Goal: Task Accomplishment & Management: Use online tool/utility

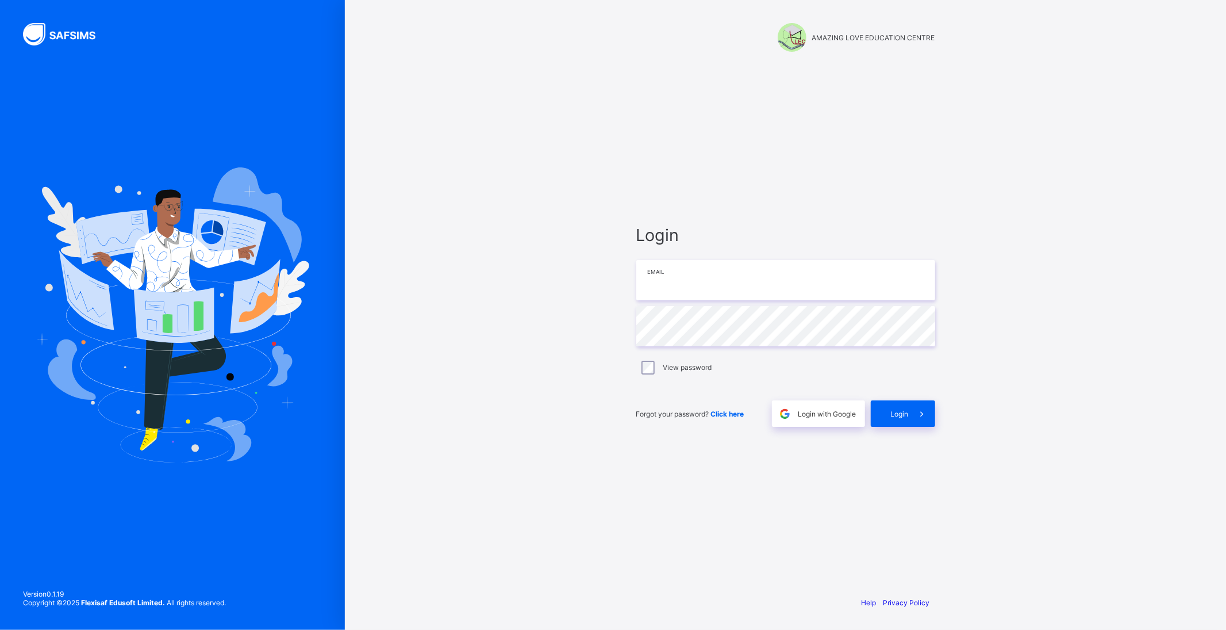
click at [721, 280] on input "email" at bounding box center [785, 280] width 299 height 40
type input "**********"
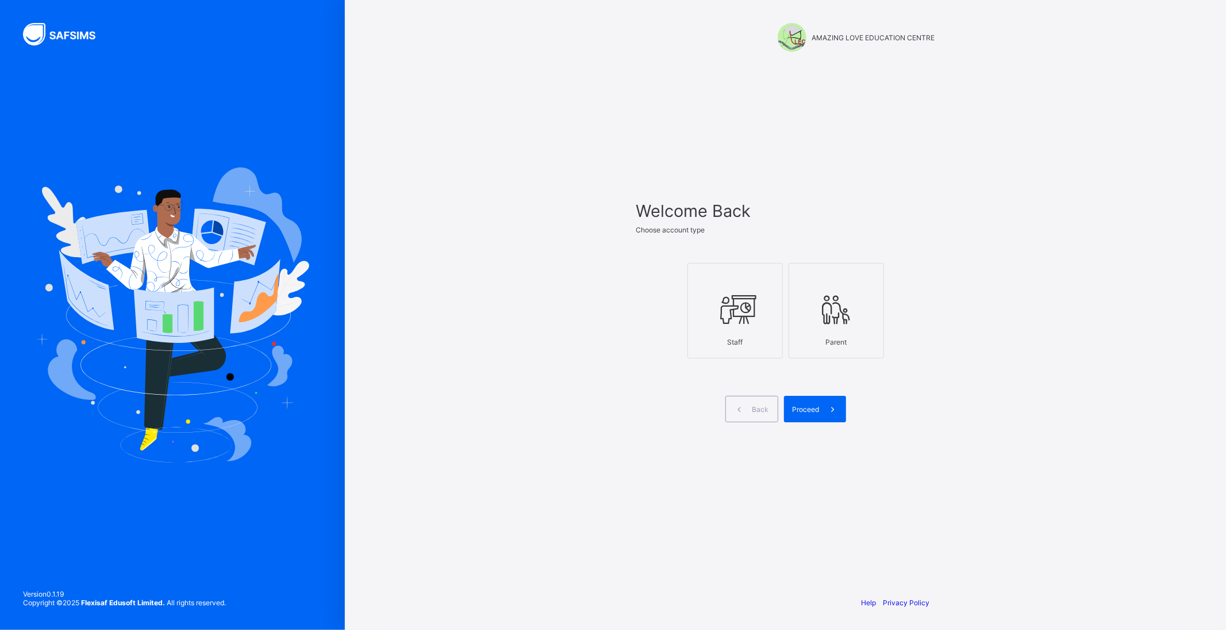
click at [746, 312] on icon at bounding box center [735, 309] width 40 height 34
click at [809, 405] on span "Proceed" at bounding box center [806, 409] width 27 height 9
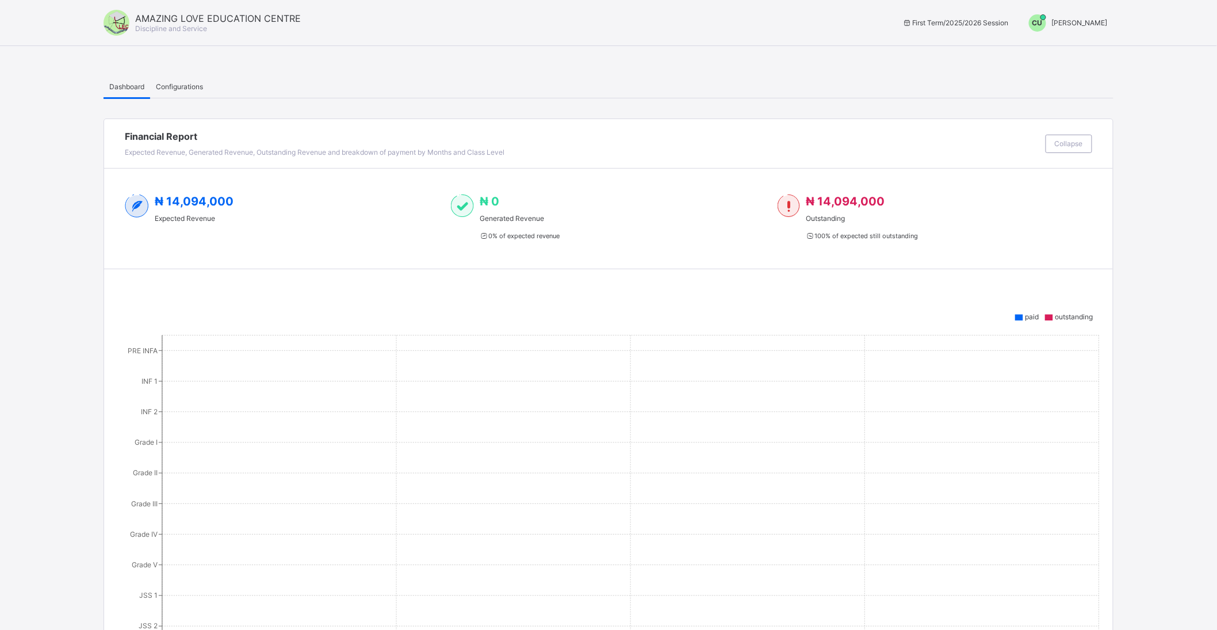
click at [1087, 23] on span "chigozirim uche-orji" at bounding box center [1080, 22] width 56 height 9
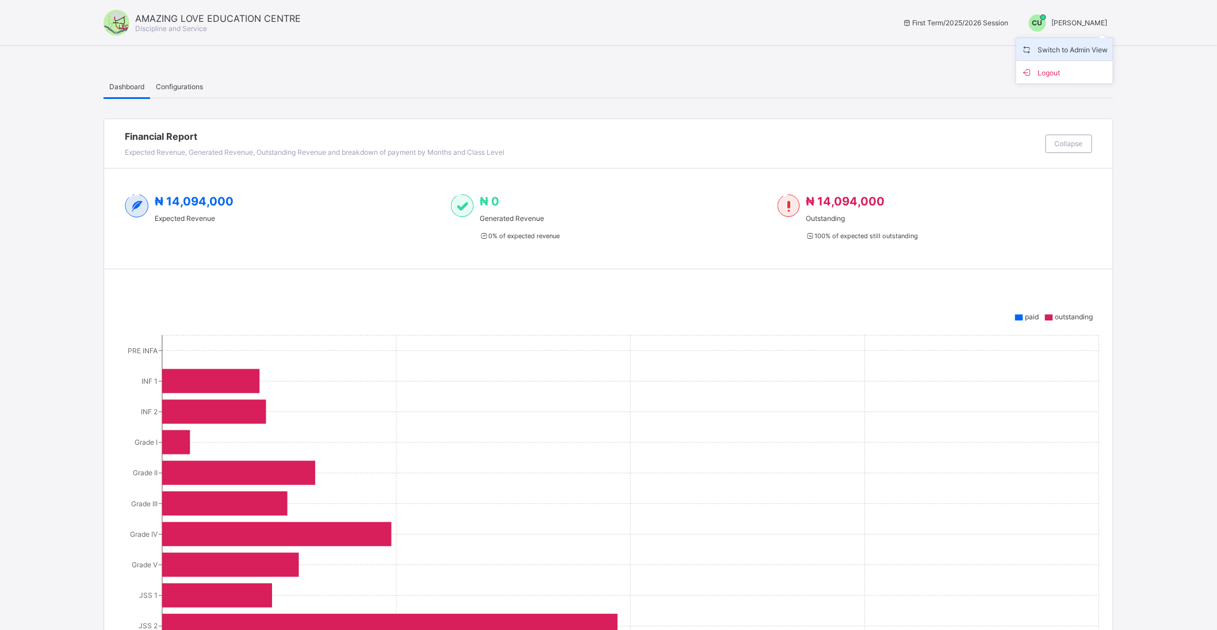
click at [1078, 49] on span "Switch to Admin View" at bounding box center [1064, 49] width 87 height 13
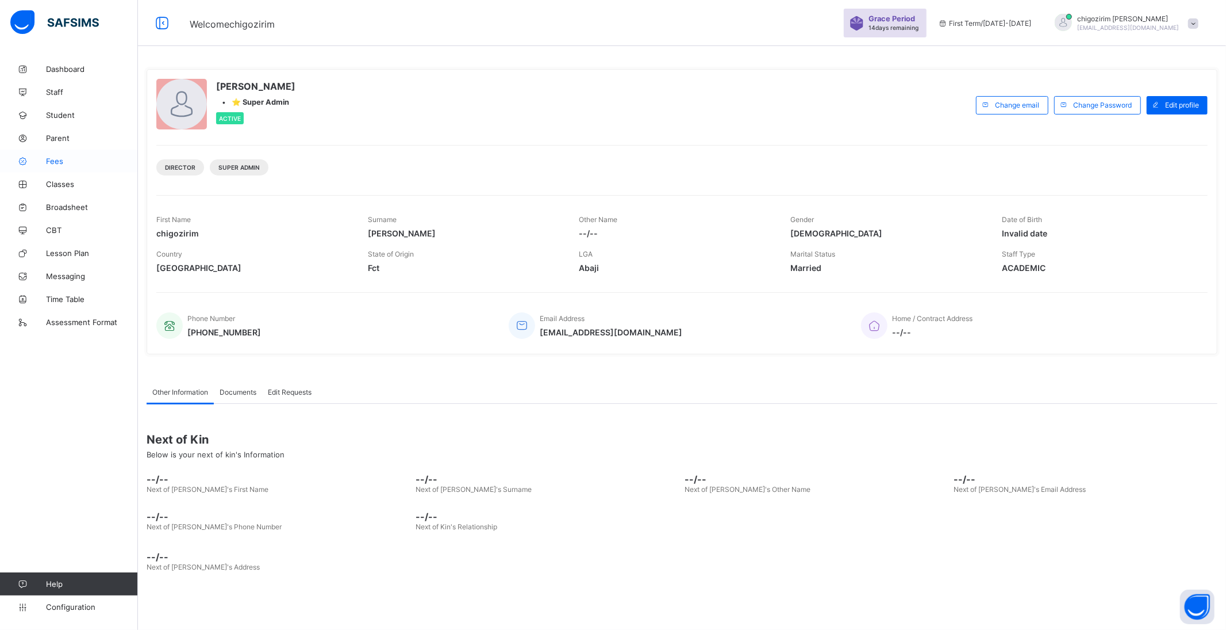
click at [56, 159] on span "Fees" at bounding box center [92, 160] width 92 height 9
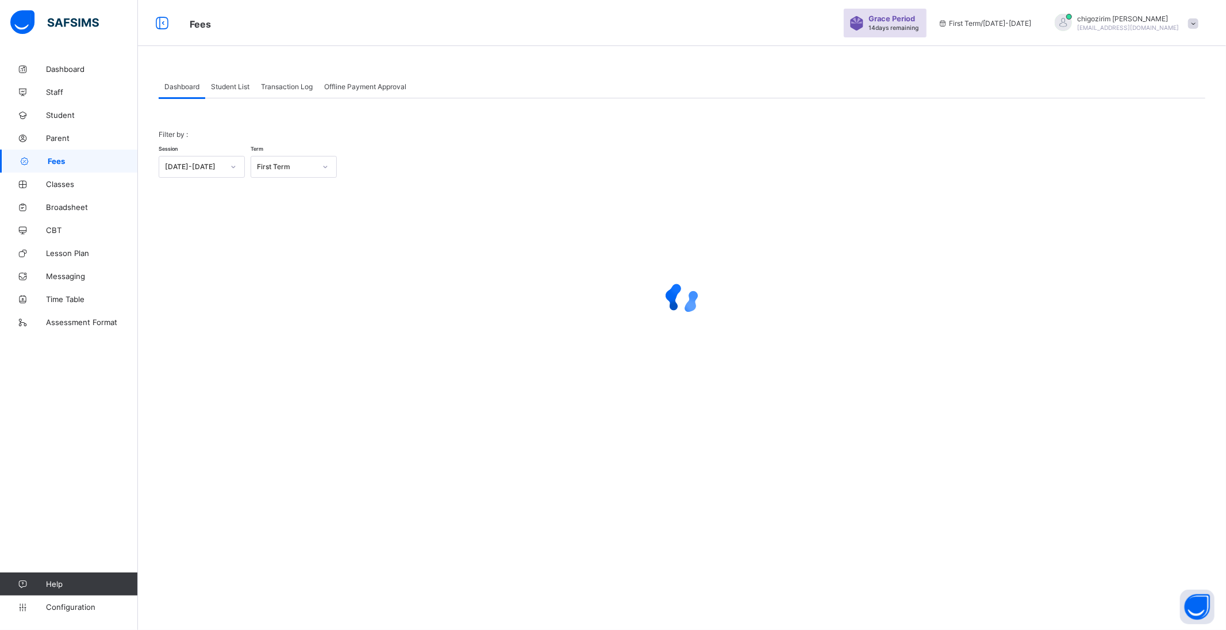
click at [233, 88] on span "Student List" at bounding box center [230, 86] width 39 height 9
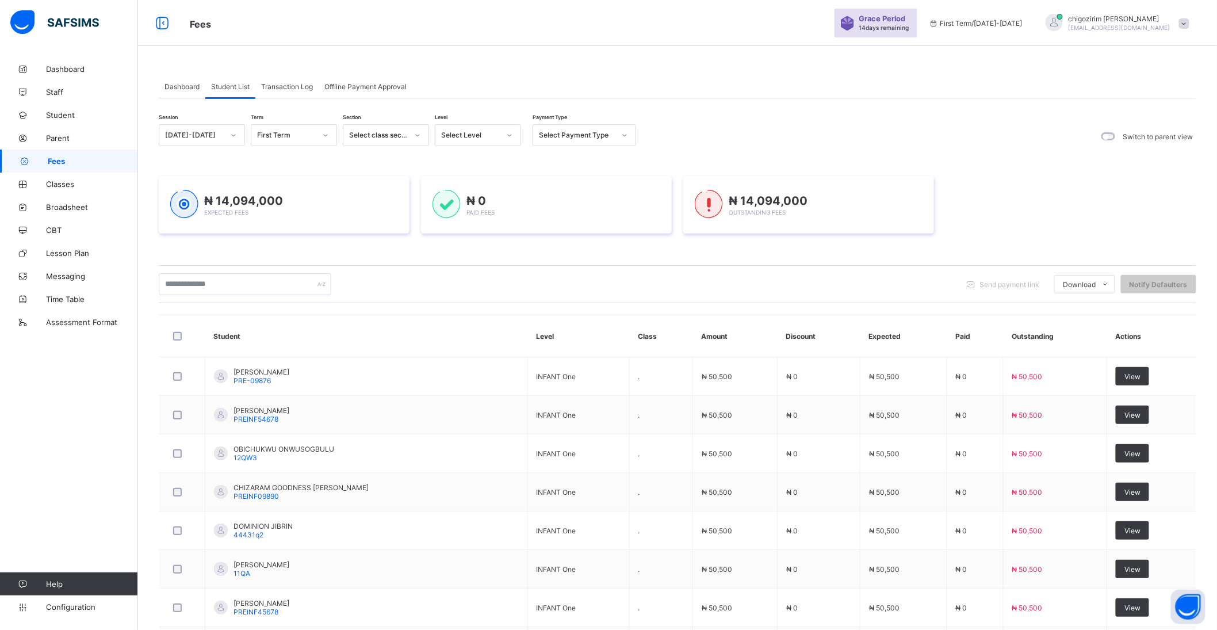
click at [204, 140] on div "[DATE]-[DATE]" at bounding box center [190, 135] width 63 height 16
click at [200, 175] on div "[DATE]-[DATE]" at bounding box center [201, 178] width 85 height 18
click at [301, 133] on div "Select term" at bounding box center [282, 135] width 63 height 16
click at [294, 194] on div "Third Term" at bounding box center [293, 196] width 85 height 18
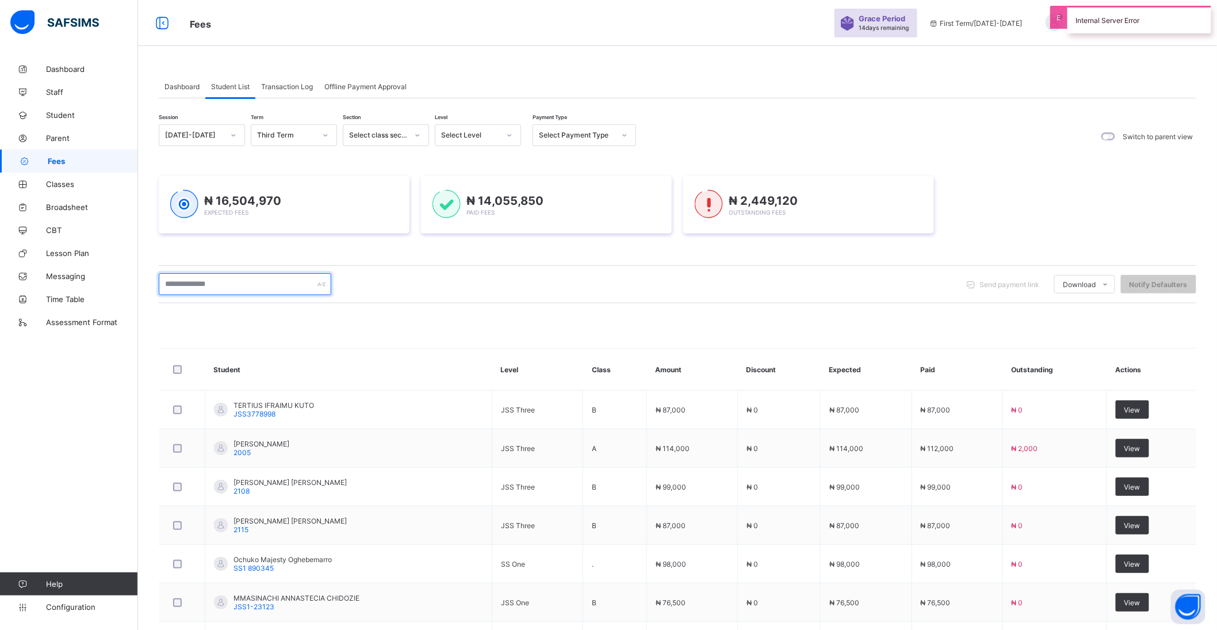
click at [228, 282] on input "text" at bounding box center [245, 284] width 172 height 22
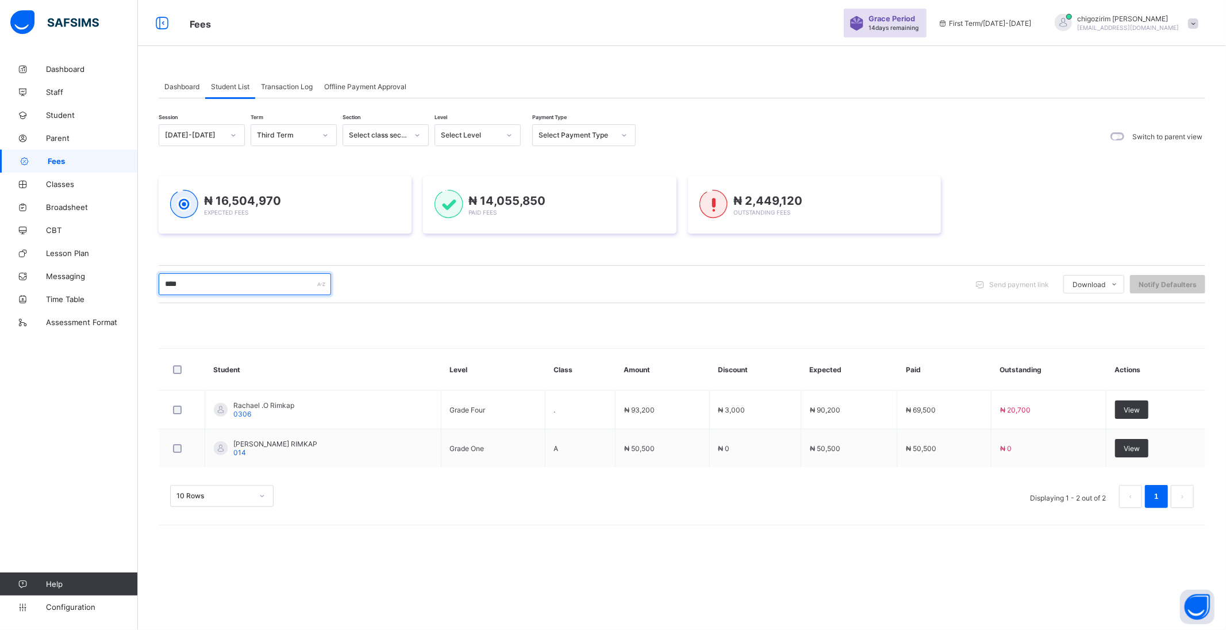
type input "******"
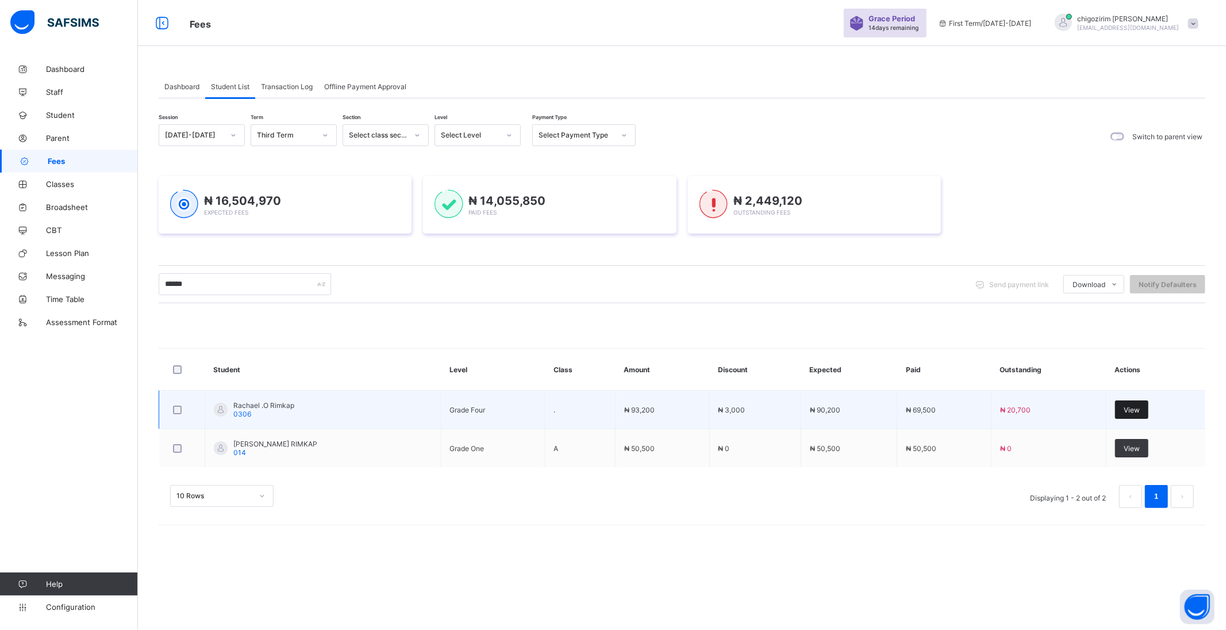
click at [1124, 405] on span "View" at bounding box center [1132, 409] width 16 height 9
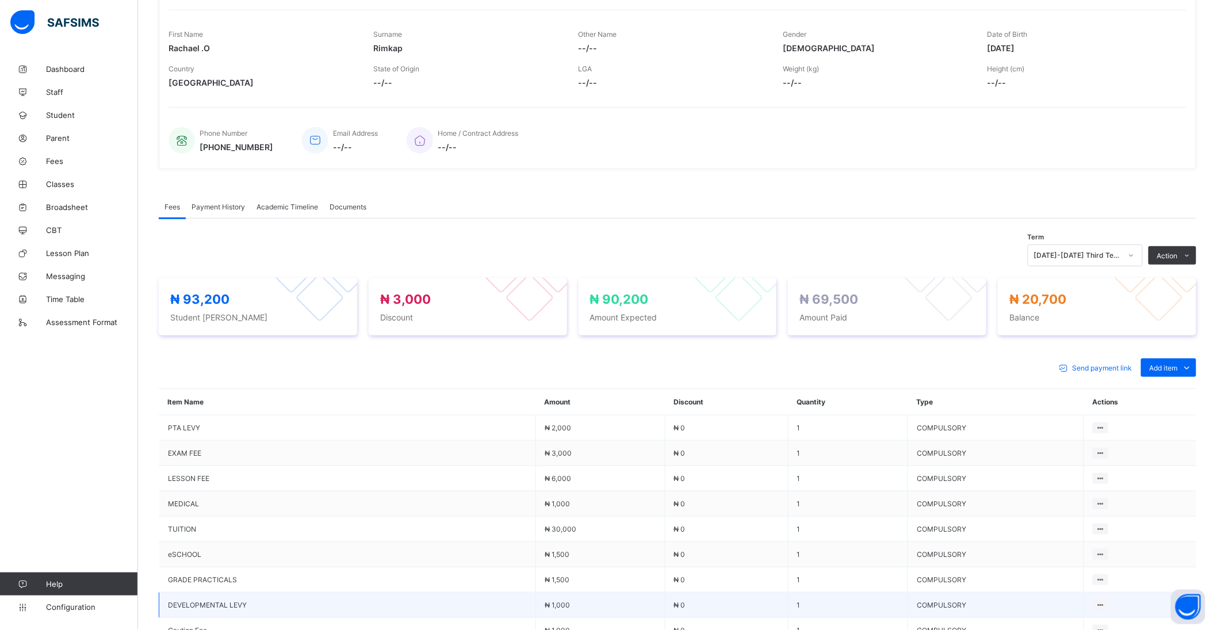
scroll to position [191, 0]
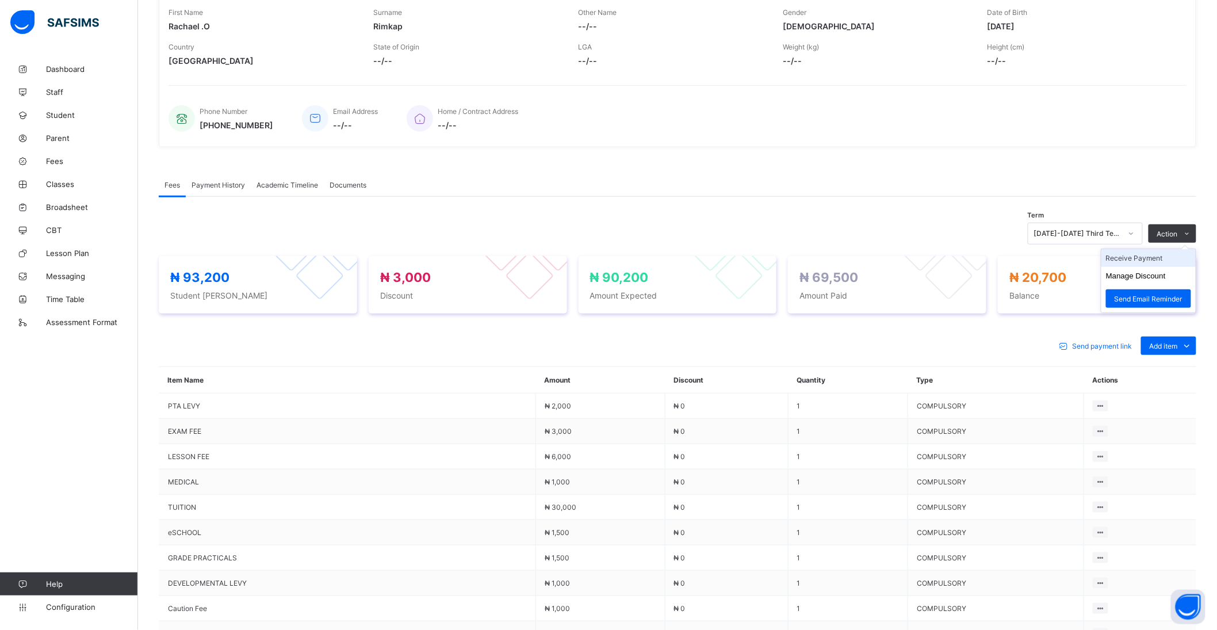
click at [1164, 256] on li "Receive Payment" at bounding box center [1148, 258] width 94 height 18
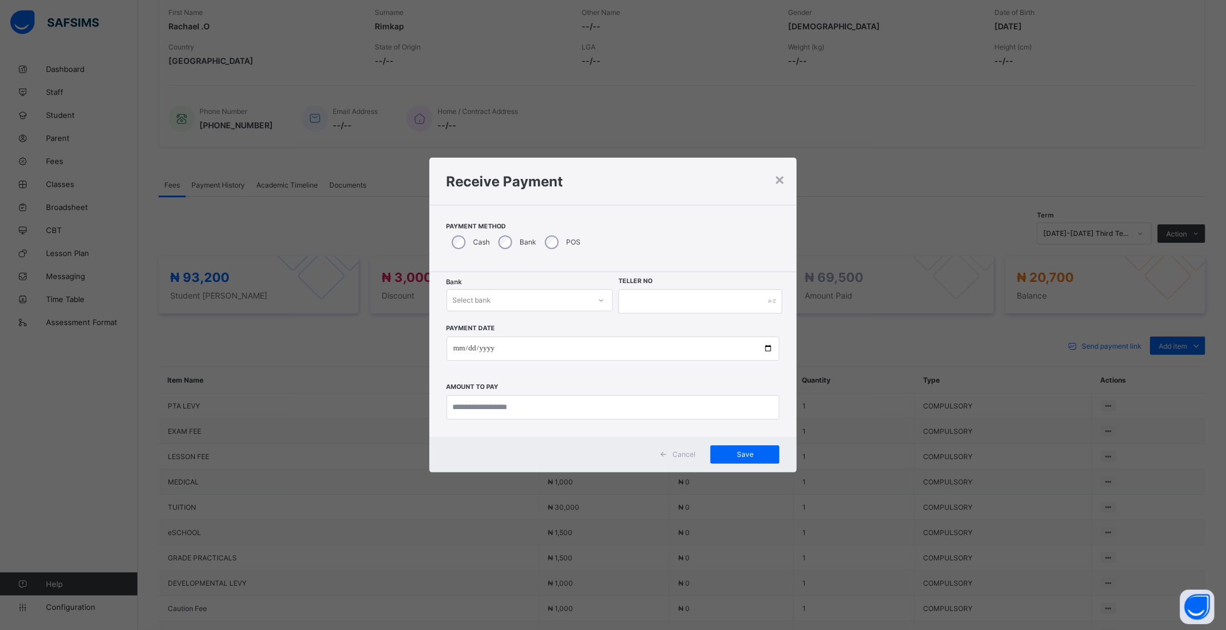
click at [511, 305] on div "Select bank" at bounding box center [519, 300] width 144 height 16
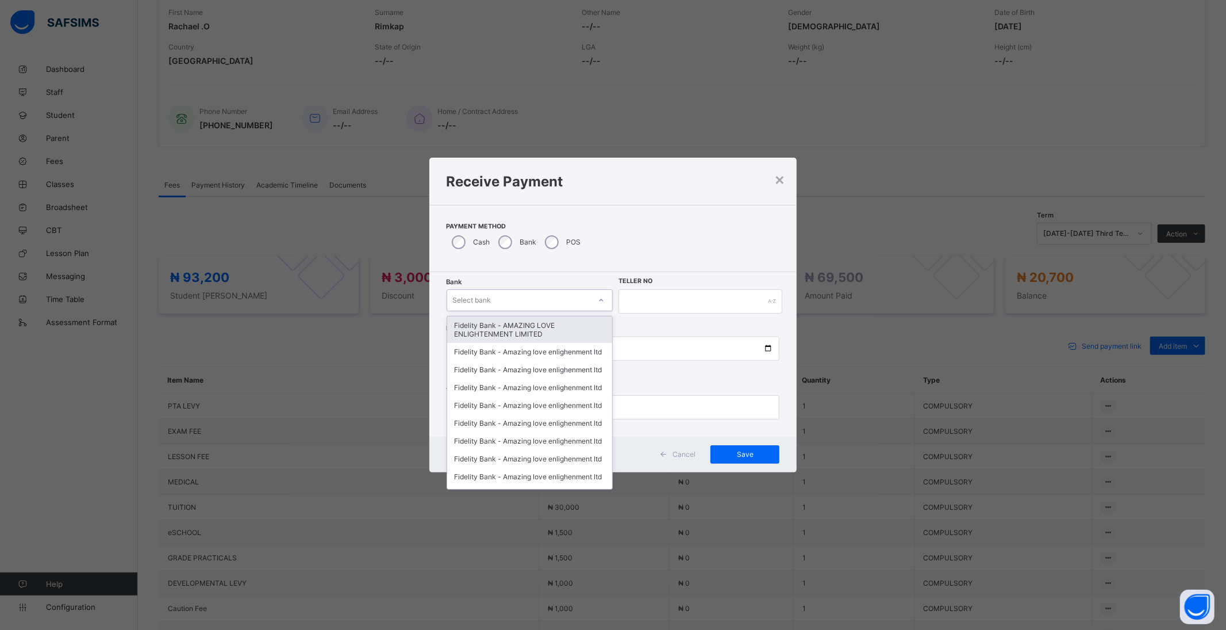
click at [512, 329] on div "Fidelity Bank - AMAZING LOVE ENLIGHTENMENT LIMITED" at bounding box center [530, 329] width 166 height 26
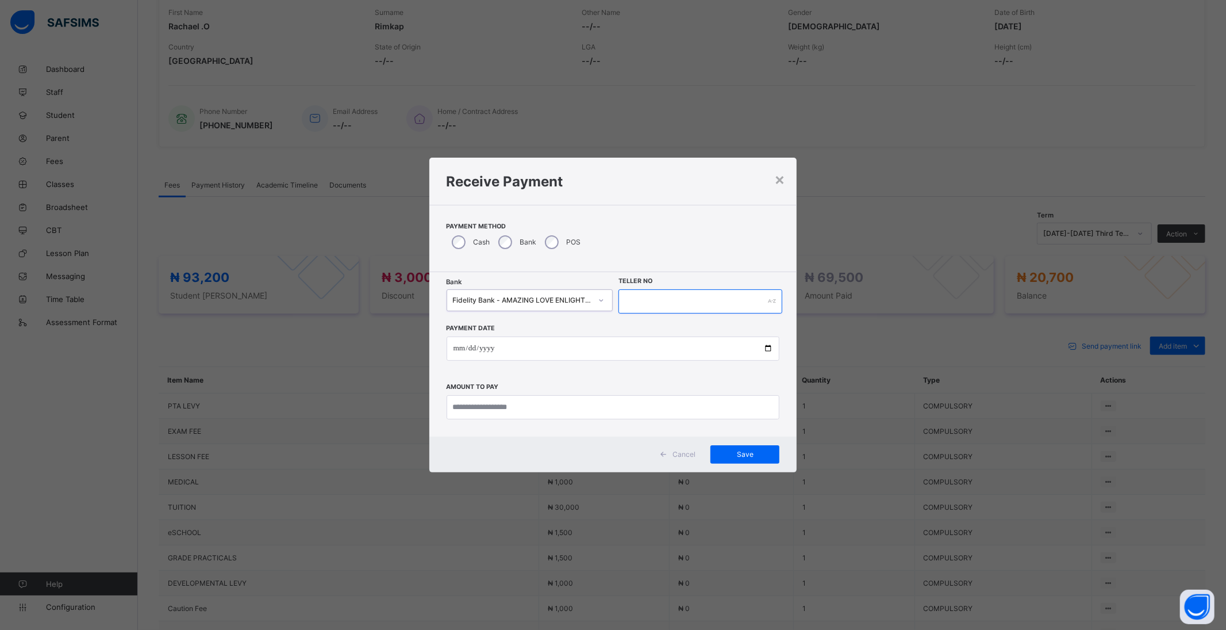
click at [659, 300] on input "text" at bounding box center [700, 301] width 163 height 24
type input "********"
click at [768, 351] on input "date" at bounding box center [613, 348] width 333 height 24
type input "**********"
click at [543, 406] on input "currency" at bounding box center [613, 407] width 333 height 24
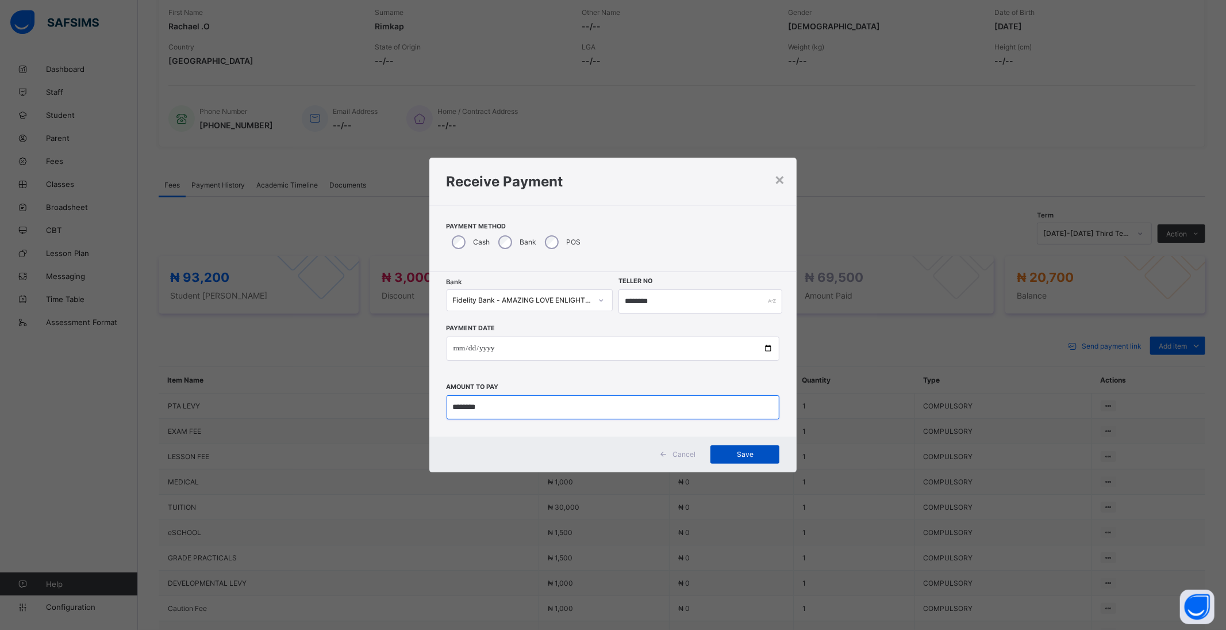
type input "********"
click at [746, 454] on span "Save" at bounding box center [745, 454] width 52 height 9
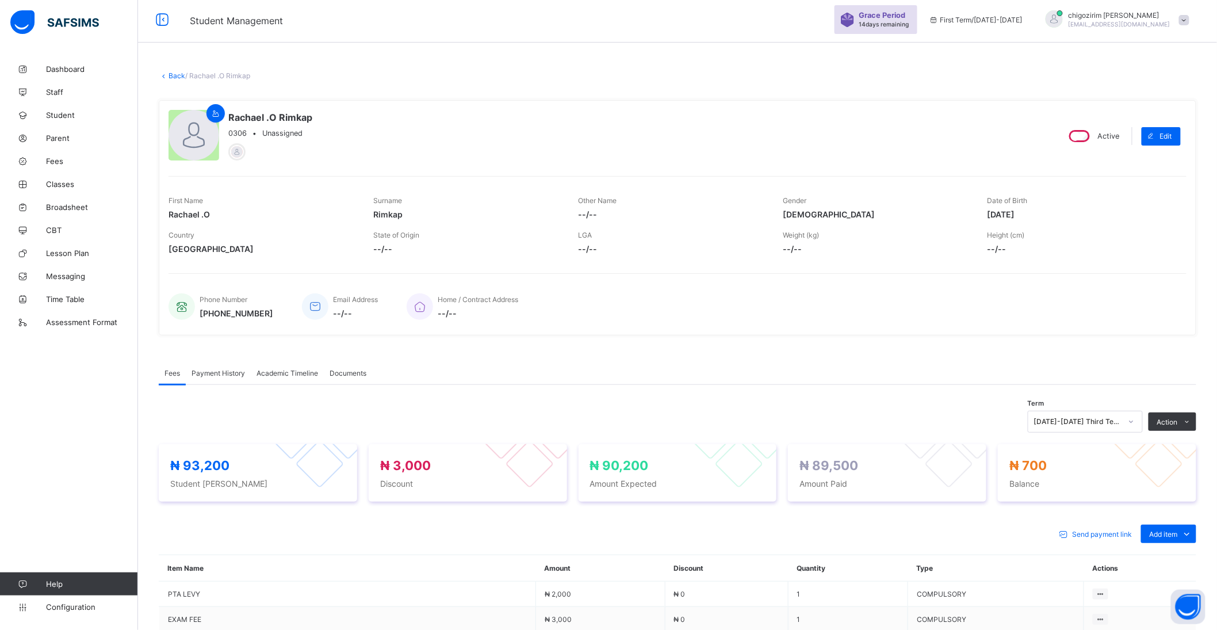
scroll to position [0, 0]
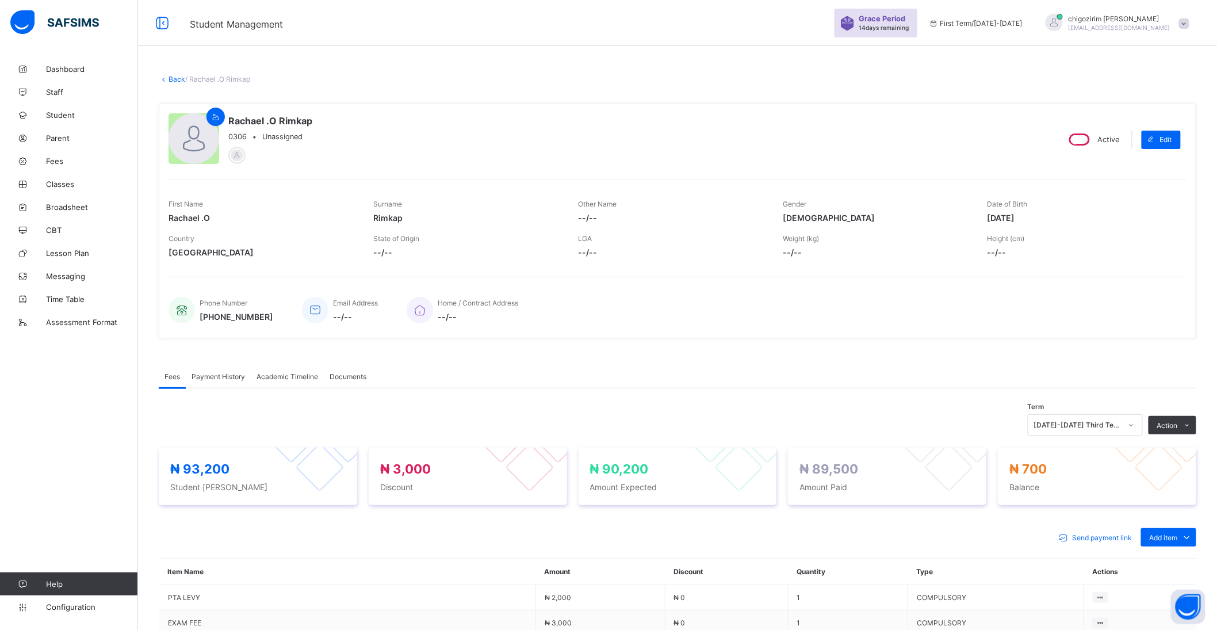
click at [175, 75] on link "Back" at bounding box center [176, 79] width 17 height 9
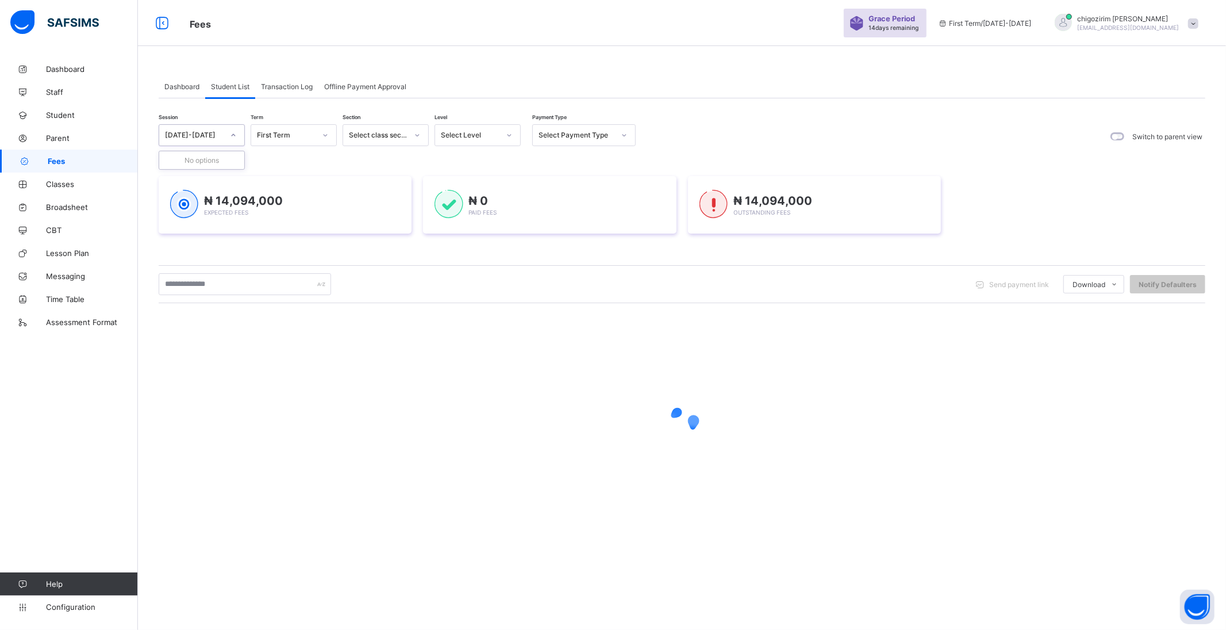
click at [228, 134] on div at bounding box center [234, 135] width 20 height 18
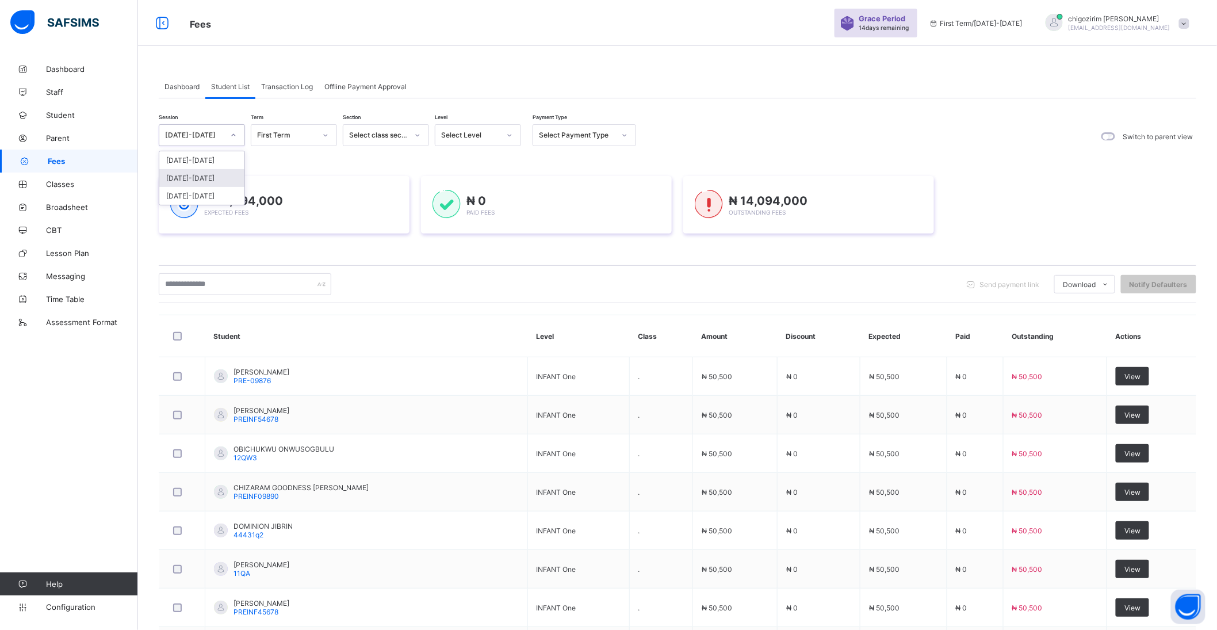
click at [206, 175] on div "[DATE]-[DATE]" at bounding box center [201, 178] width 85 height 18
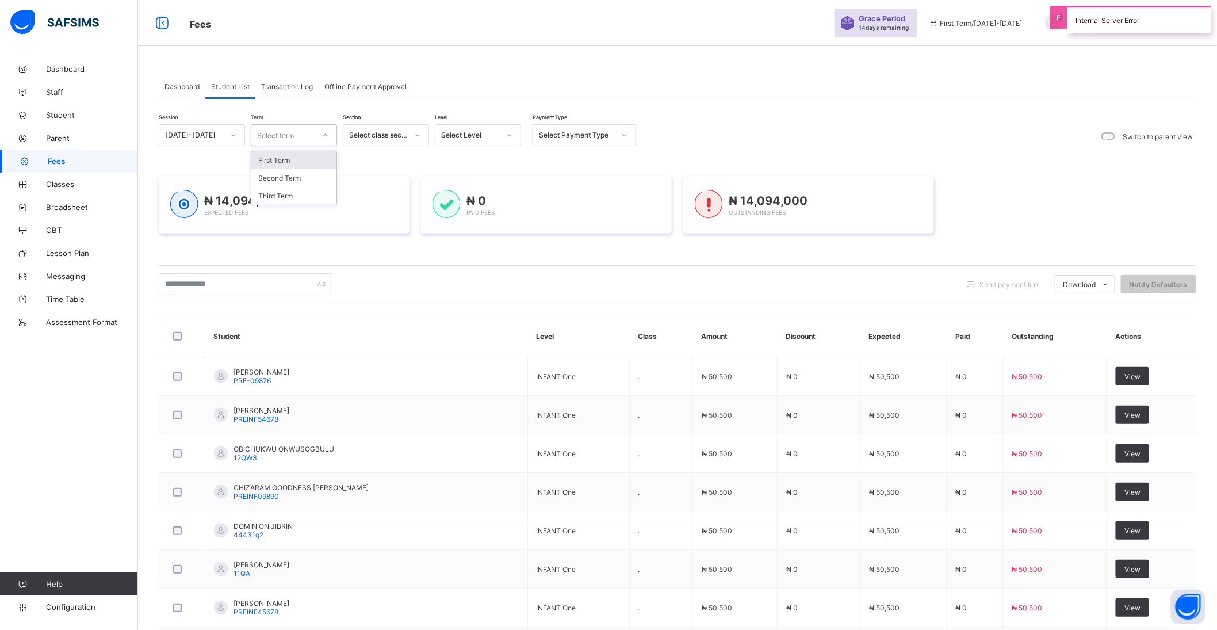
click at [298, 131] on div "Select term" at bounding box center [282, 135] width 63 height 16
click at [296, 195] on div "Third Term" at bounding box center [293, 196] width 85 height 18
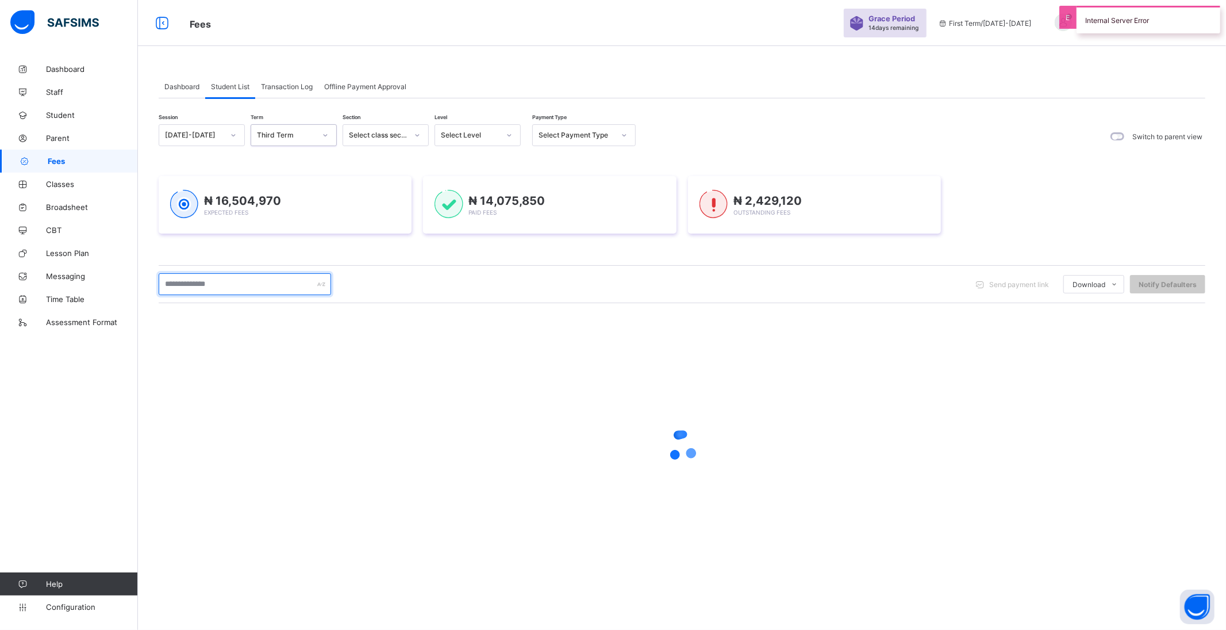
click at [223, 284] on input "text" at bounding box center [245, 284] width 172 height 22
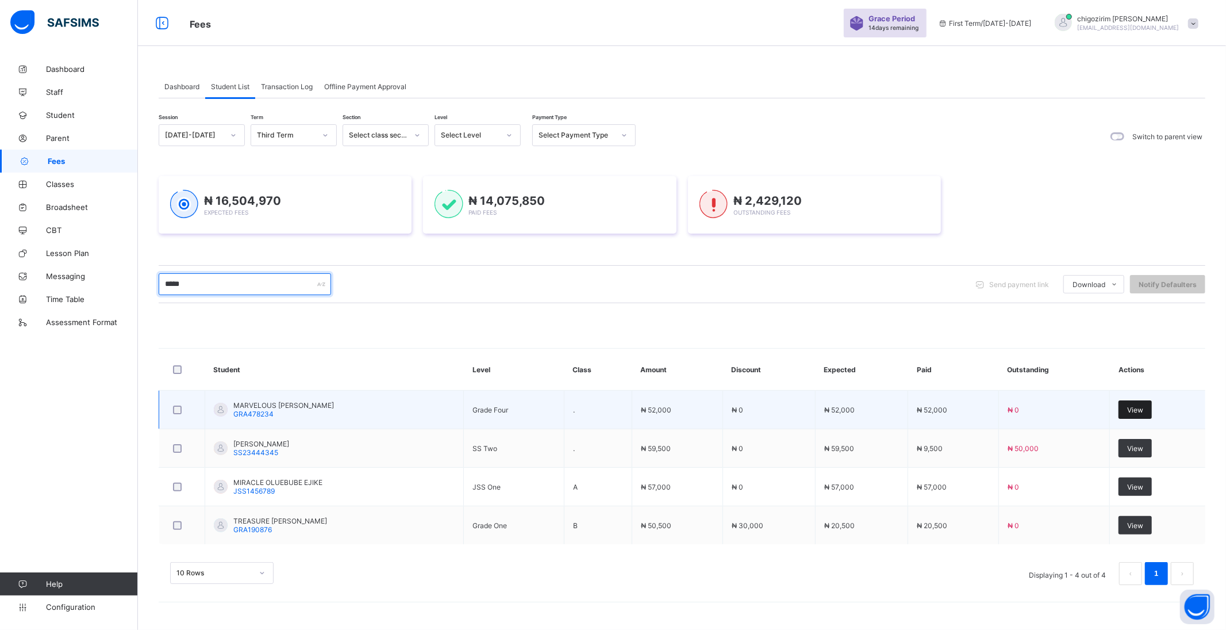
type input "*****"
click at [1130, 409] on span "View" at bounding box center [1135, 409] width 16 height 9
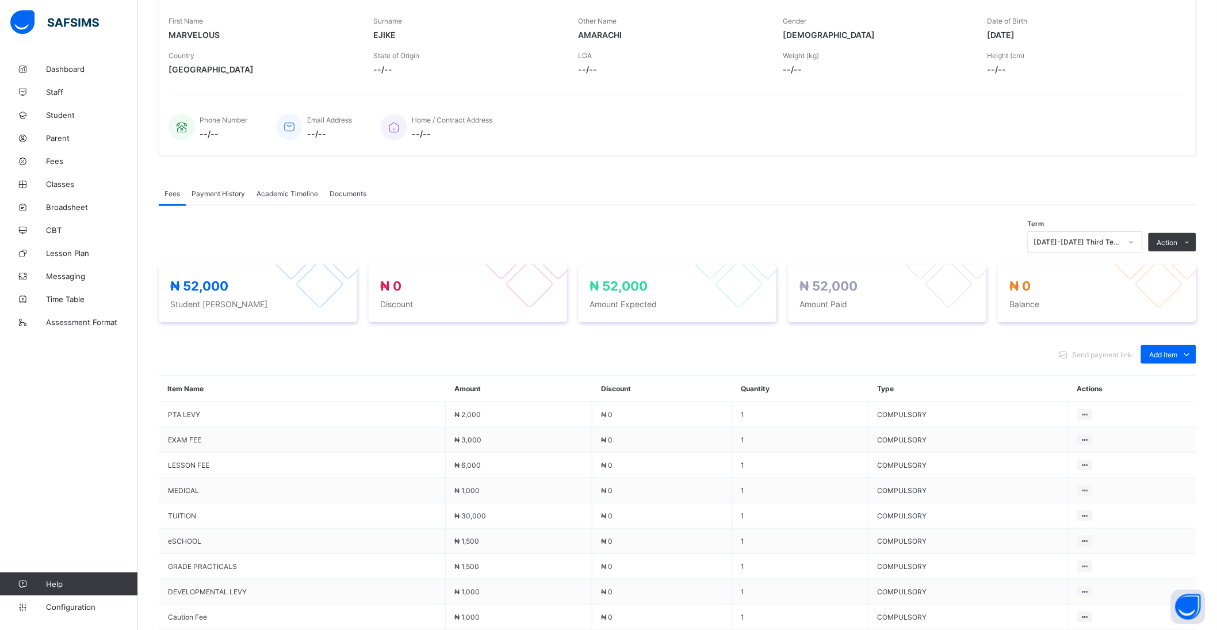
scroll to position [191, 0]
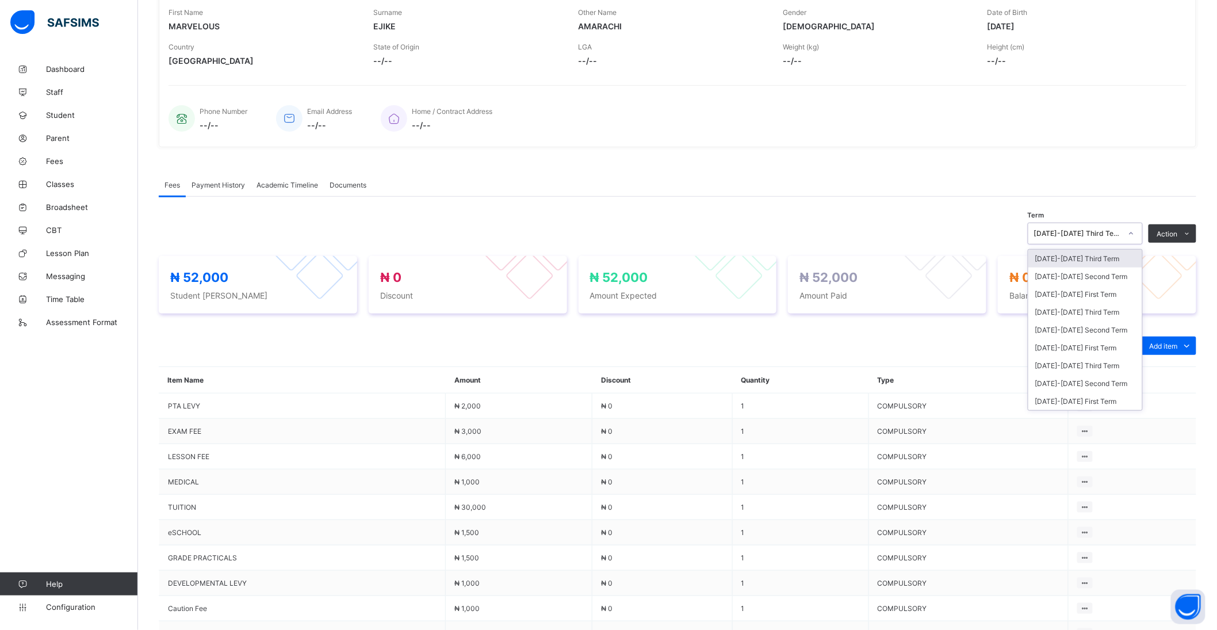
click at [1102, 233] on div "[DATE]-[DATE] Third Term" at bounding box center [1077, 233] width 87 height 9
click at [1104, 328] on div "[DATE]-[DATE] Second Term" at bounding box center [1085, 330] width 114 height 18
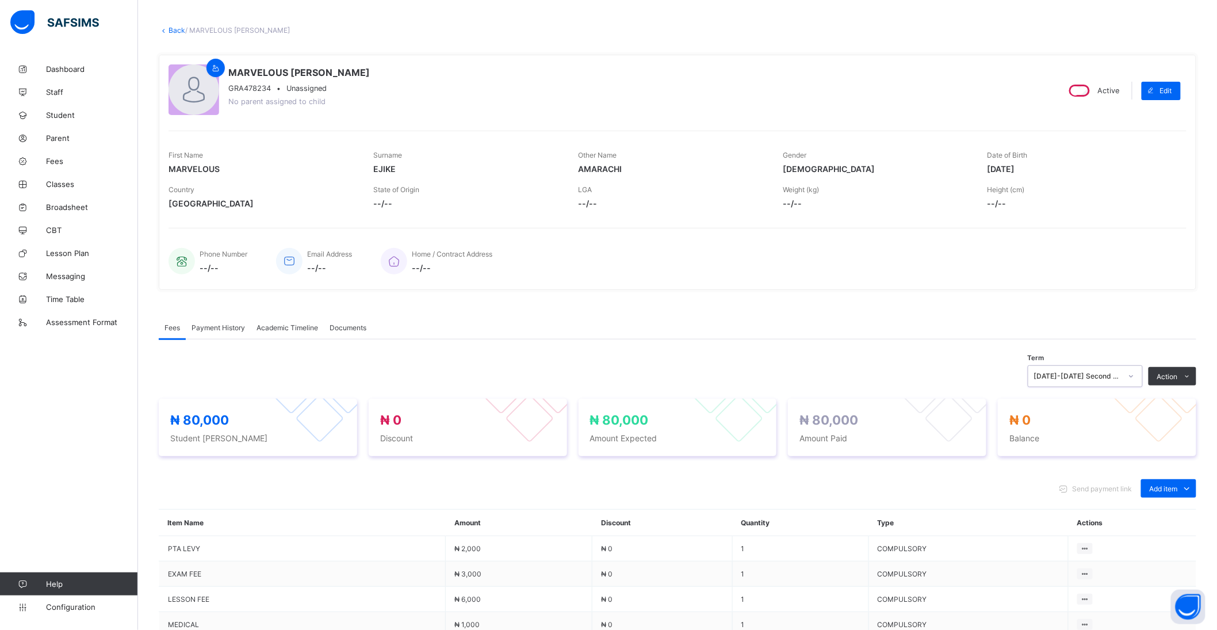
scroll to position [0, 0]
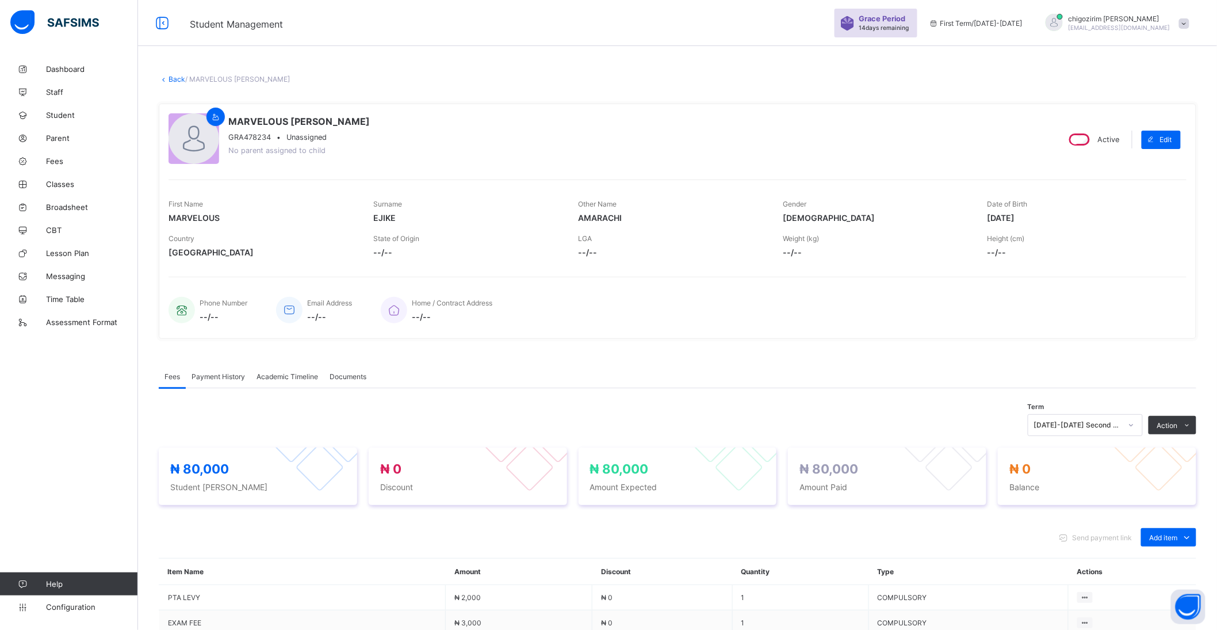
drag, startPoint x: 229, startPoint y: 120, endPoint x: 372, endPoint y: 121, distance: 143.2
click at [372, 121] on div "MARVELOUS AMARACHI EJIKE GRA478234 • Unassigned No parent assigned to child" at bounding box center [608, 139] width 880 height 52
copy span "MARVELOUS AMARACHI EJIKE"
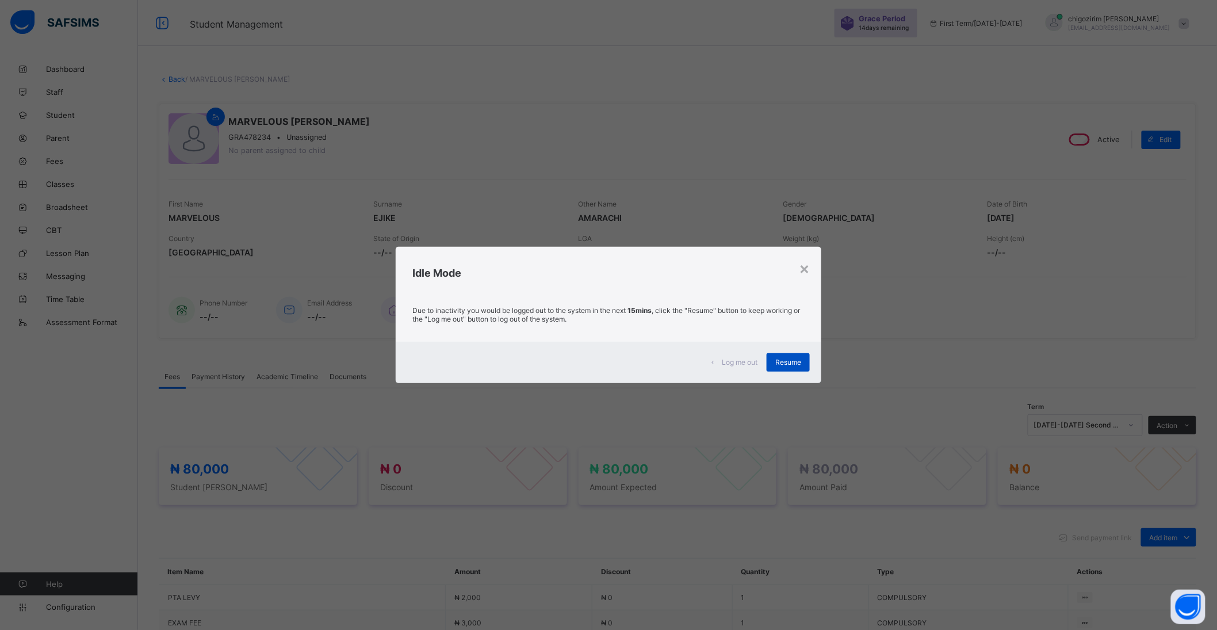
click at [787, 361] on span "Resume" at bounding box center [788, 362] width 26 height 9
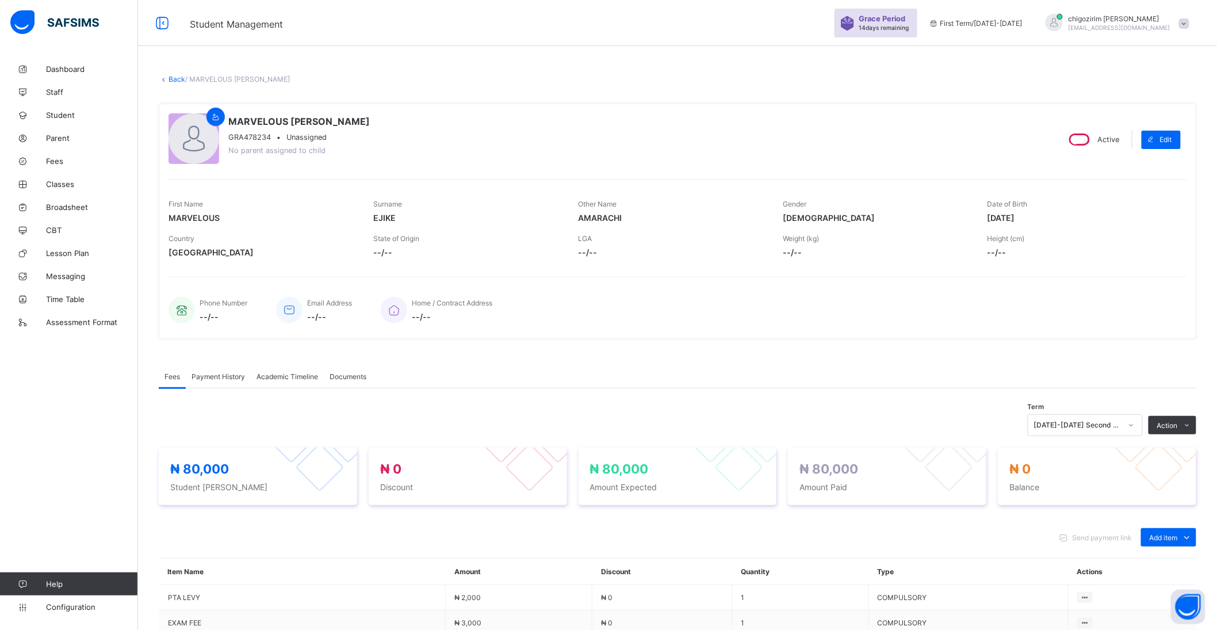
click at [179, 76] on link "Back" at bounding box center [176, 79] width 17 height 9
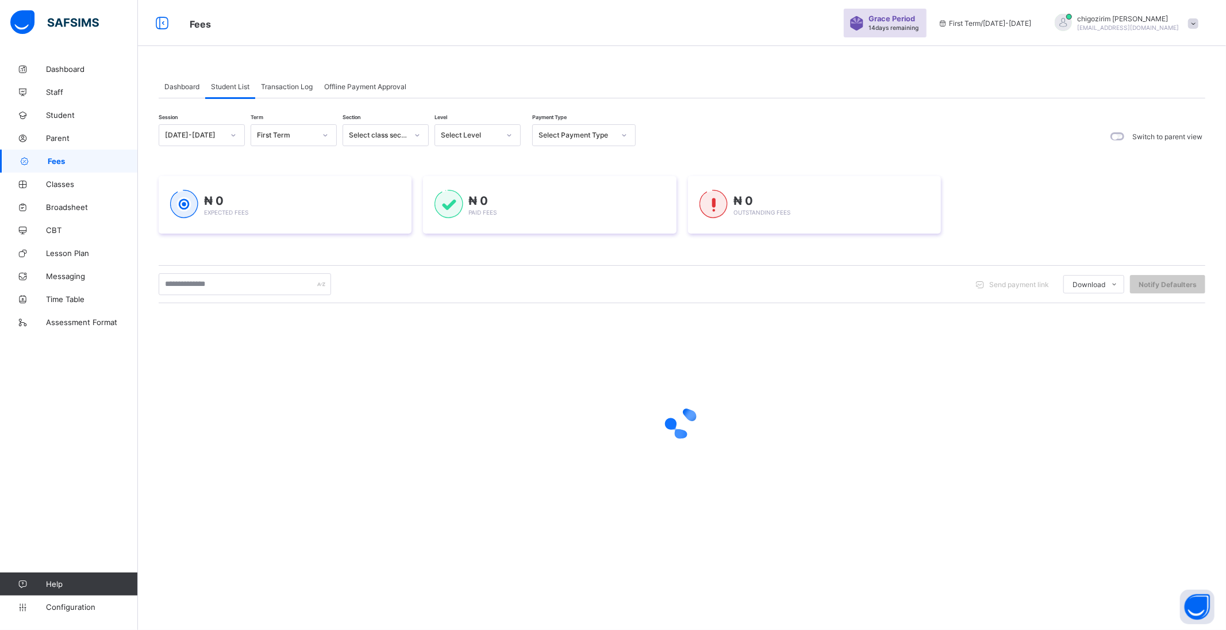
click at [202, 129] on div "[DATE]-[DATE]" at bounding box center [190, 135] width 63 height 16
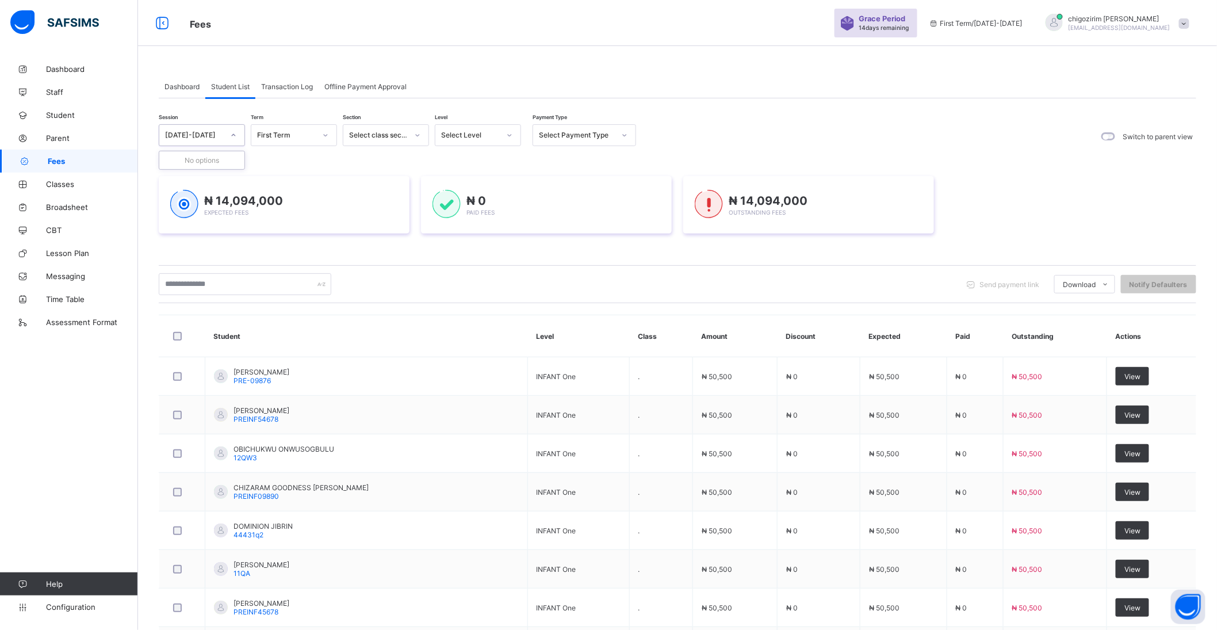
click at [227, 139] on div at bounding box center [234, 135] width 20 height 18
click at [207, 137] on div "[DATE]-[DATE]" at bounding box center [194, 135] width 59 height 9
click at [201, 182] on div "[DATE]-[DATE]" at bounding box center [201, 178] width 85 height 18
click at [309, 131] on div "Select term" at bounding box center [282, 135] width 63 height 16
click at [290, 197] on div "Third Term" at bounding box center [293, 196] width 85 height 18
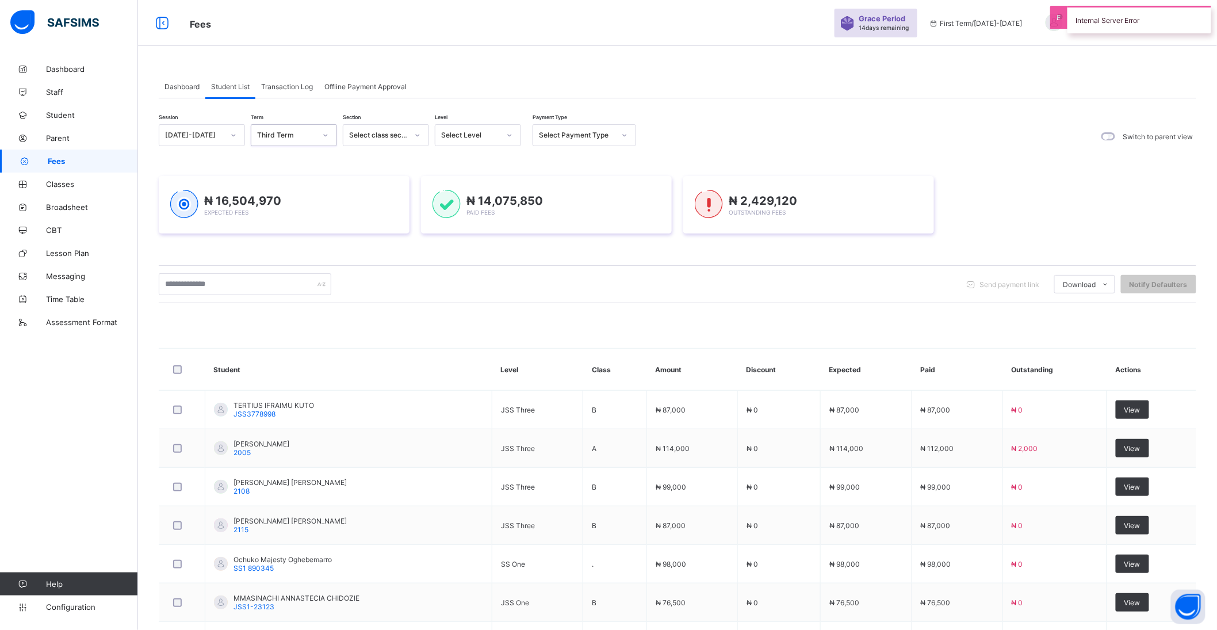
click at [489, 125] on div "Select Level" at bounding box center [478, 135] width 86 height 22
click at [484, 139] on div "Select Level" at bounding box center [470, 135] width 59 height 9
click at [470, 283] on div "Grade V" at bounding box center [477, 285] width 85 height 18
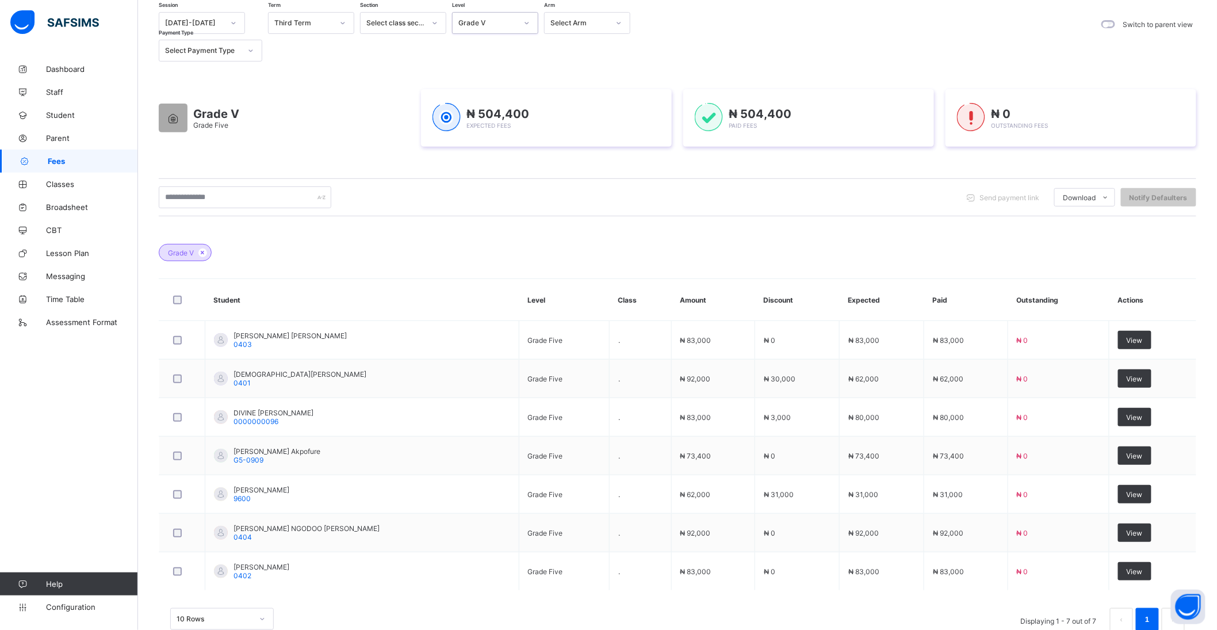
scroll to position [142, 0]
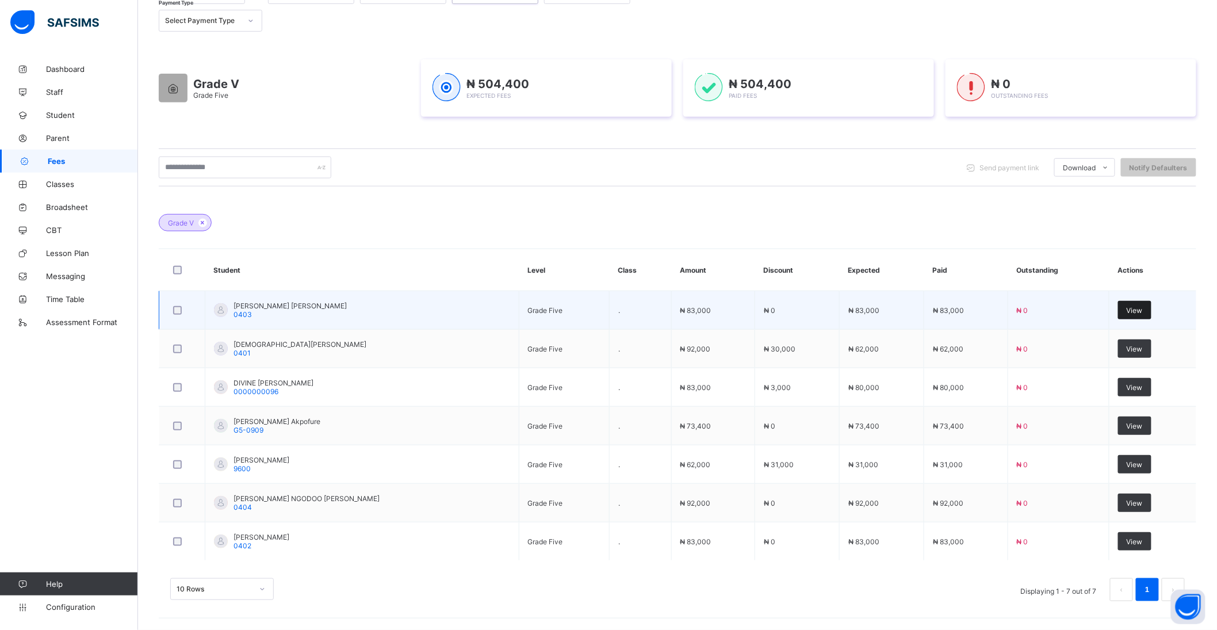
click at [1142, 308] on span "View" at bounding box center [1134, 310] width 16 height 9
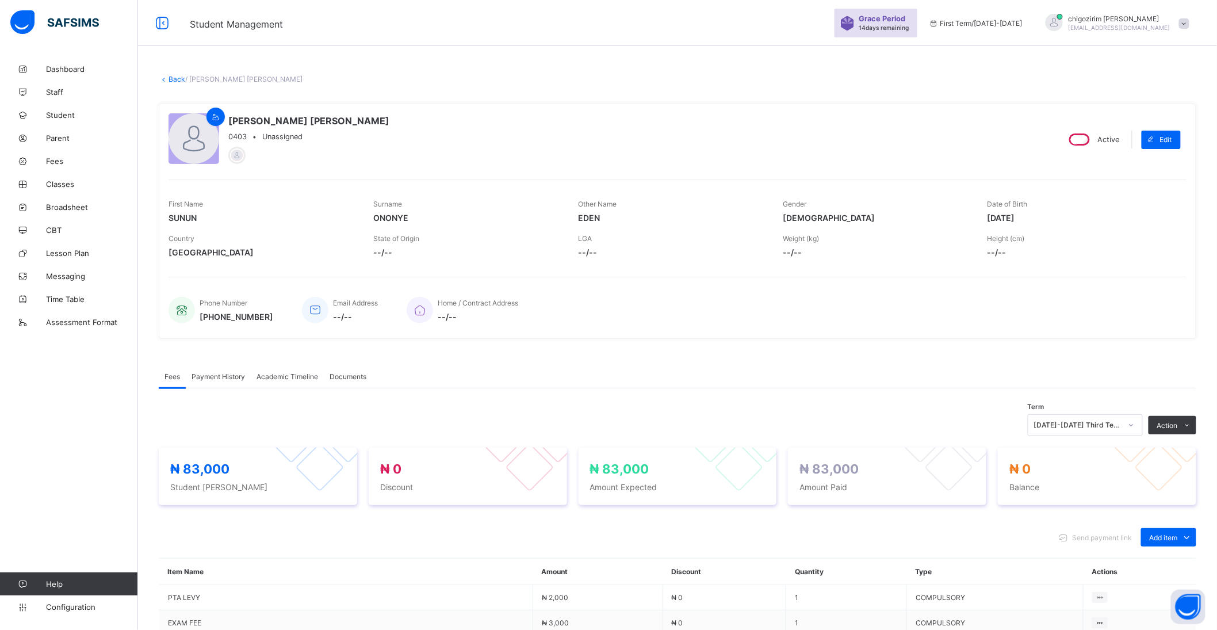
click at [176, 77] on link "Back" at bounding box center [176, 79] width 17 height 9
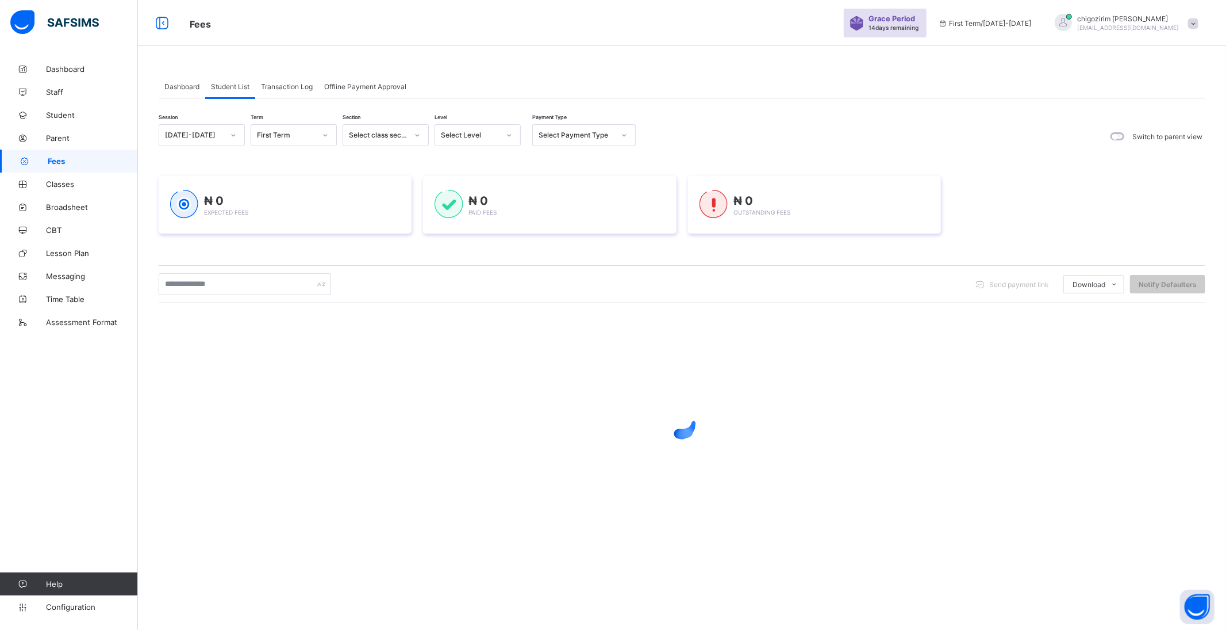
click at [210, 136] on div "[DATE]-[DATE]" at bounding box center [194, 135] width 59 height 9
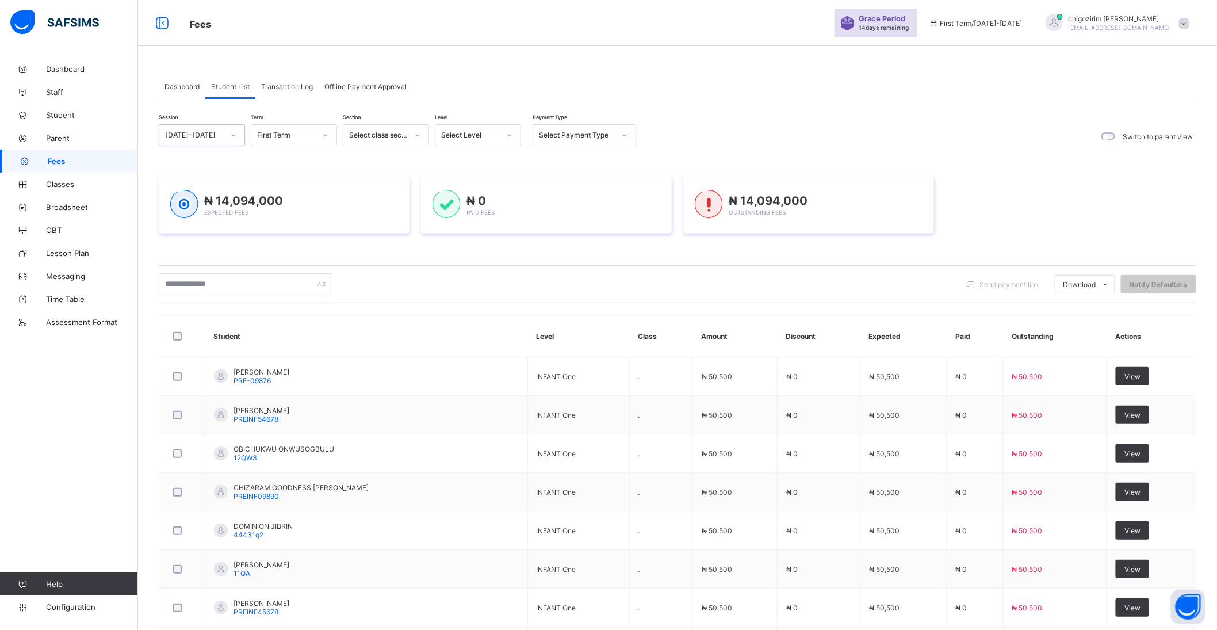
click at [227, 133] on div at bounding box center [234, 135] width 20 height 18
click at [215, 174] on div "[DATE]-[DATE]" at bounding box center [201, 178] width 85 height 18
click at [322, 133] on icon at bounding box center [325, 134] width 7 height 11
click at [306, 192] on div "Third Term" at bounding box center [293, 196] width 85 height 18
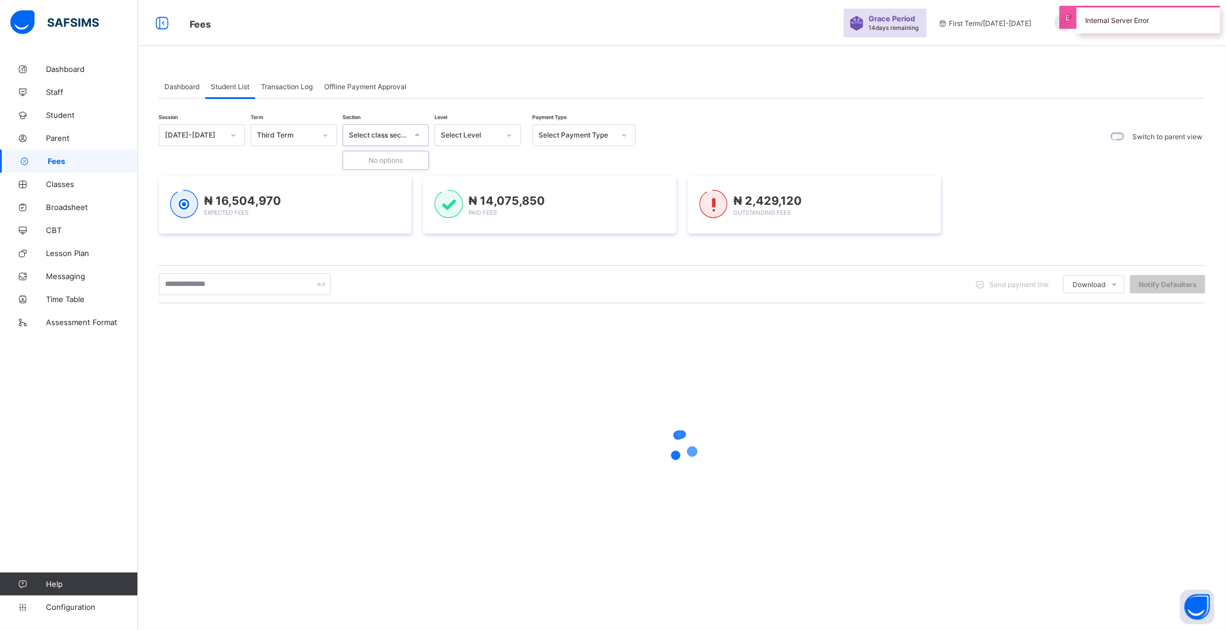
click at [400, 134] on div "Select class section" at bounding box center [378, 135] width 59 height 9
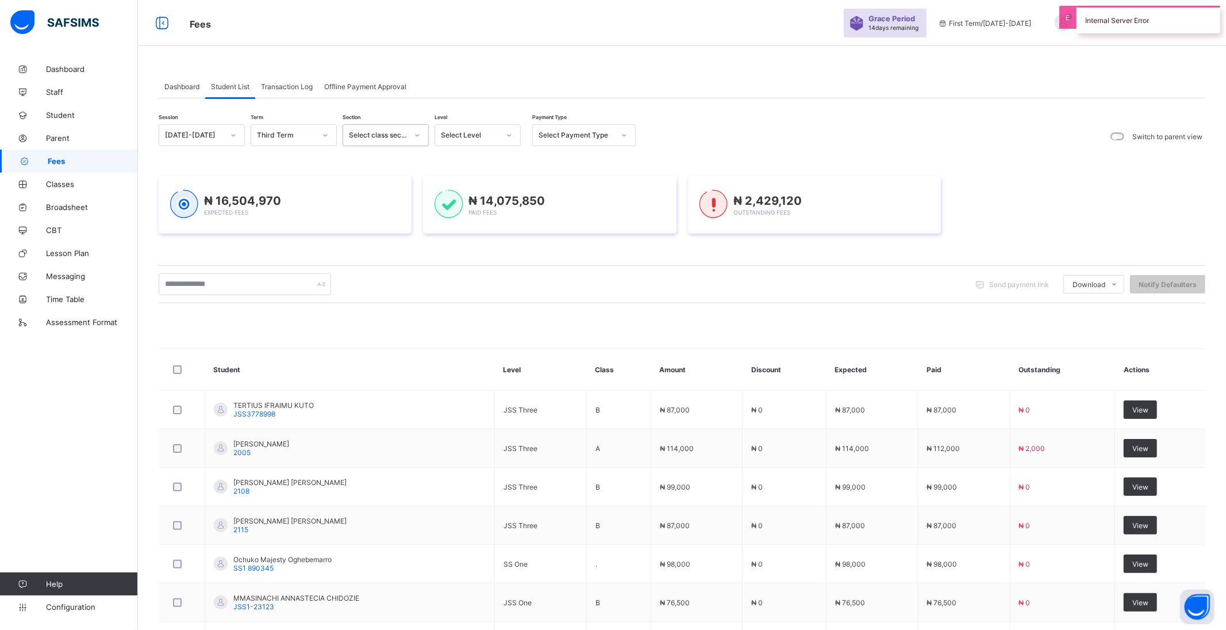
click at [413, 138] on div at bounding box center [418, 135] width 20 height 18
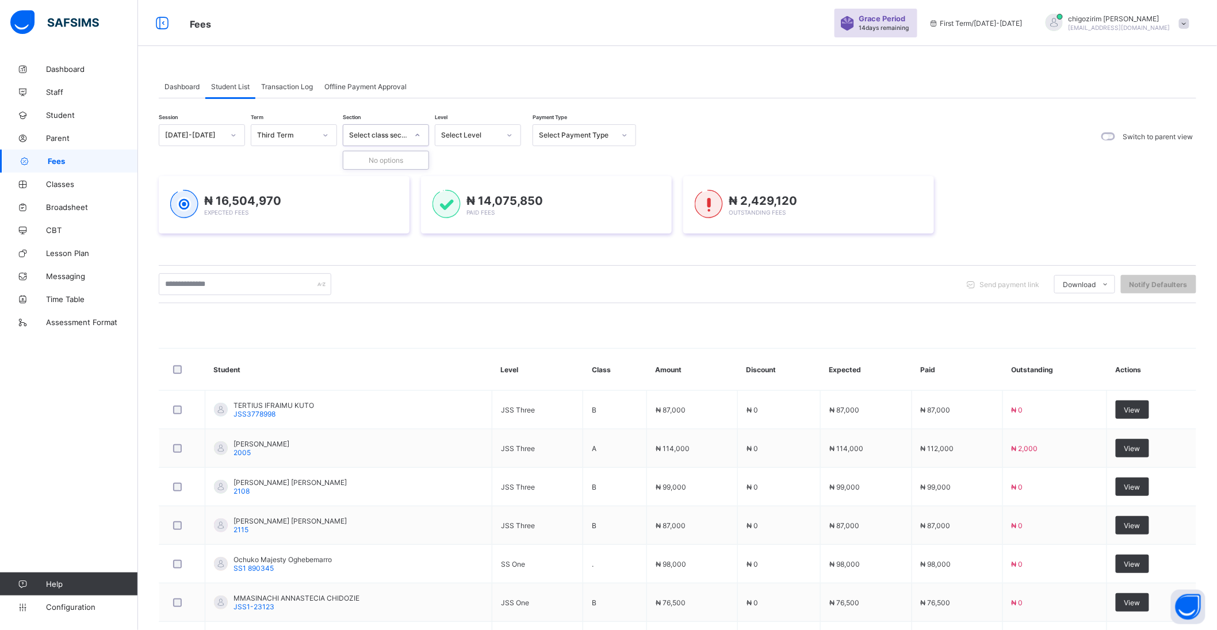
click at [413, 138] on div at bounding box center [418, 135] width 20 height 18
click at [477, 144] on div "Select Level" at bounding box center [478, 135] width 86 height 22
click at [474, 283] on div "Grade V" at bounding box center [477, 285] width 85 height 18
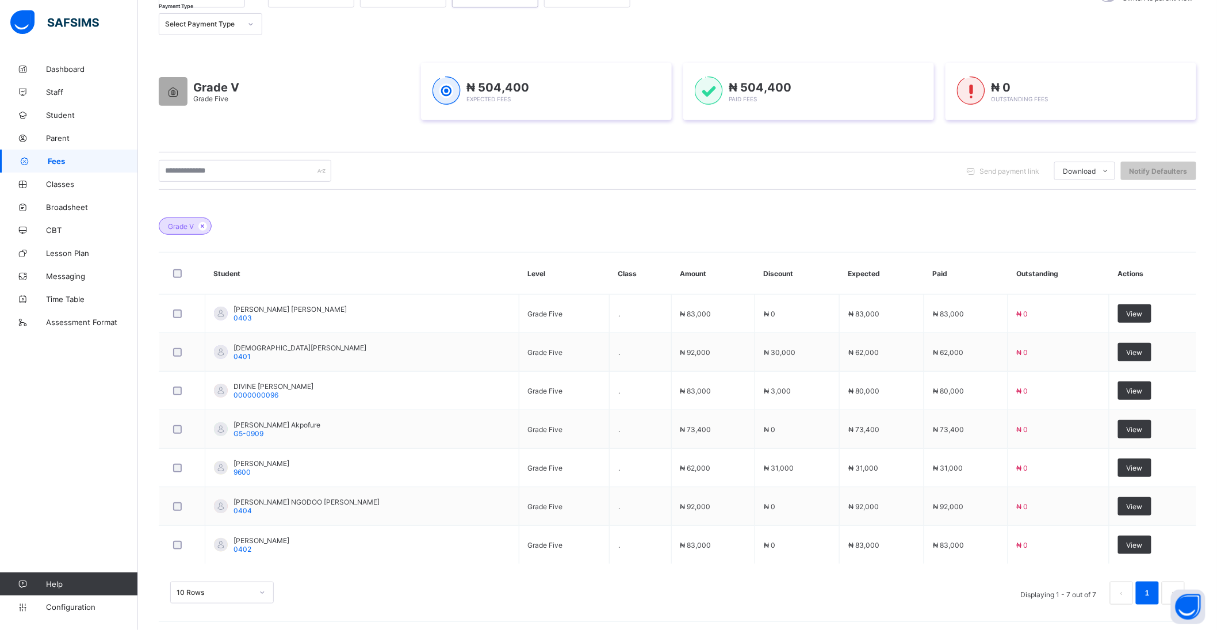
scroll to position [142, 0]
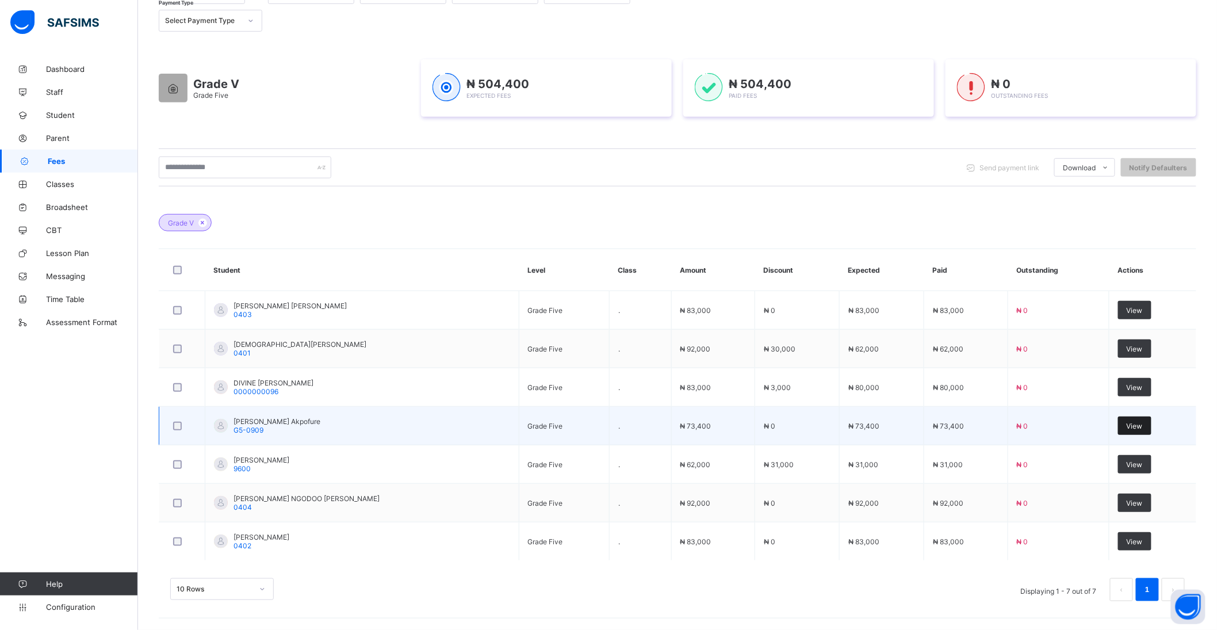
click at [1142, 424] on span "View" at bounding box center [1134, 425] width 16 height 9
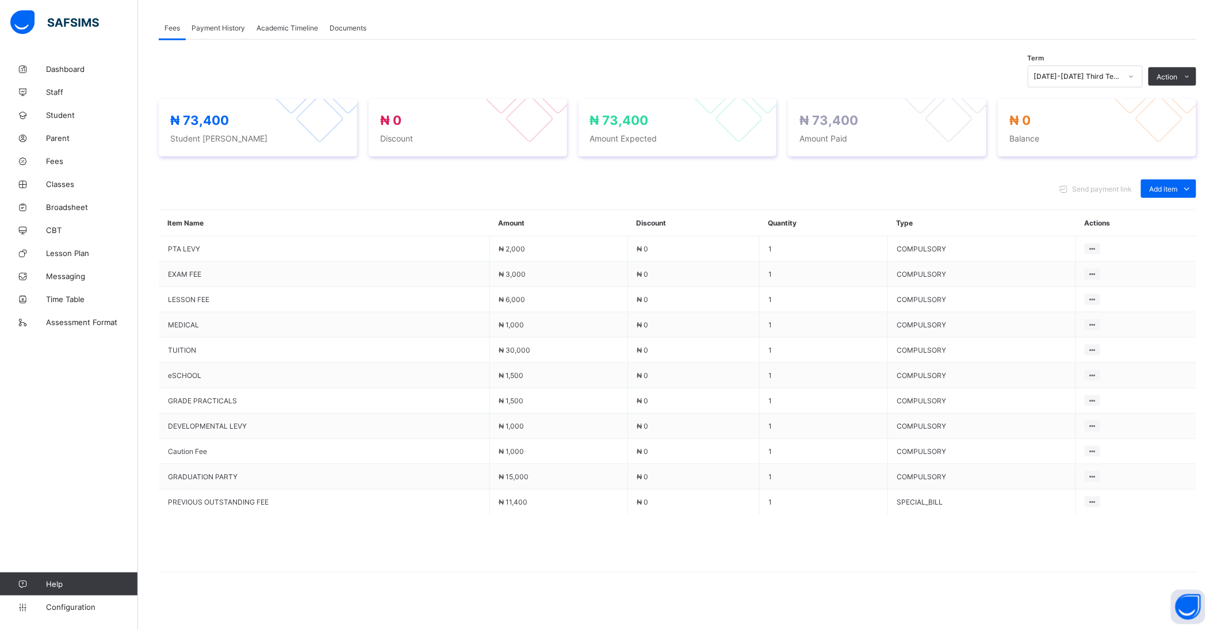
scroll to position [350, 0]
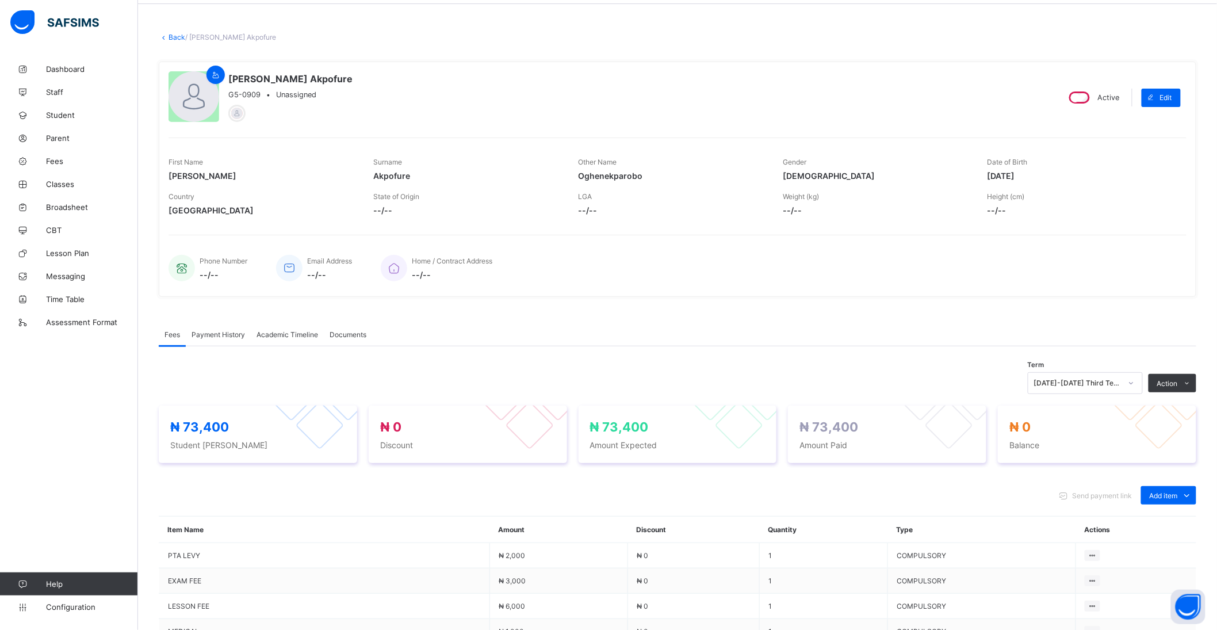
scroll to position [30, 0]
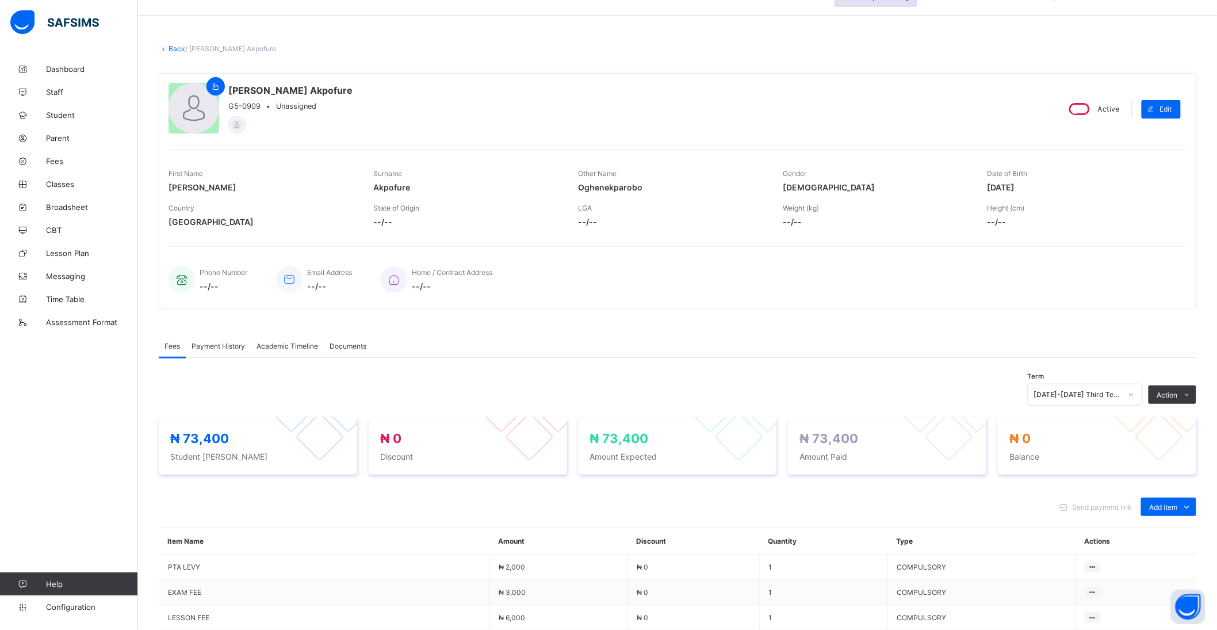
click at [176, 47] on link "Back" at bounding box center [176, 48] width 17 height 9
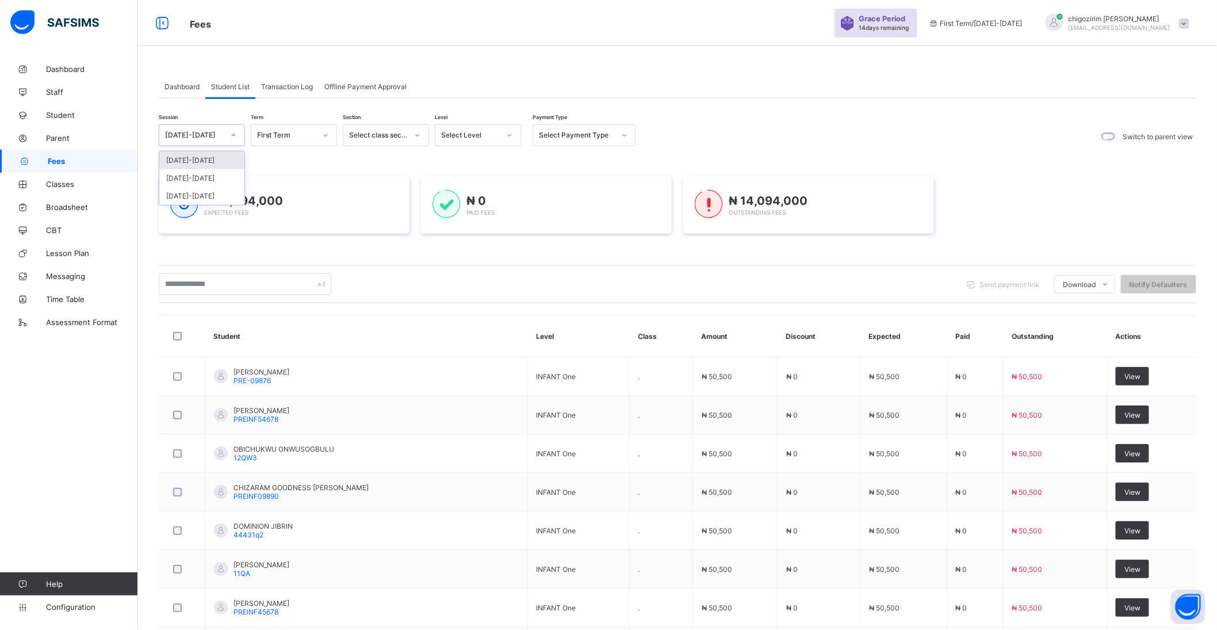
click at [208, 136] on div "[DATE]-[DATE]" at bounding box center [194, 135] width 59 height 9
click at [206, 177] on div "[DATE]-[DATE]" at bounding box center [201, 178] width 85 height 18
click at [326, 133] on icon at bounding box center [325, 134] width 7 height 11
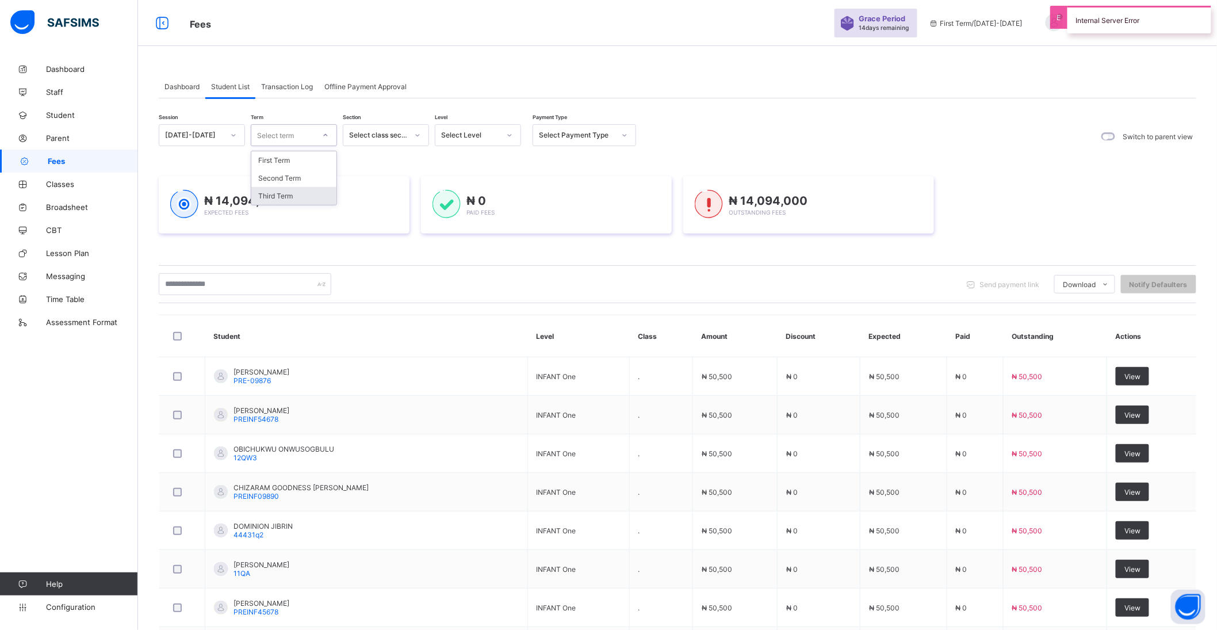
click at [309, 200] on div "Third Term" at bounding box center [293, 196] width 85 height 18
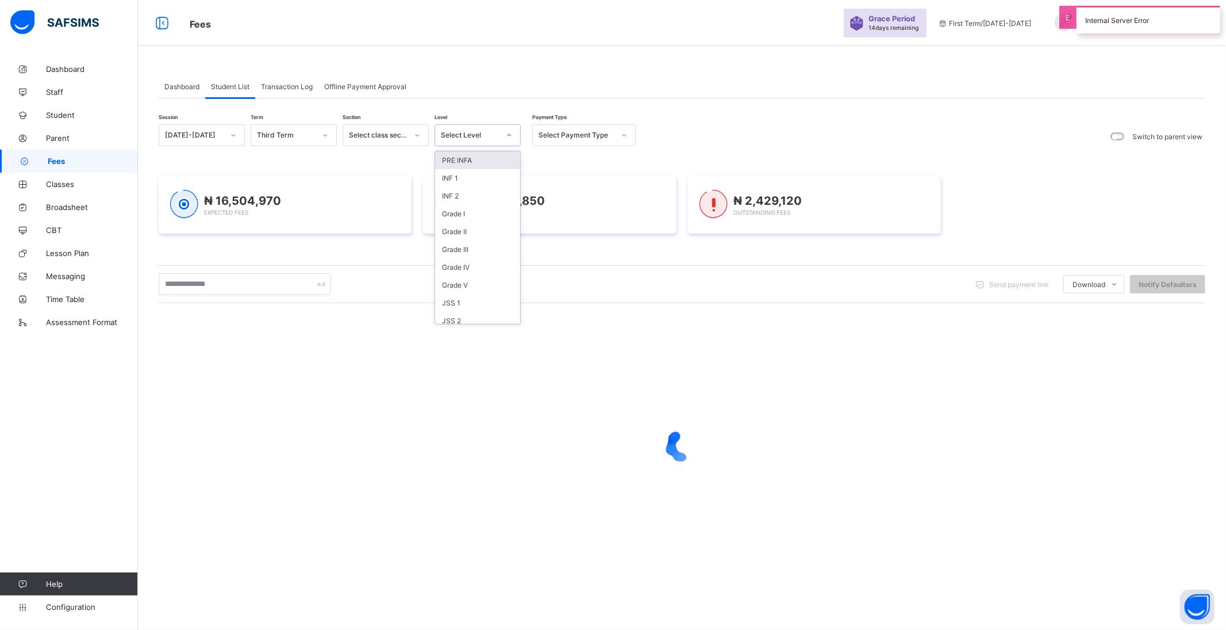
click at [462, 136] on div "Select Level" at bounding box center [470, 135] width 59 height 9
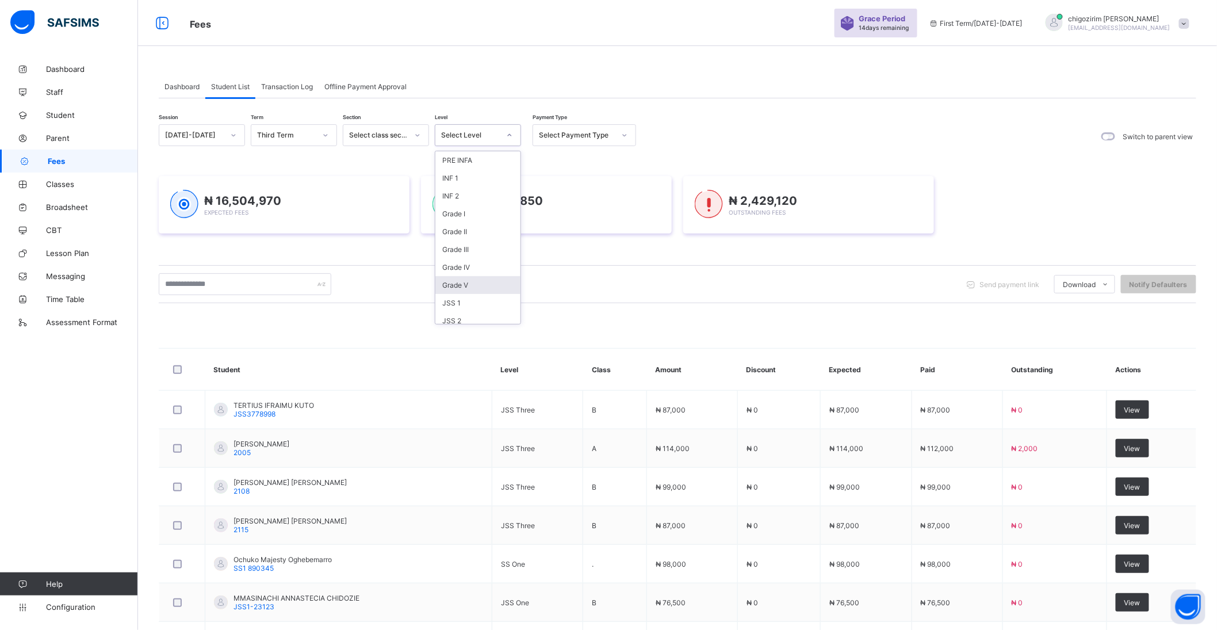
click at [472, 283] on div "Grade V" at bounding box center [477, 285] width 85 height 18
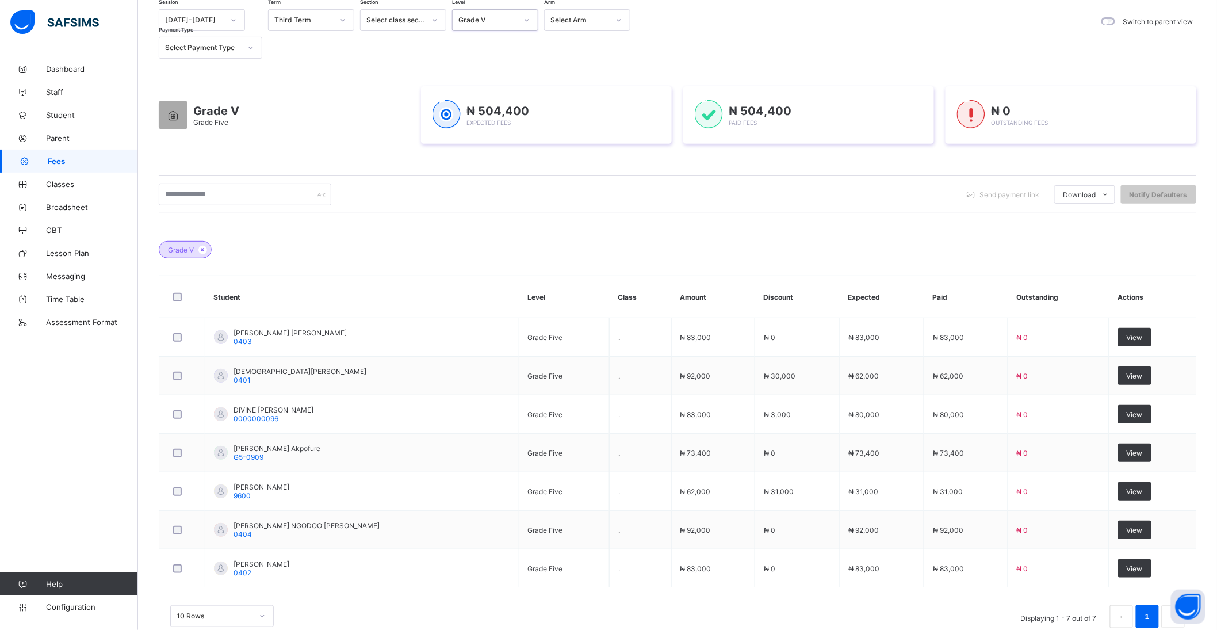
scroll to position [142, 0]
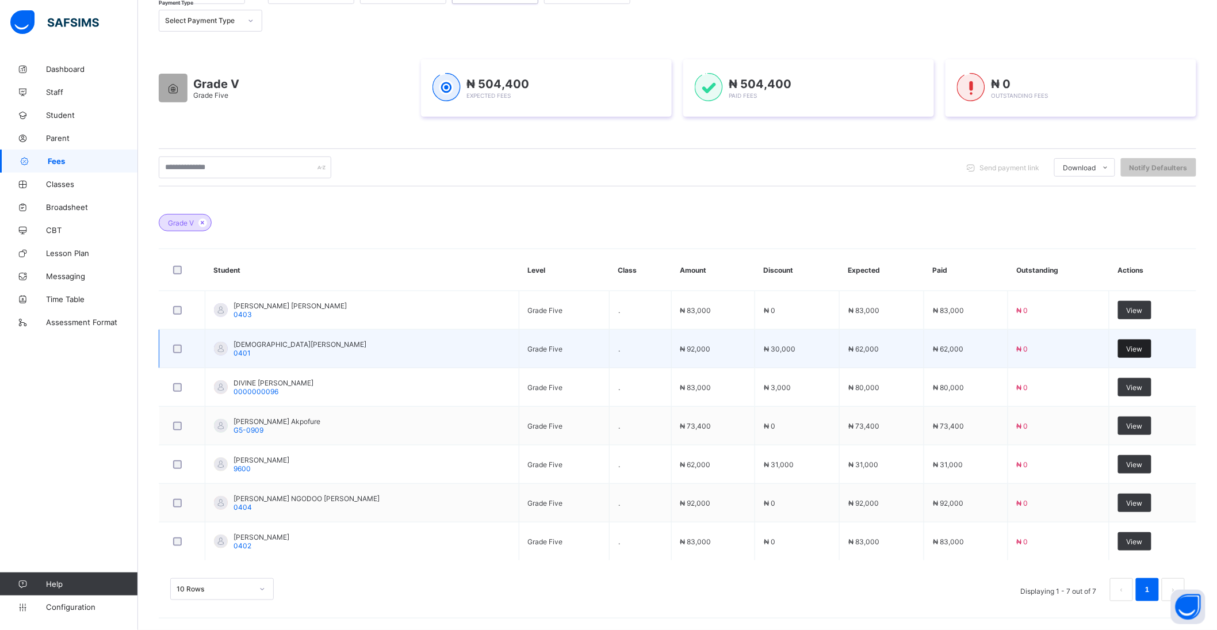
click at [1142, 347] on span "View" at bounding box center [1134, 348] width 16 height 9
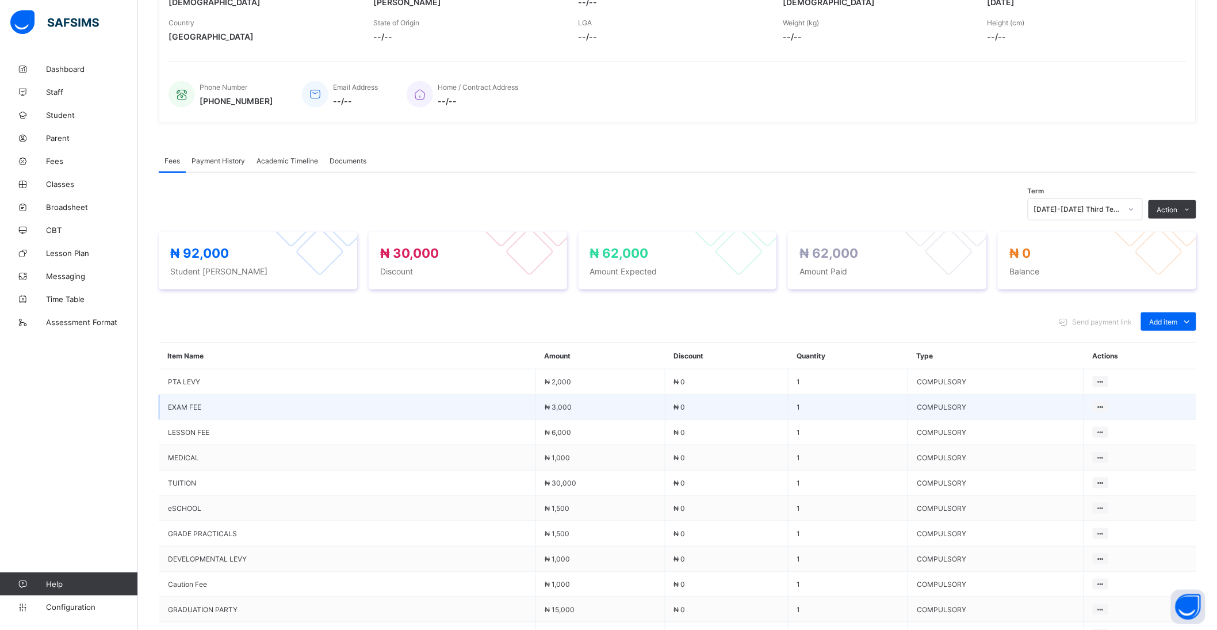
scroll to position [350, 0]
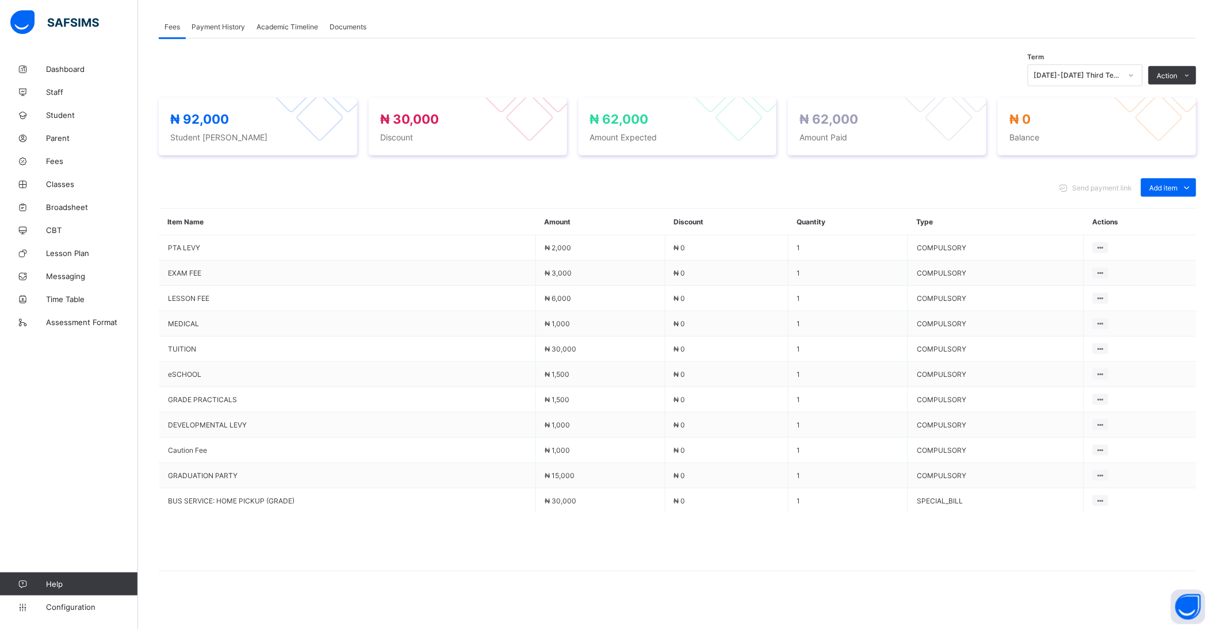
click at [992, 187] on div "Send payment link Add item Optional items Special bill" at bounding box center [677, 187] width 1037 height 18
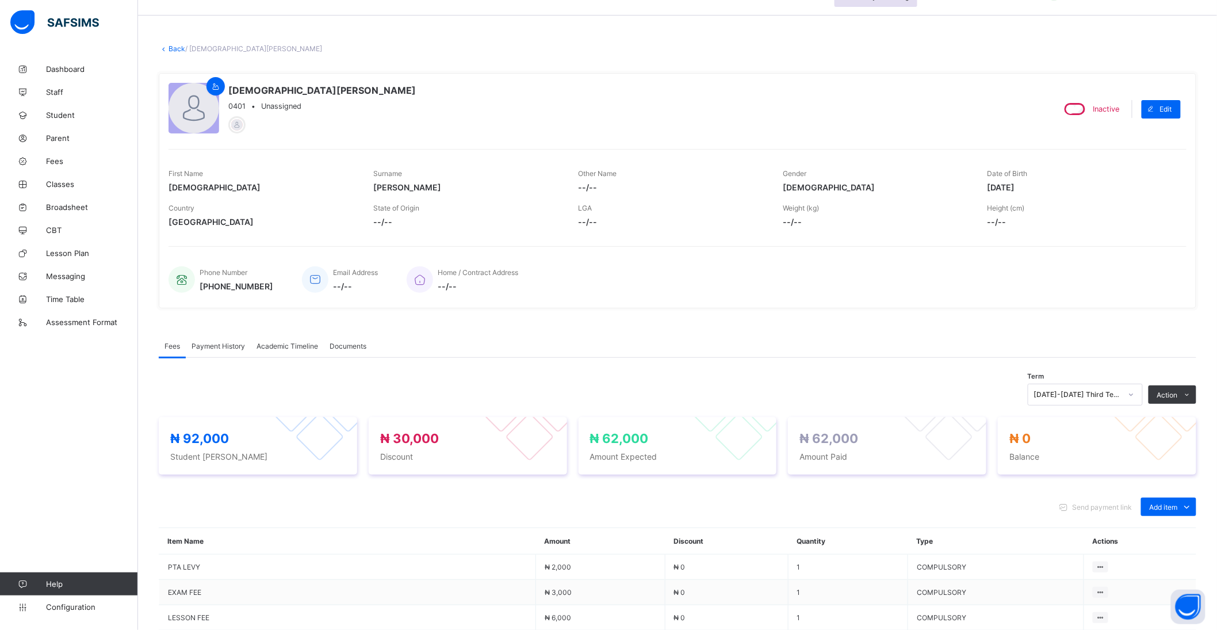
scroll to position [0, 0]
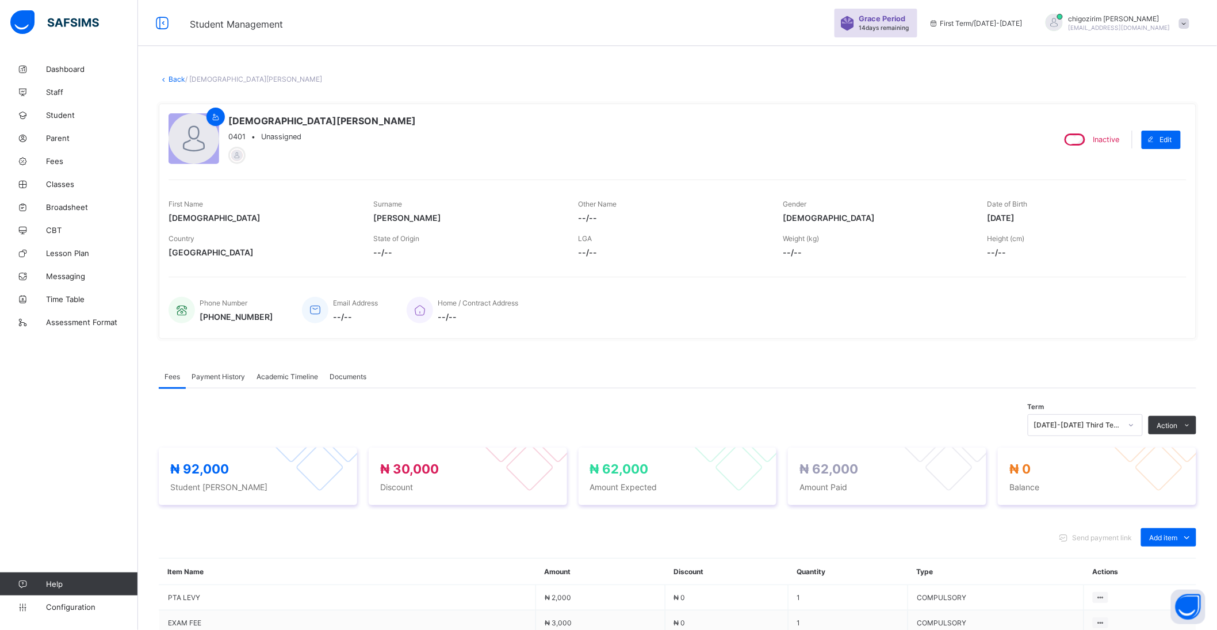
click at [176, 76] on link "Back" at bounding box center [176, 79] width 17 height 9
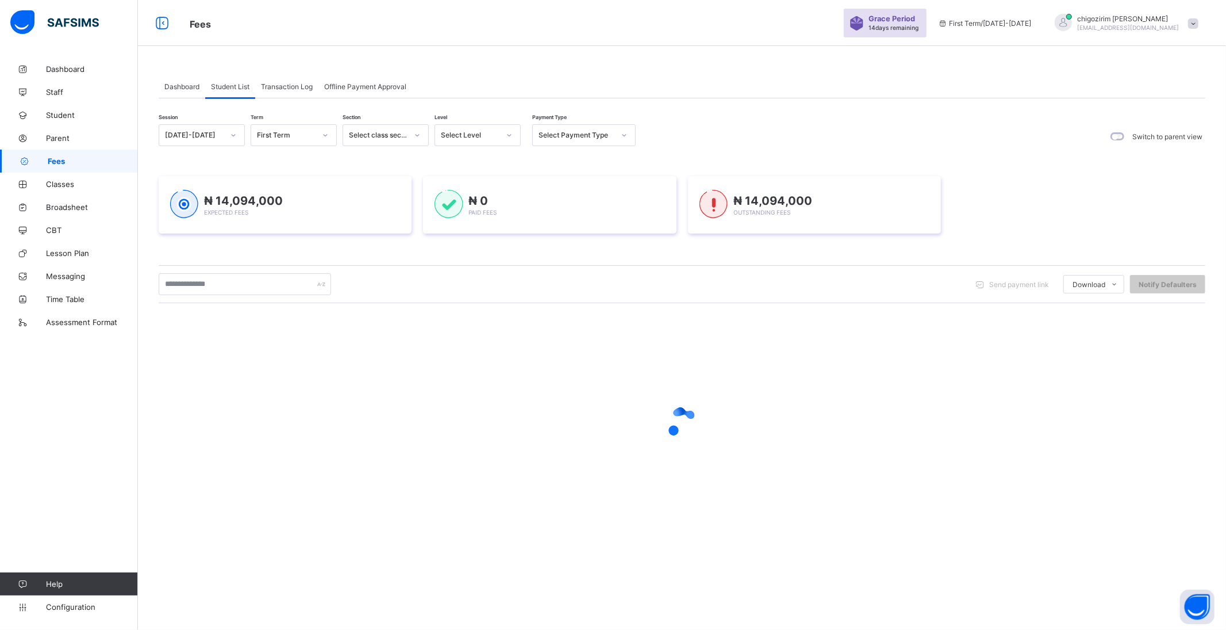
click at [198, 131] on div "[DATE]-[DATE]" at bounding box center [194, 135] width 59 height 9
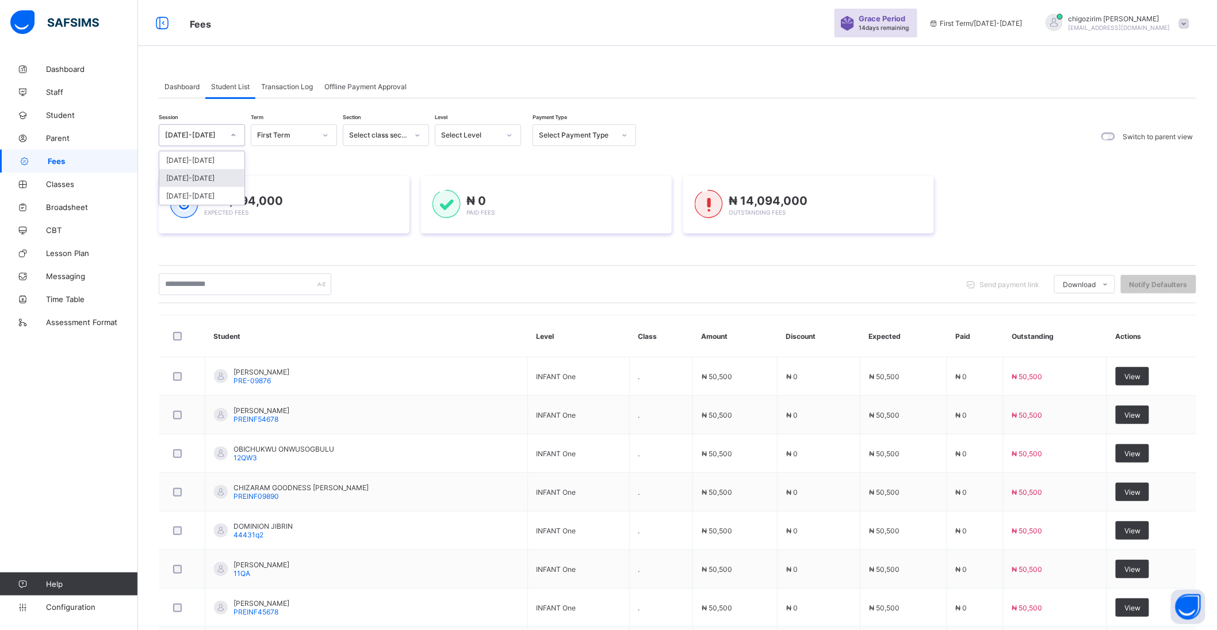
click at [197, 171] on div "[DATE]-[DATE]" at bounding box center [201, 178] width 85 height 18
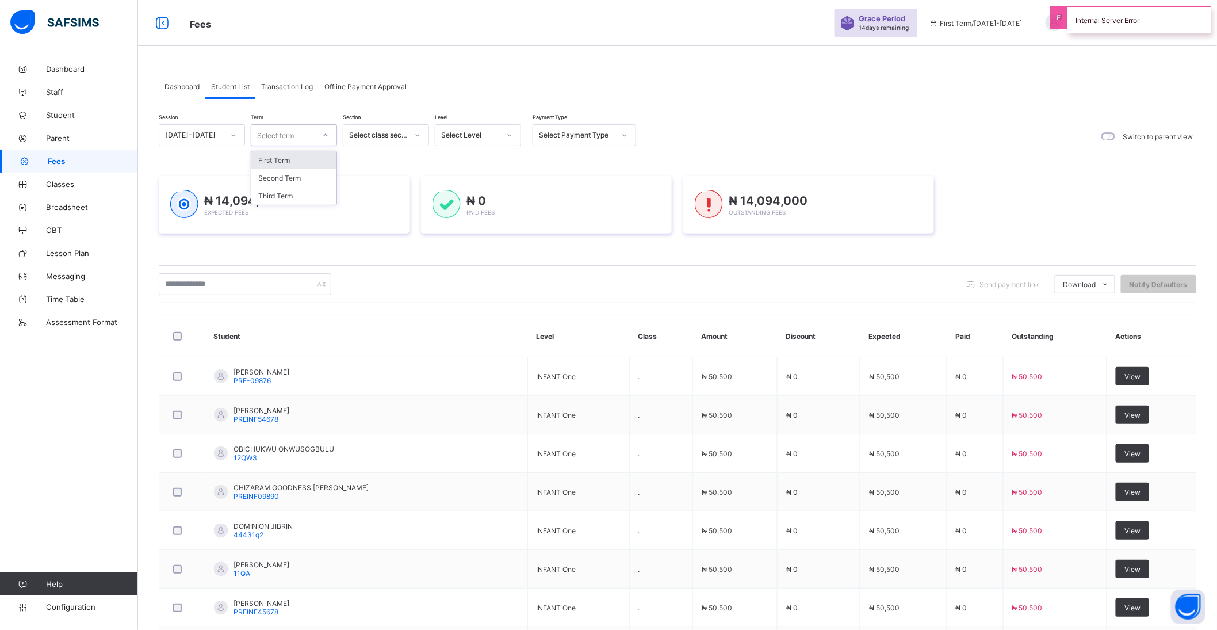
click at [314, 129] on div "Select term" at bounding box center [282, 135] width 63 height 16
drag, startPoint x: 296, startPoint y: 194, endPoint x: 428, endPoint y: 148, distance: 139.3
click at [296, 194] on div "Third Term" at bounding box center [293, 196] width 85 height 18
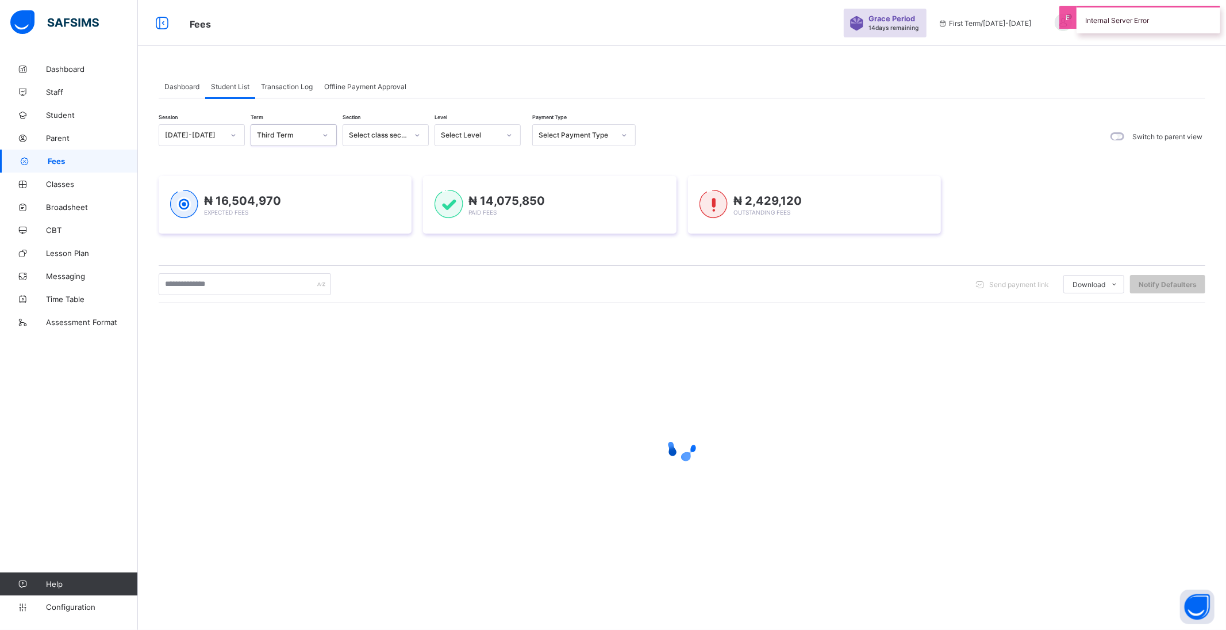
click at [476, 136] on div "Select Level" at bounding box center [470, 135] width 59 height 9
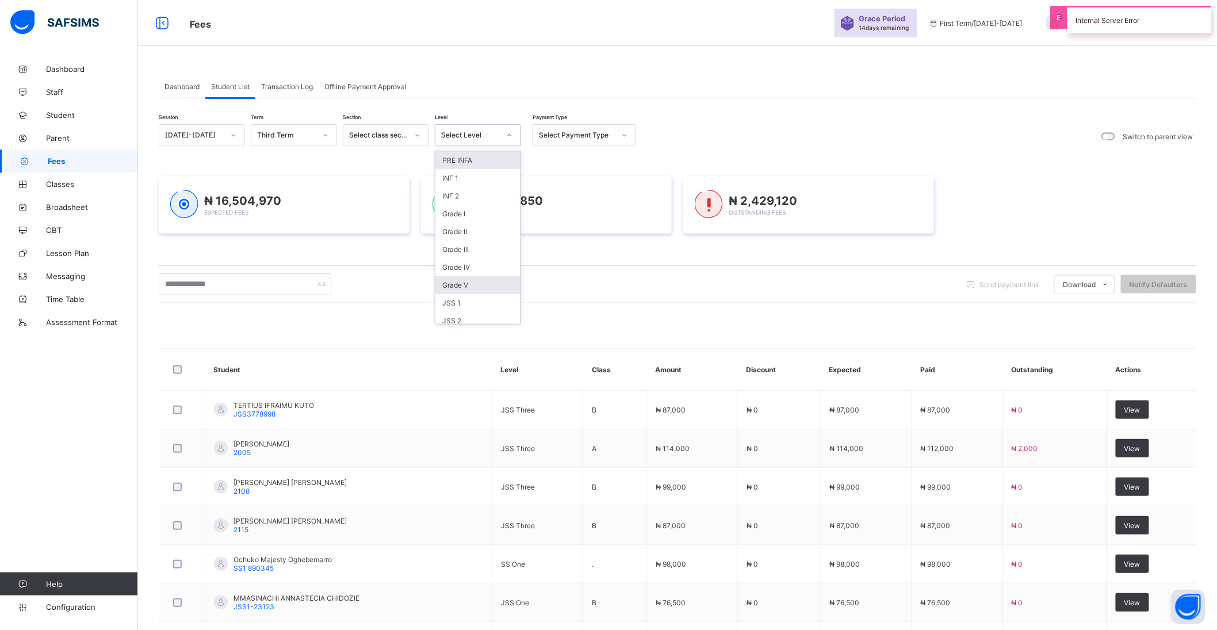
scroll to position [90, 0]
click at [470, 300] on div "SS 3" at bounding box center [477, 302] width 85 height 18
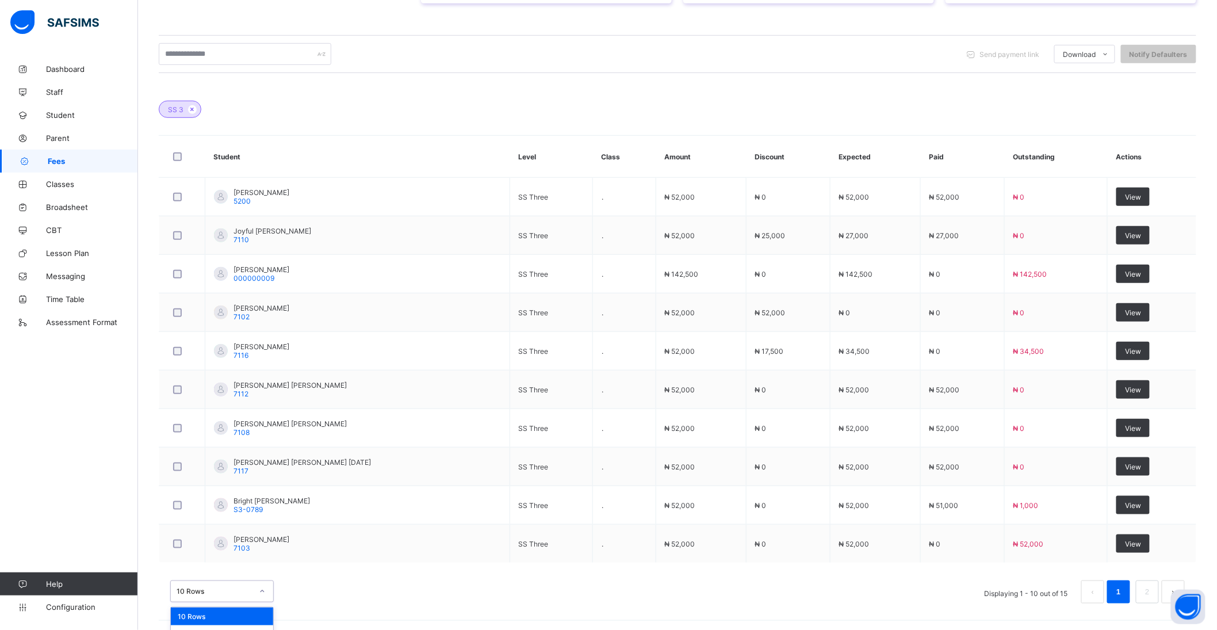
scroll to position [286, 0]
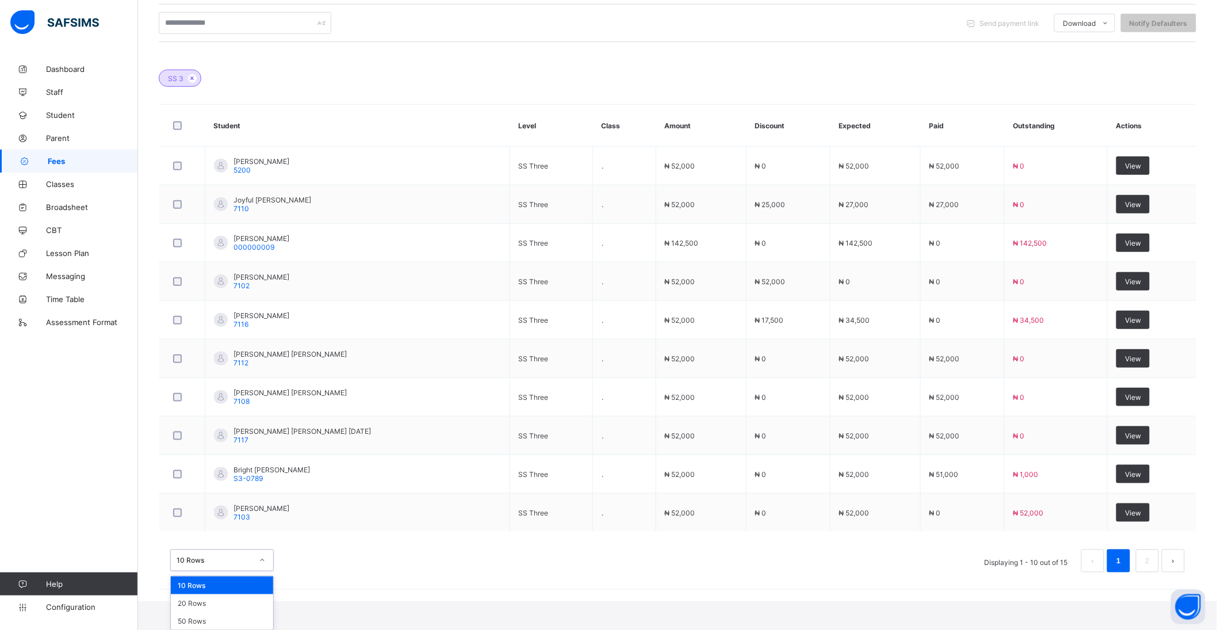
click at [226, 571] on div "option 10 Rows focused, 1 of 3. 3 results available. Use Up and Down to choose …" at bounding box center [221, 560] width 103 height 22
click at [228, 604] on div "20 Rows" at bounding box center [222, 603] width 102 height 18
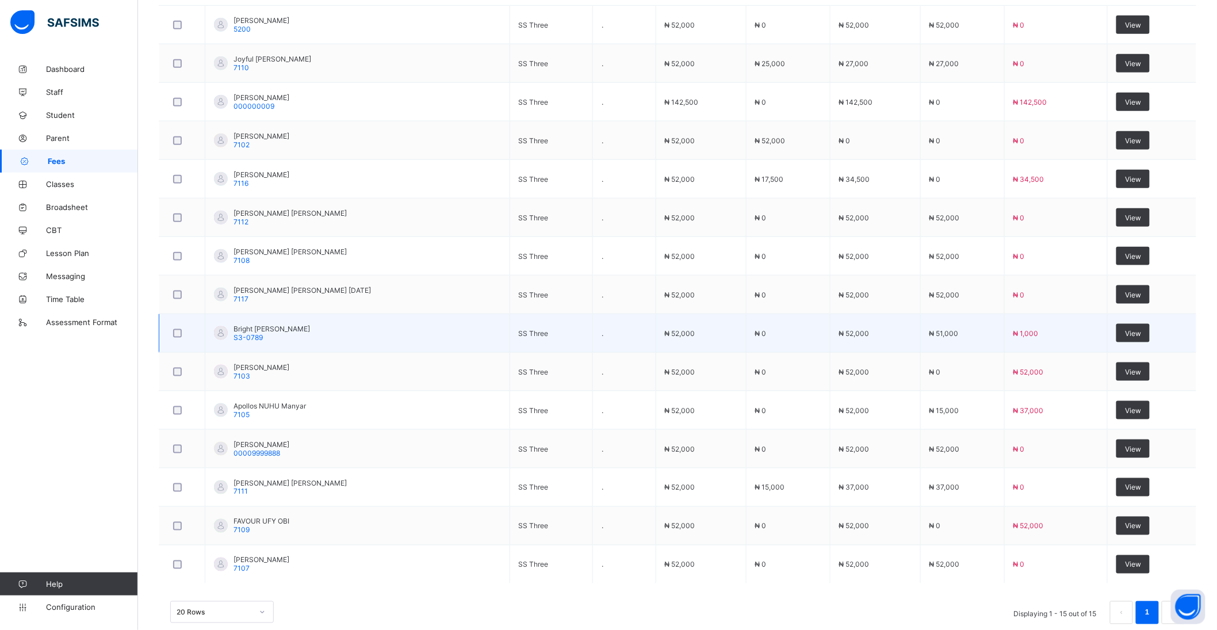
scroll to position [447, 0]
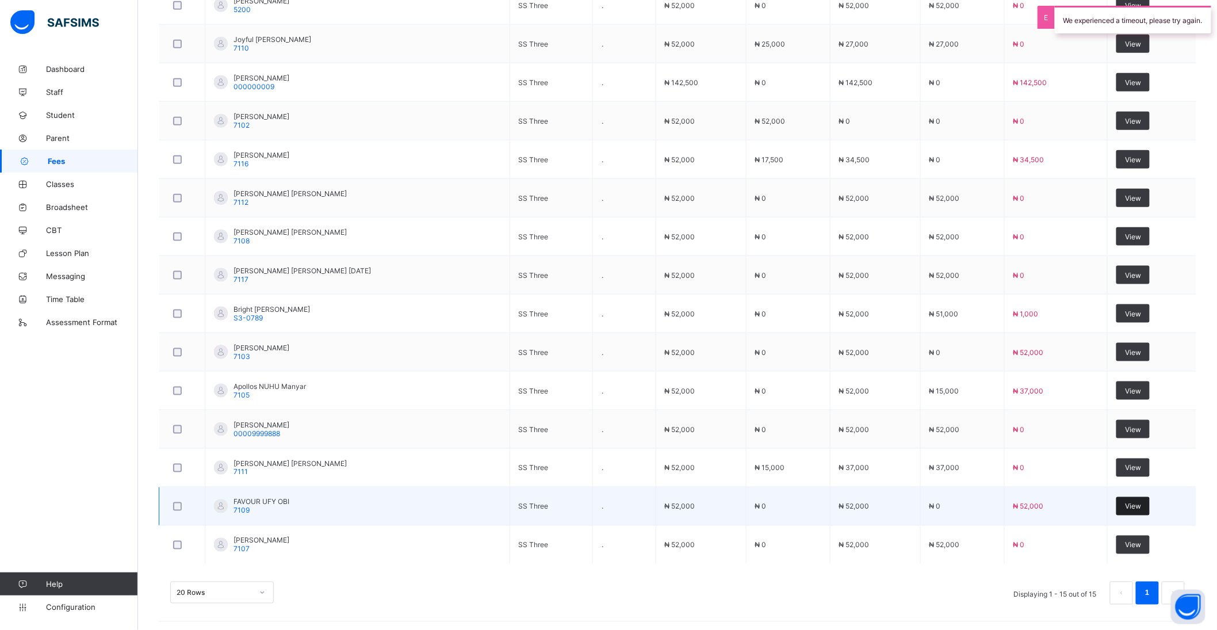
click at [1141, 507] on span "View" at bounding box center [1133, 506] width 16 height 9
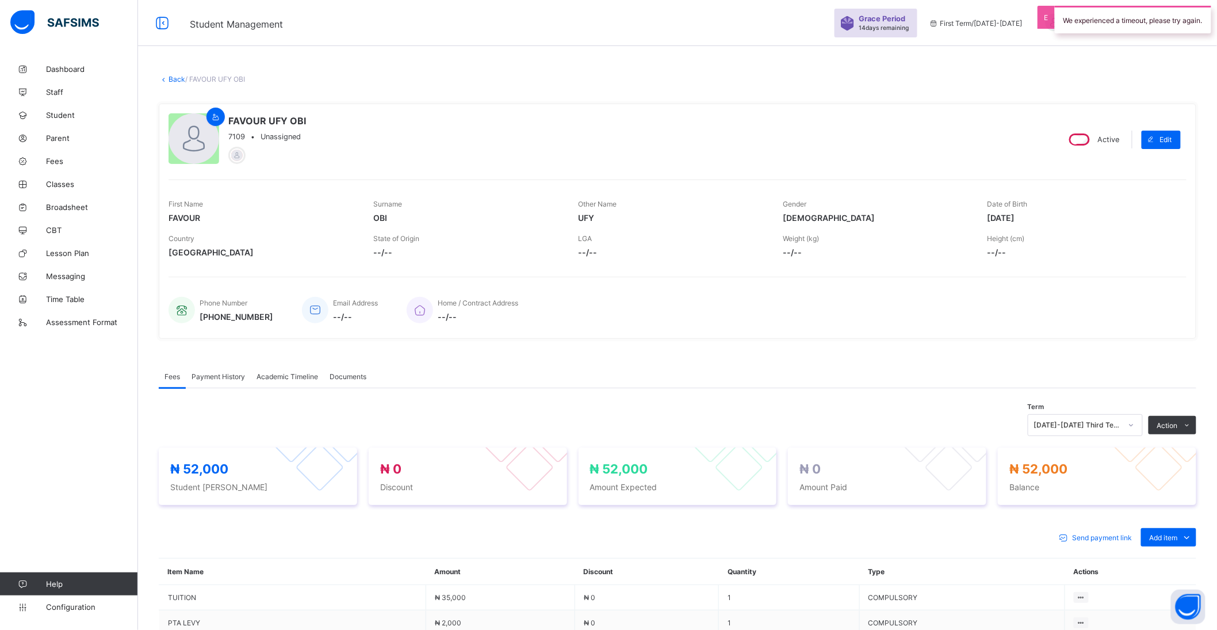
click at [1092, 423] on div "[DATE]-[DATE] Third Term" at bounding box center [1077, 425] width 87 height 9
click at [1189, 426] on span at bounding box center [1187, 425] width 18 height 18
click at [1146, 449] on li "Receive Payment" at bounding box center [1148, 449] width 94 height 18
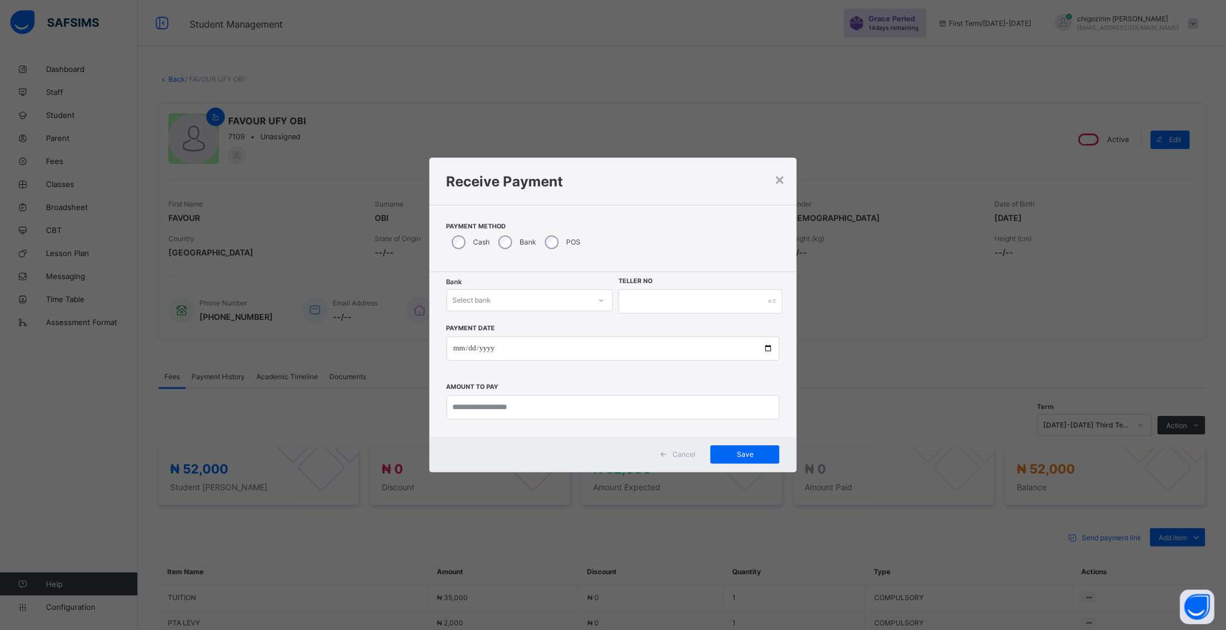
click at [515, 299] on div "Select bank" at bounding box center [519, 300] width 144 height 16
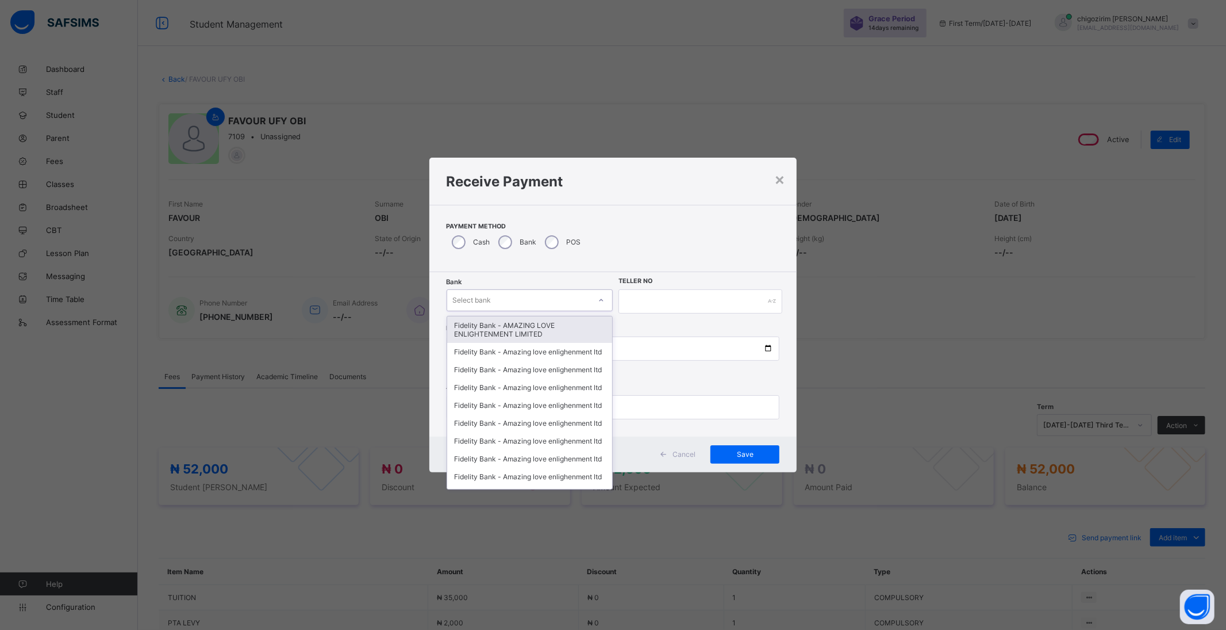
click at [517, 327] on div "Fidelity Bank - AMAZING LOVE ENLIGHTENMENT LIMITED" at bounding box center [530, 329] width 166 height 26
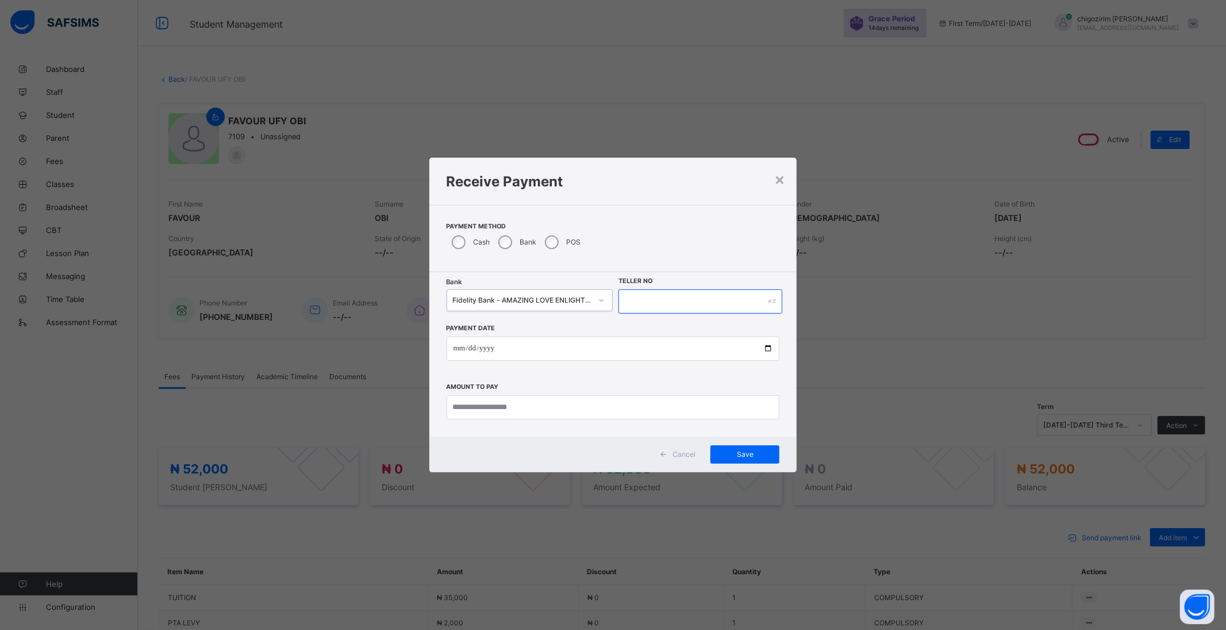
click at [623, 299] on input "text" at bounding box center [700, 301] width 163 height 24
type input "********"
click at [627, 347] on input "date" at bounding box center [613, 348] width 333 height 24
click at [768, 346] on input "date" at bounding box center [613, 348] width 333 height 24
type input "**********"
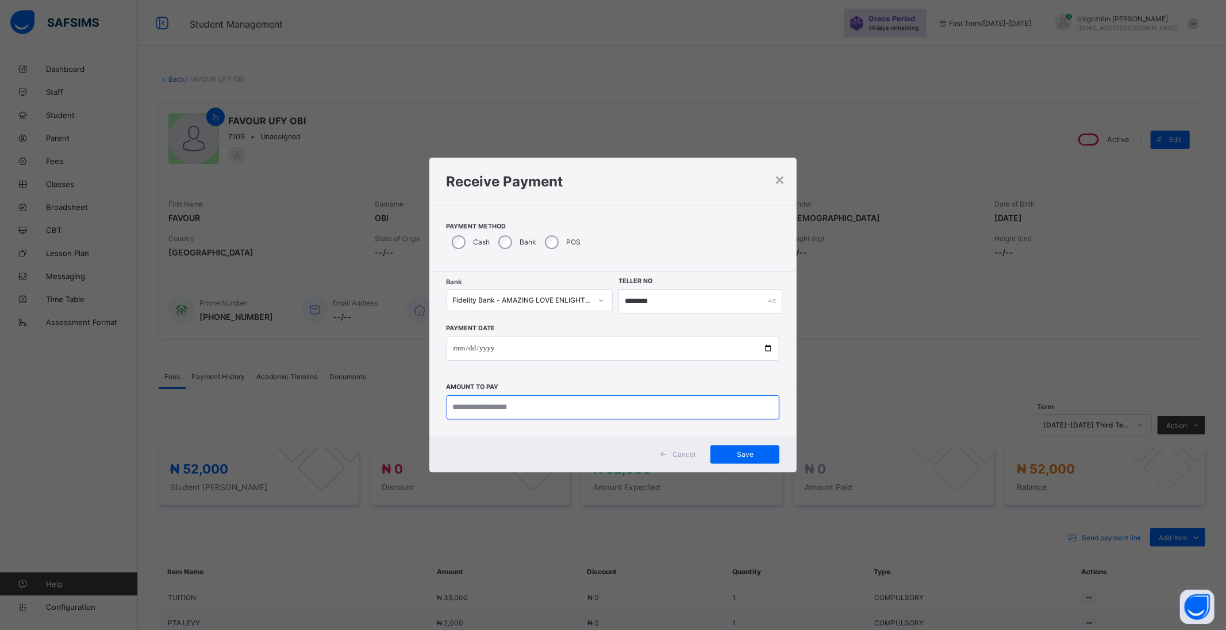
click at [518, 404] on input "currency" at bounding box center [613, 407] width 333 height 24
type input "********"
click at [757, 456] on span "Save" at bounding box center [745, 454] width 52 height 9
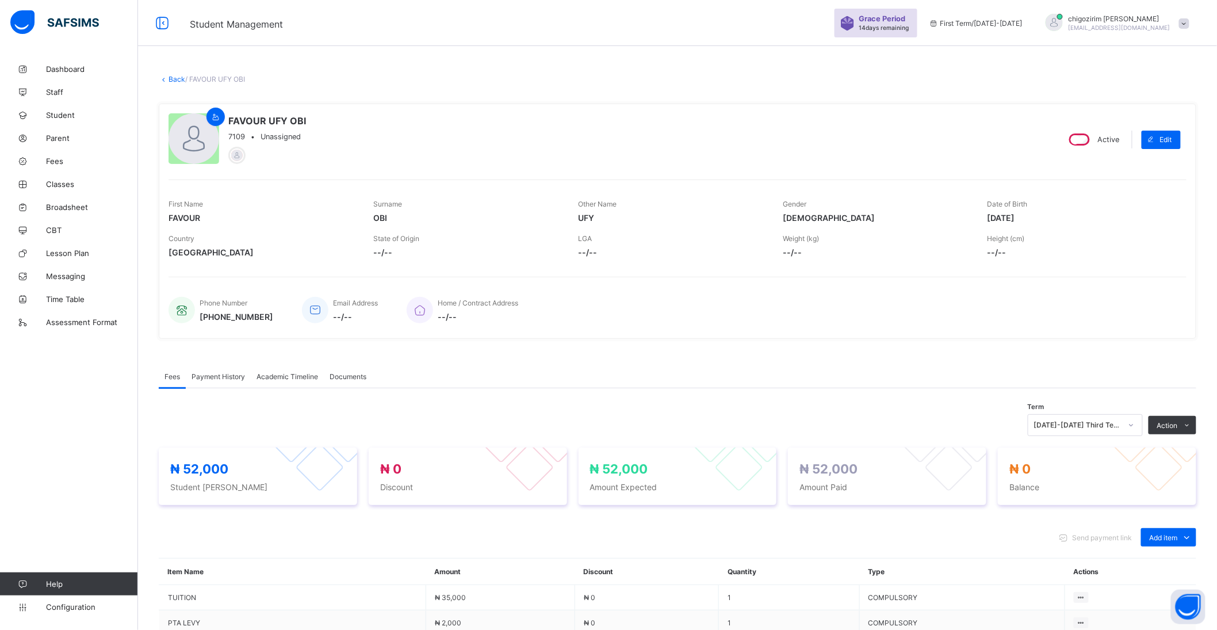
click at [175, 75] on link "Back" at bounding box center [176, 79] width 17 height 9
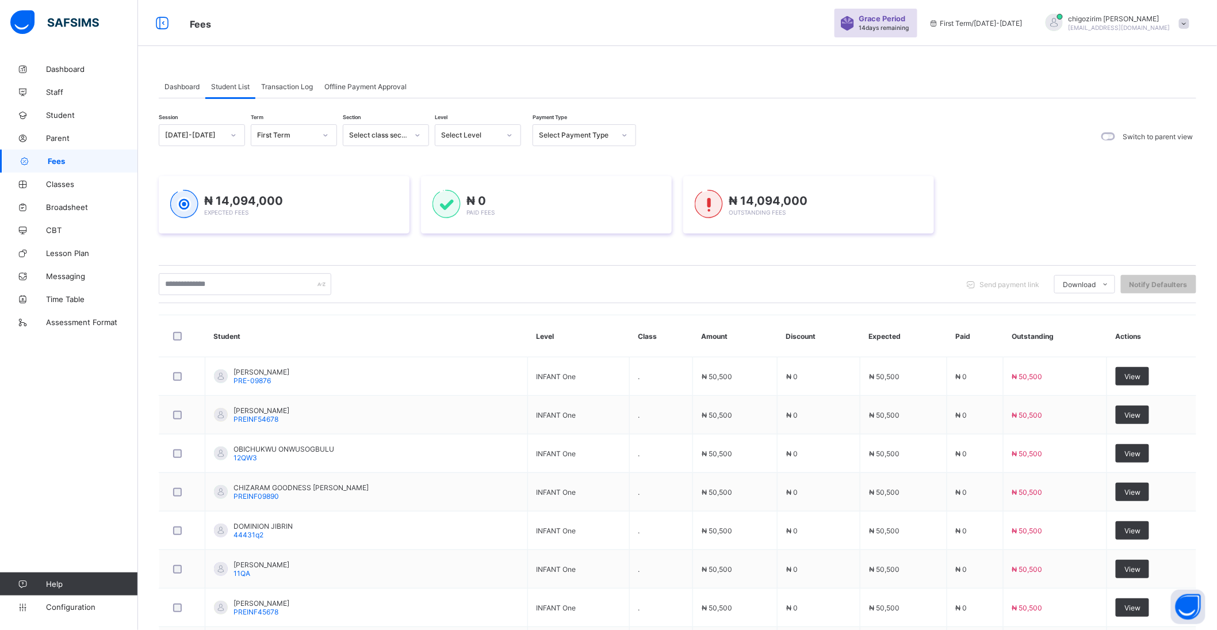
click at [233, 132] on icon at bounding box center [233, 134] width 7 height 11
click at [213, 177] on div "[DATE]-[DATE]" at bounding box center [201, 178] width 85 height 18
click at [317, 133] on div at bounding box center [326, 135] width 20 height 18
click at [303, 197] on div "Third Term" at bounding box center [293, 196] width 85 height 18
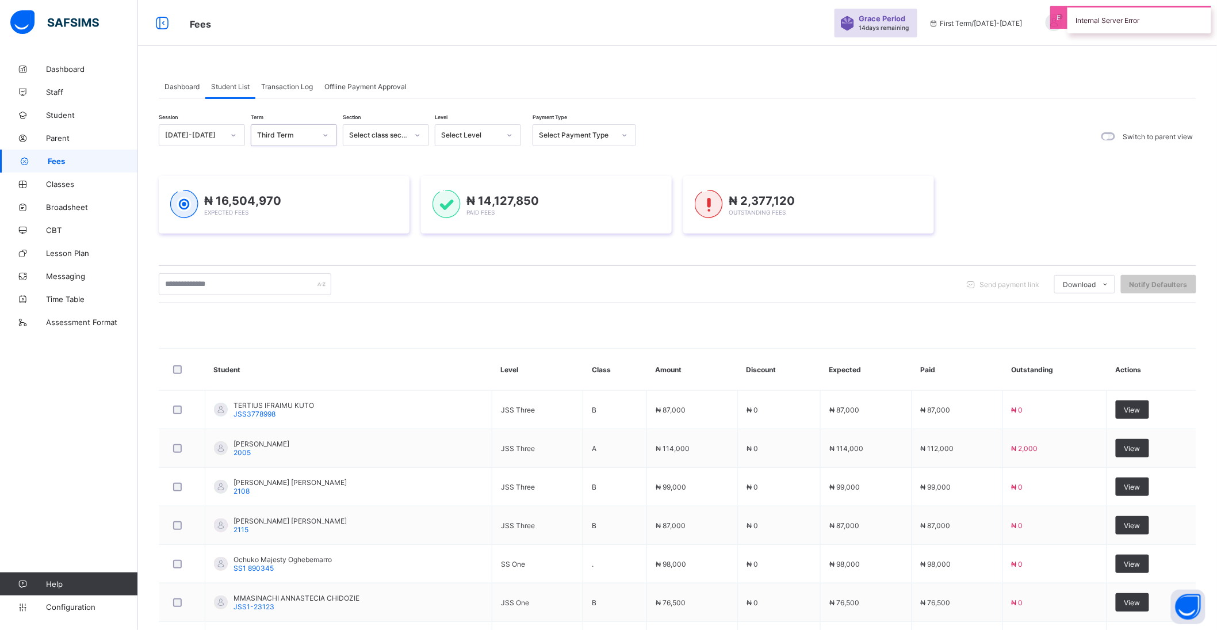
click at [466, 136] on div "Select Level" at bounding box center [470, 135] width 59 height 9
click at [512, 139] on div at bounding box center [510, 135] width 20 height 18
click at [512, 139] on icon at bounding box center [509, 134] width 7 height 11
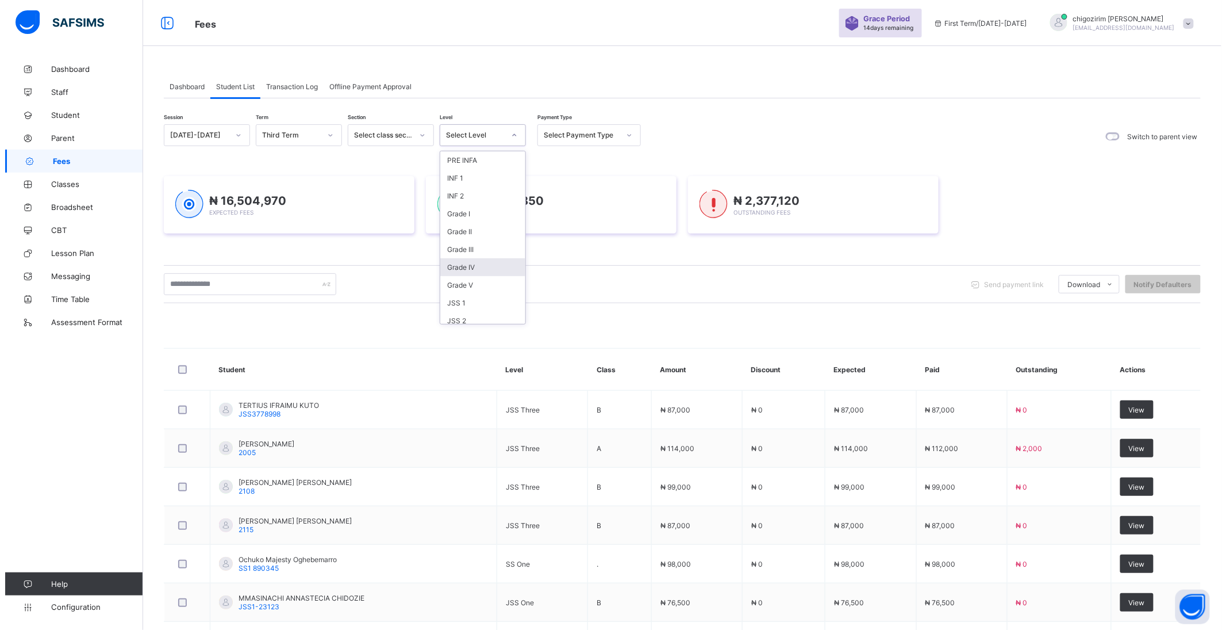
scroll to position [90, 0]
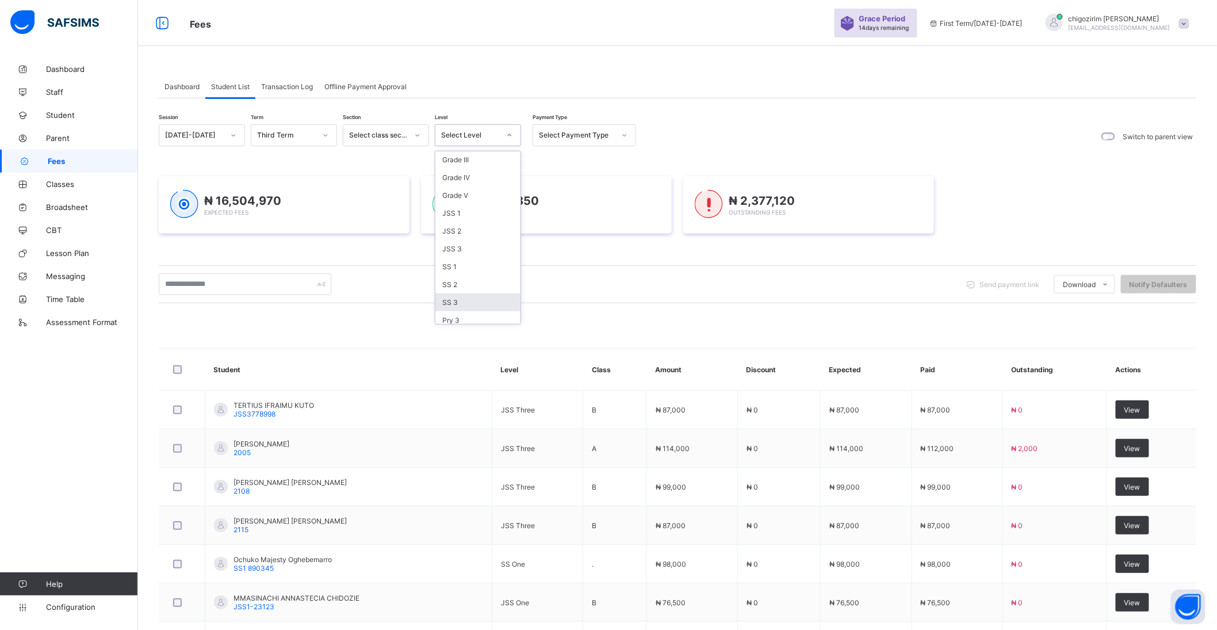
click at [472, 294] on div "SS 3" at bounding box center [477, 302] width 85 height 18
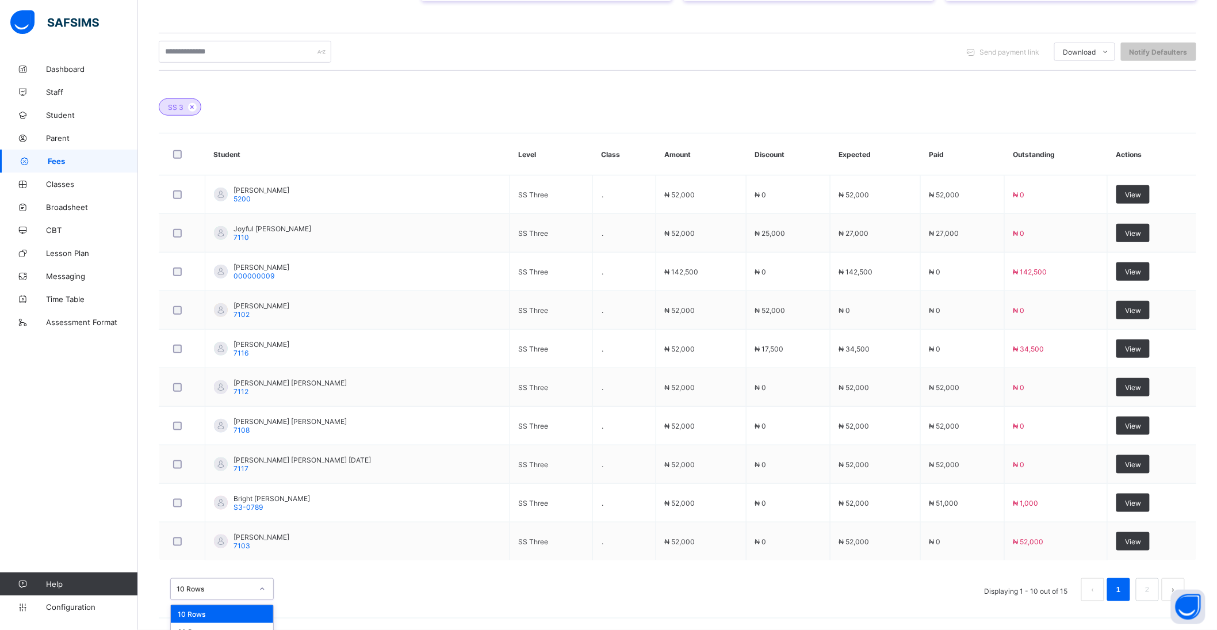
scroll to position [286, 0]
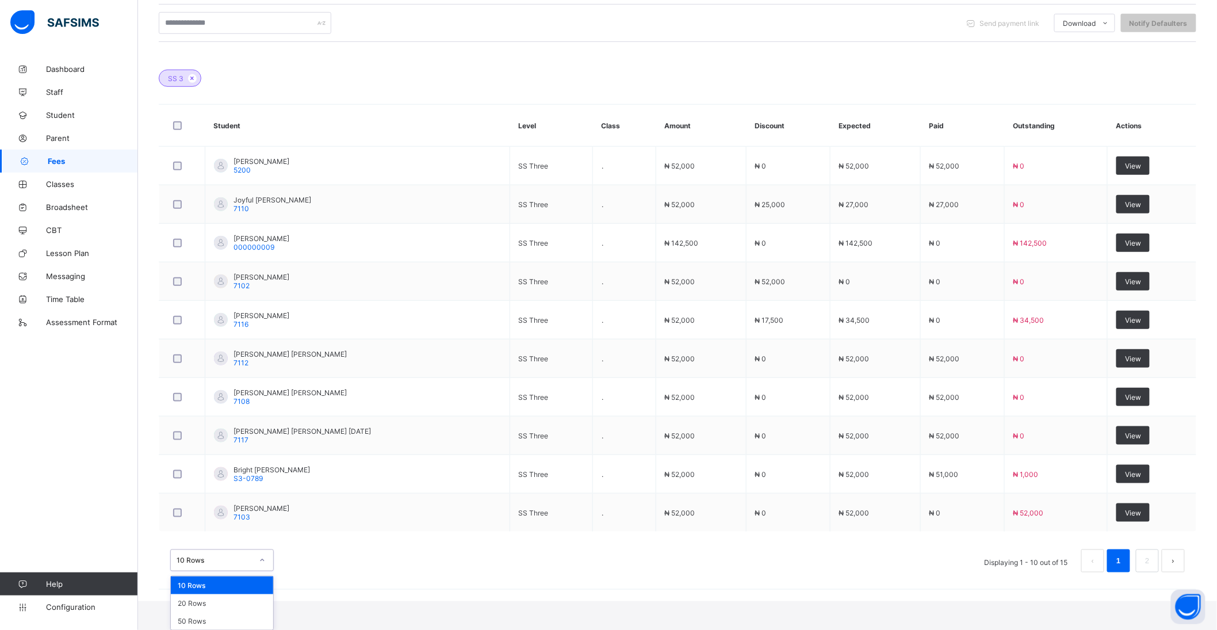
click at [222, 571] on div "option 10 Rows focused, 1 of 3. 3 results available. Use Up and Down to choose …" at bounding box center [221, 560] width 103 height 22
click at [216, 605] on div "20 Rows" at bounding box center [222, 603] width 102 height 18
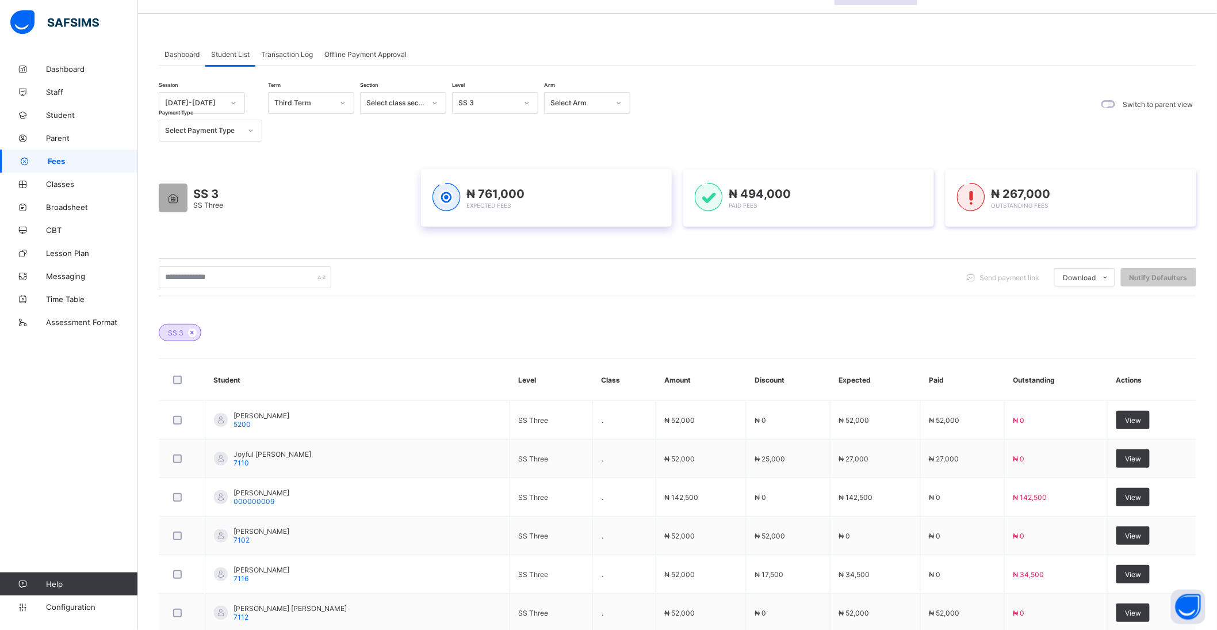
scroll to position [0, 0]
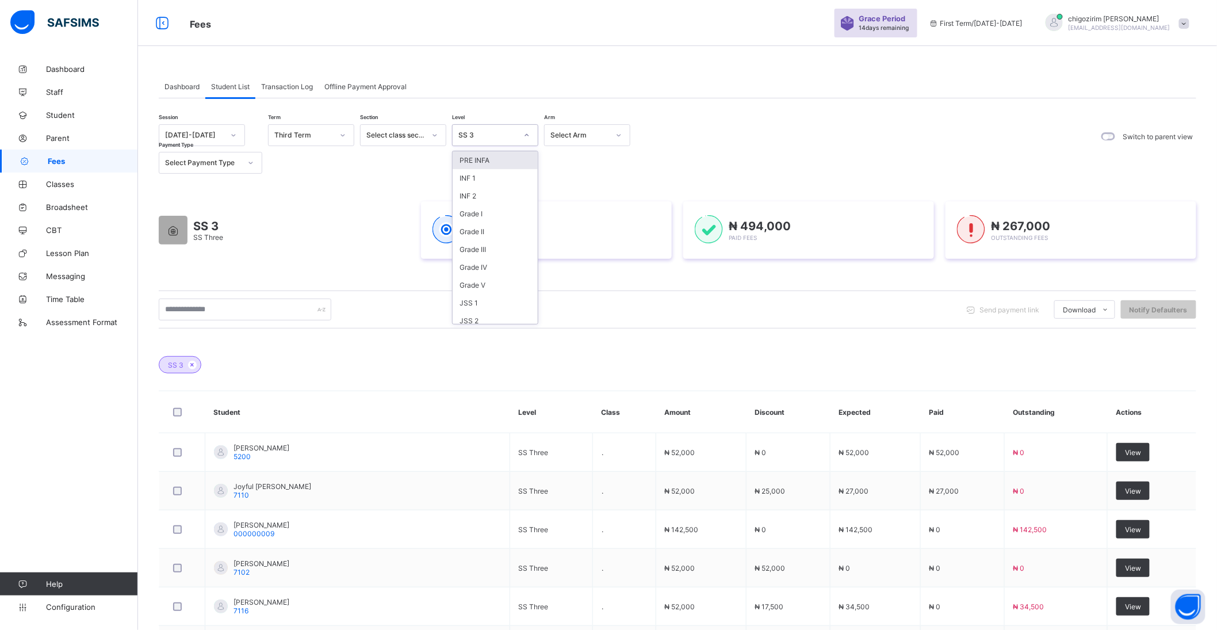
click at [508, 130] on div "SS 3" at bounding box center [483, 135] width 63 height 16
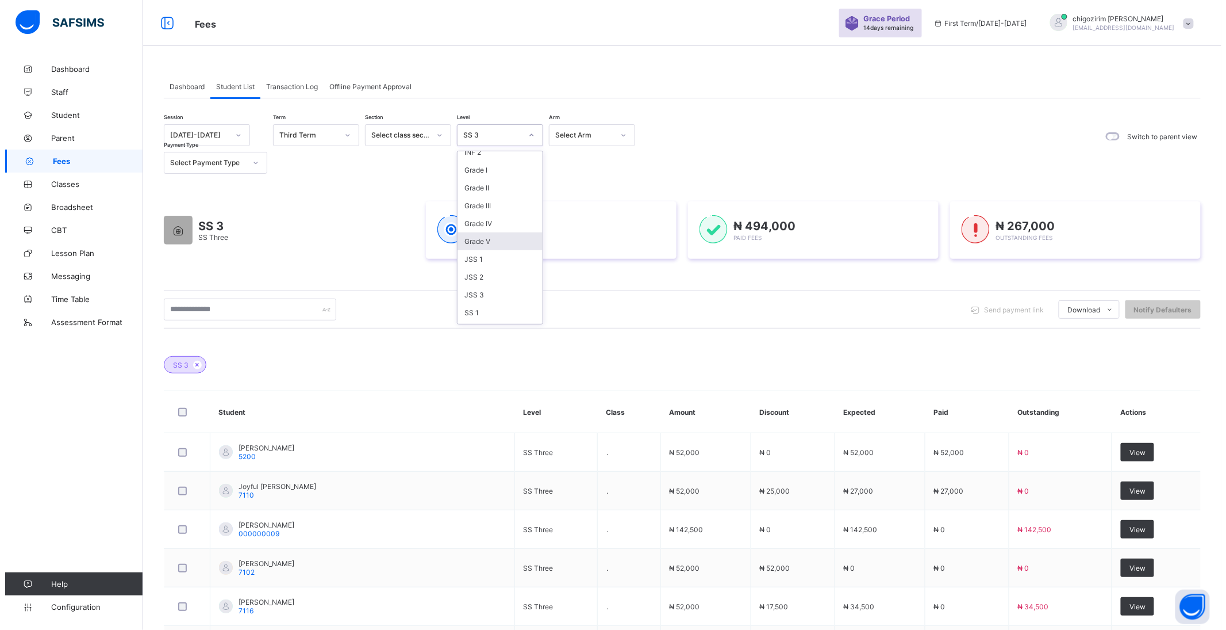
scroll to position [90, 0]
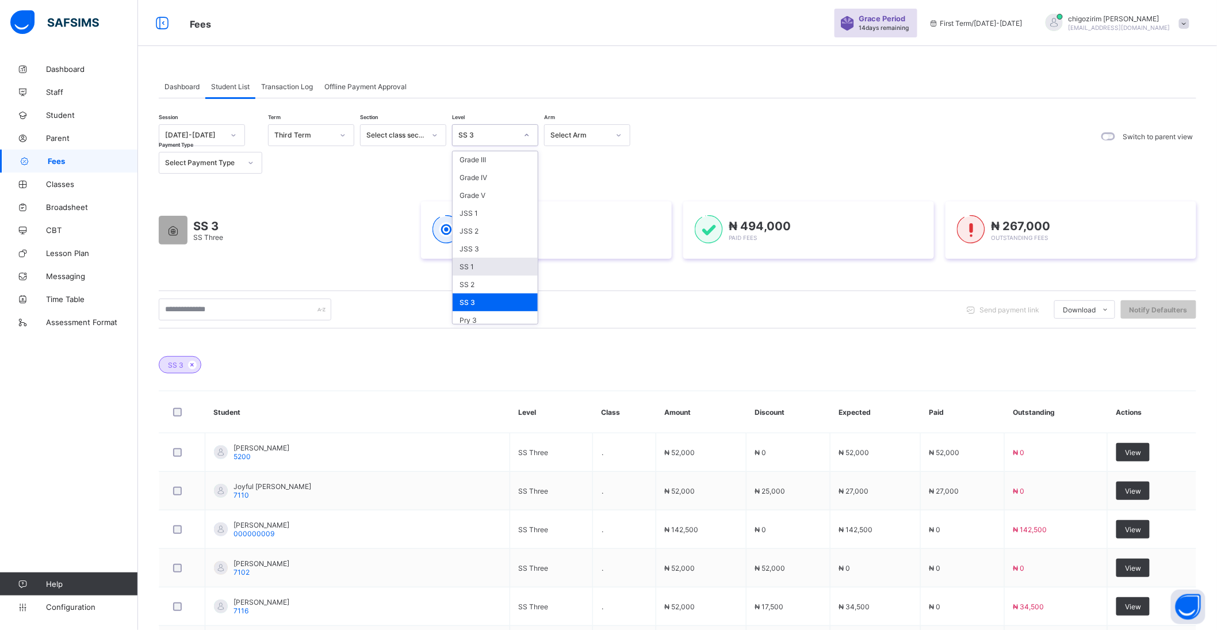
click at [485, 262] on div "SS 1" at bounding box center [494, 267] width 85 height 18
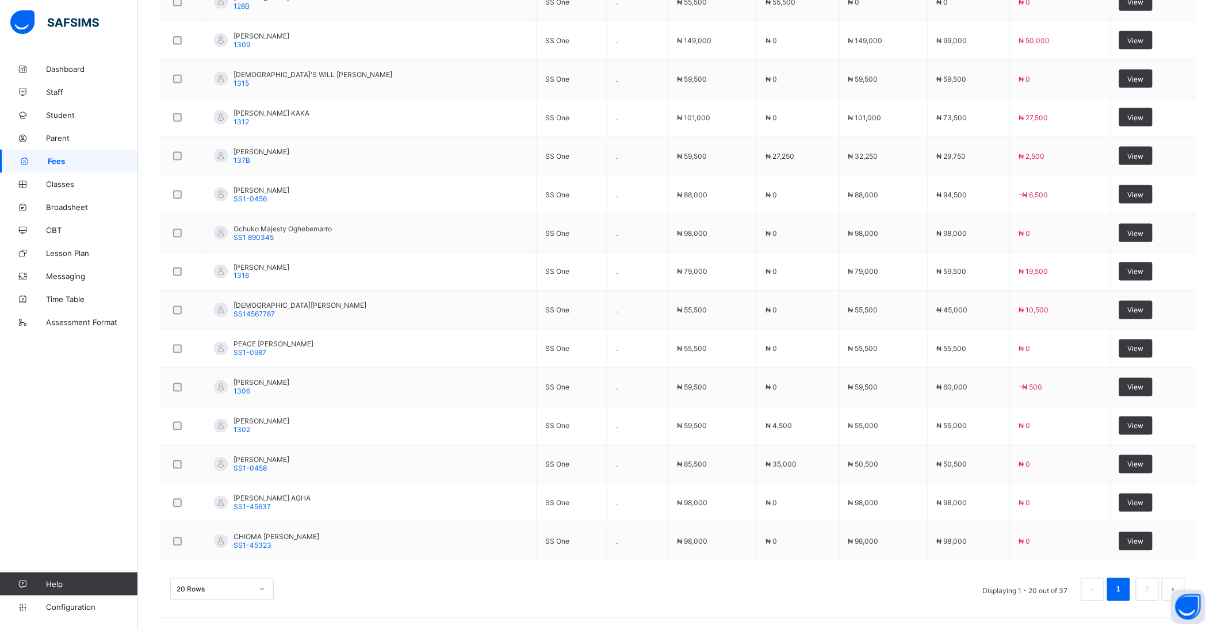
scroll to position [672, 0]
click at [200, 589] on div "20 Rows" at bounding box center [221, 589] width 103 height 22
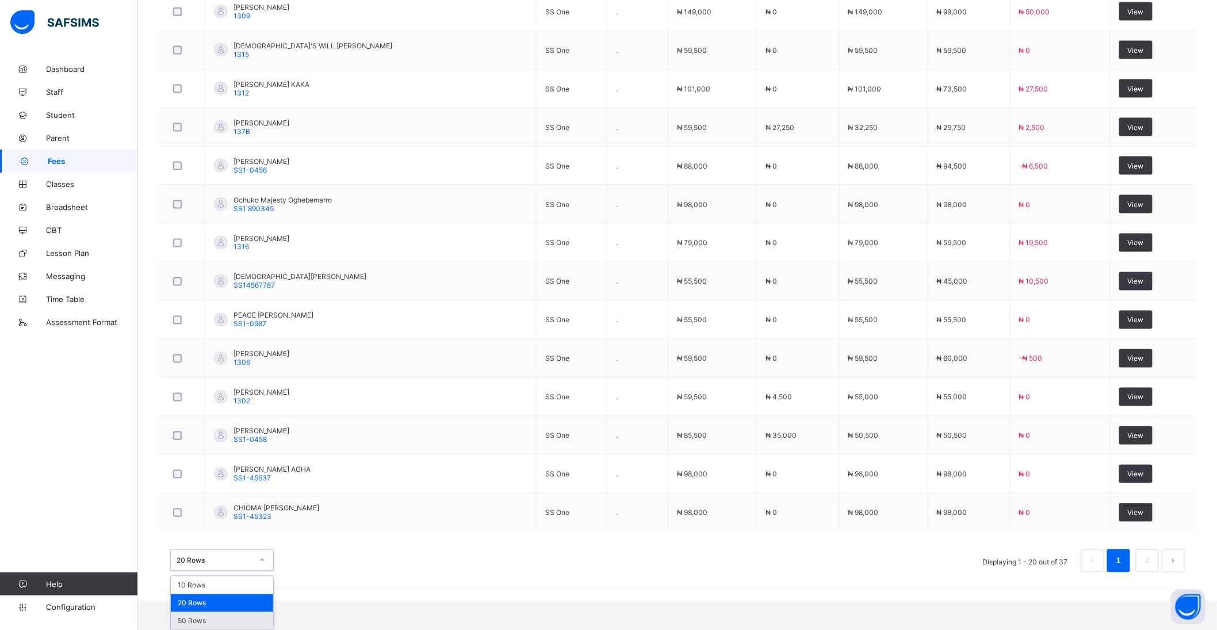
click at [200, 623] on div "50 Rows" at bounding box center [222, 621] width 102 height 18
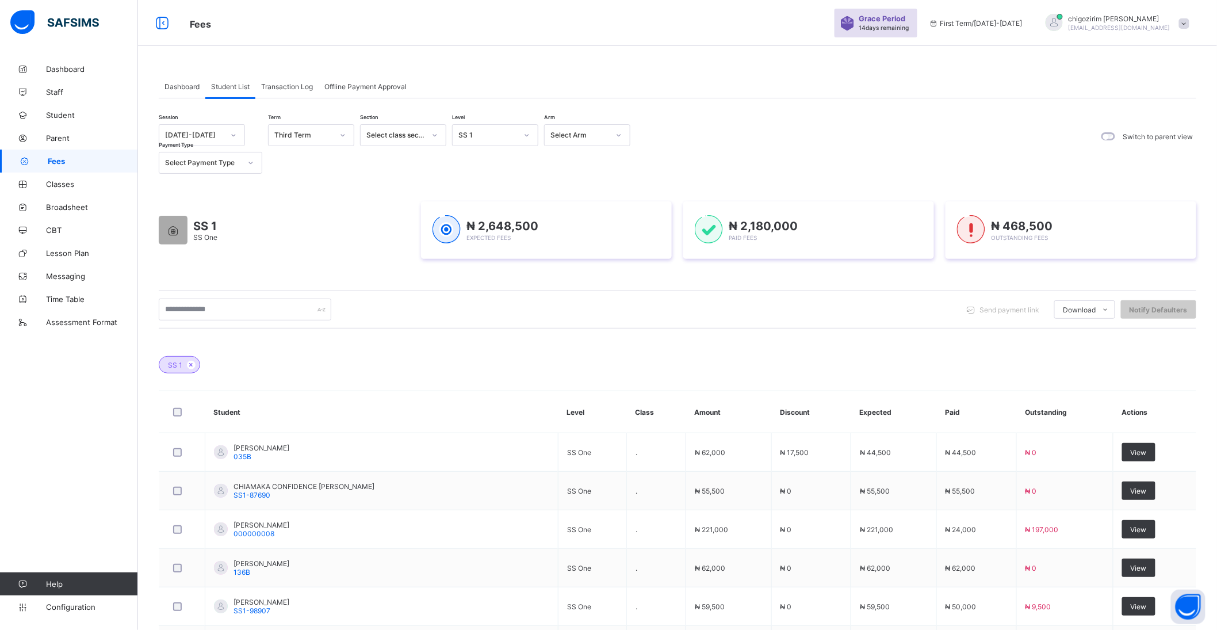
scroll to position [64, 0]
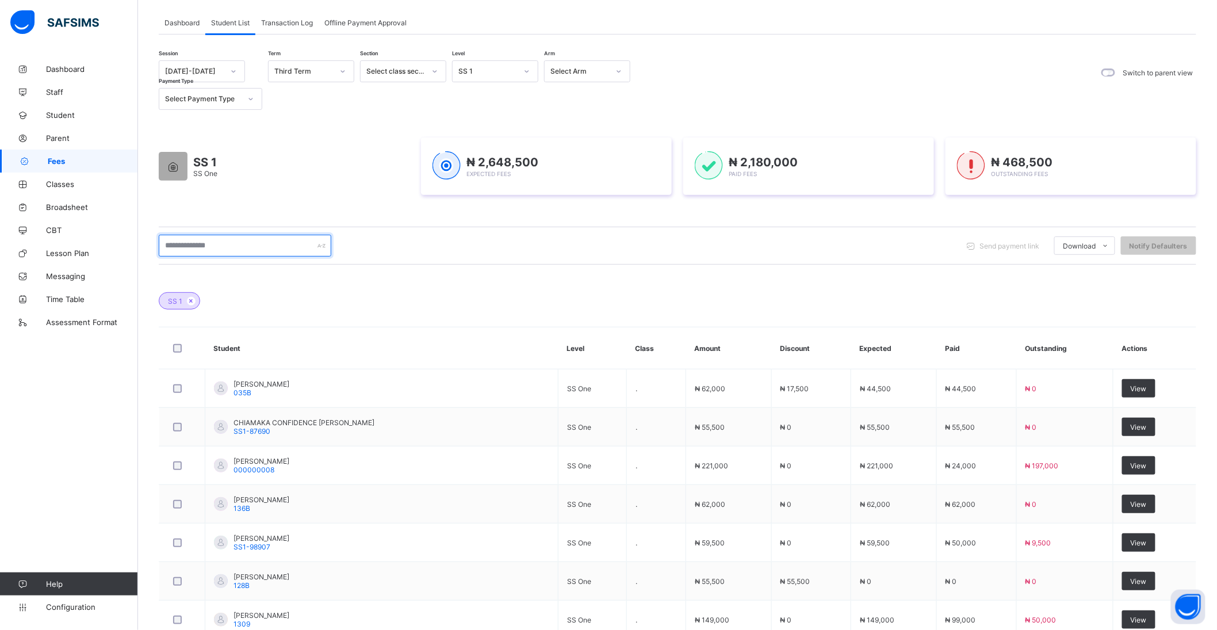
click at [212, 246] on input "text" at bounding box center [245, 246] width 172 height 22
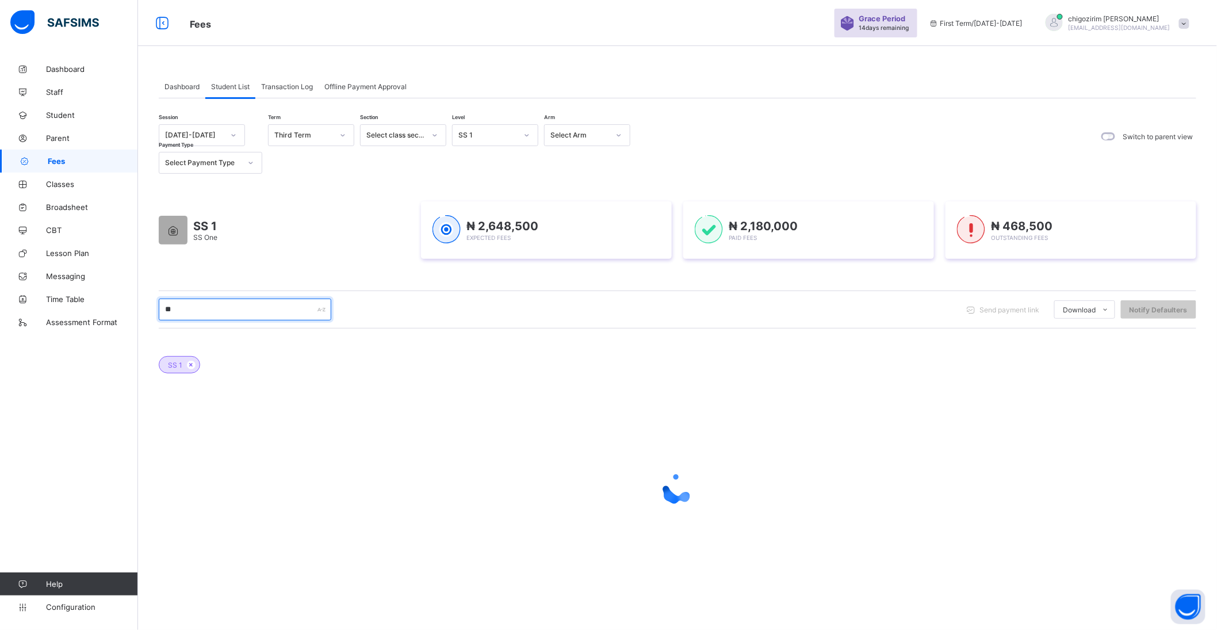
scroll to position [0, 0]
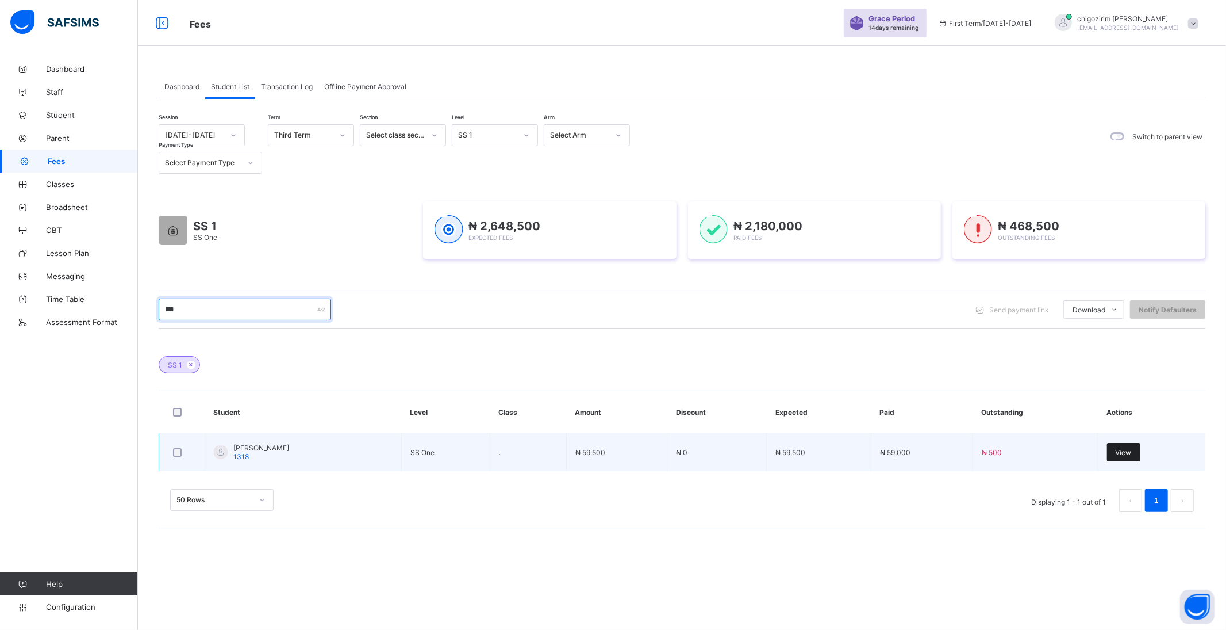
type input "***"
click at [1130, 452] on span "View" at bounding box center [1124, 452] width 16 height 9
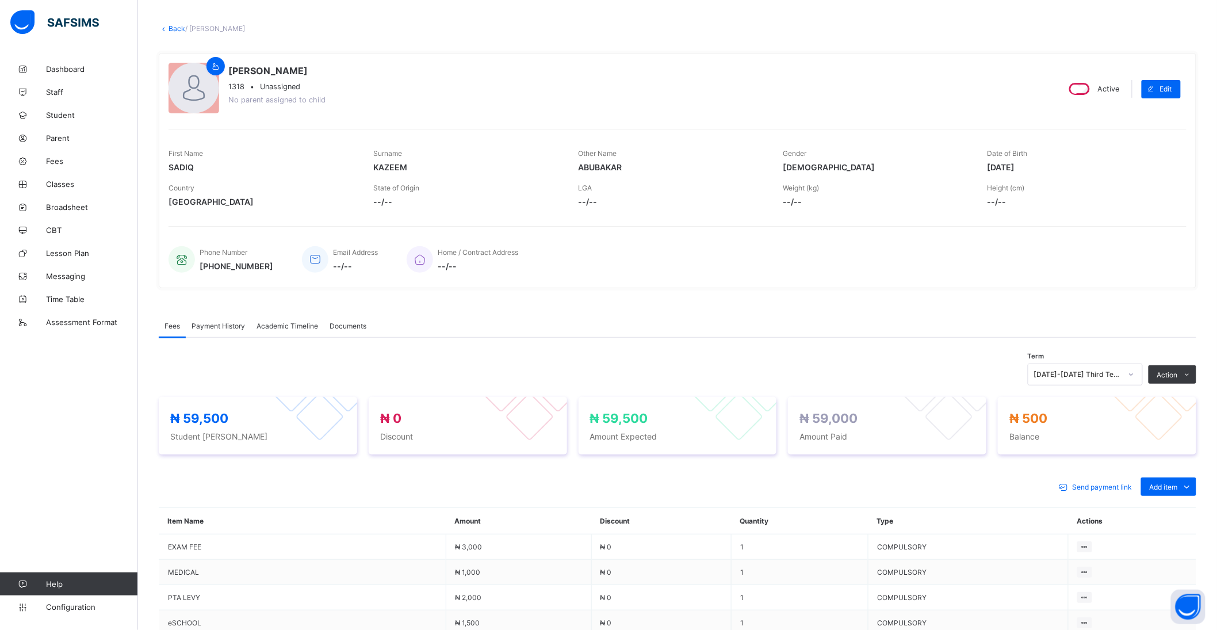
scroll to position [255, 0]
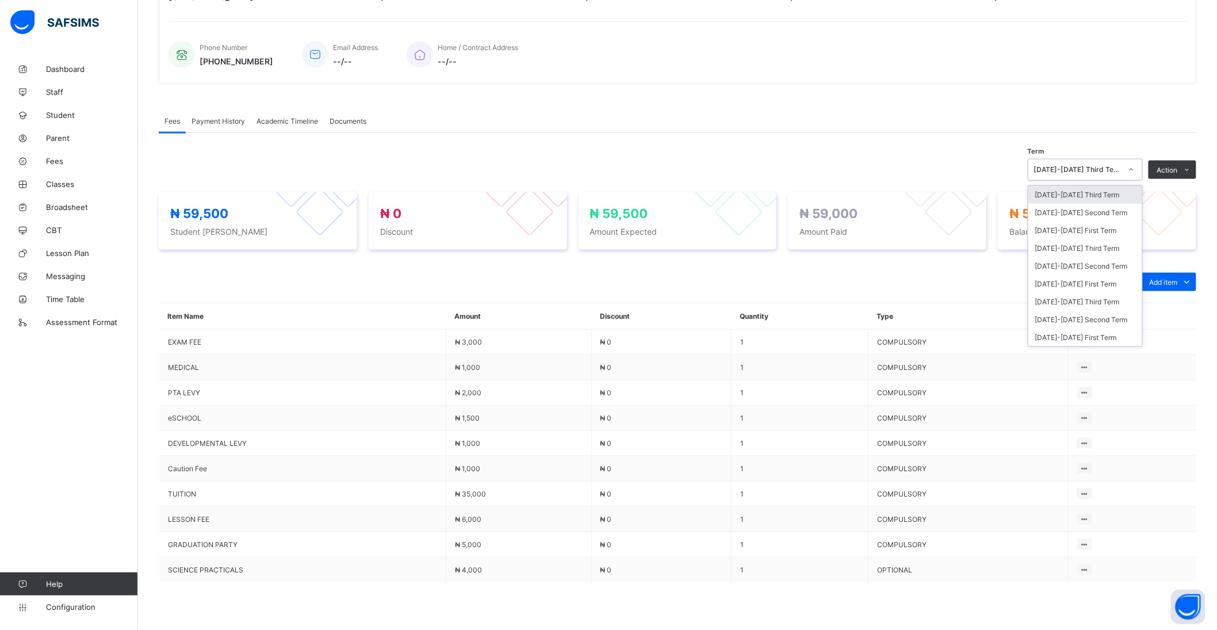
click at [1134, 167] on icon at bounding box center [1130, 169] width 7 height 11
click at [1106, 266] on div "[DATE]-[DATE] Second Term" at bounding box center [1085, 266] width 114 height 18
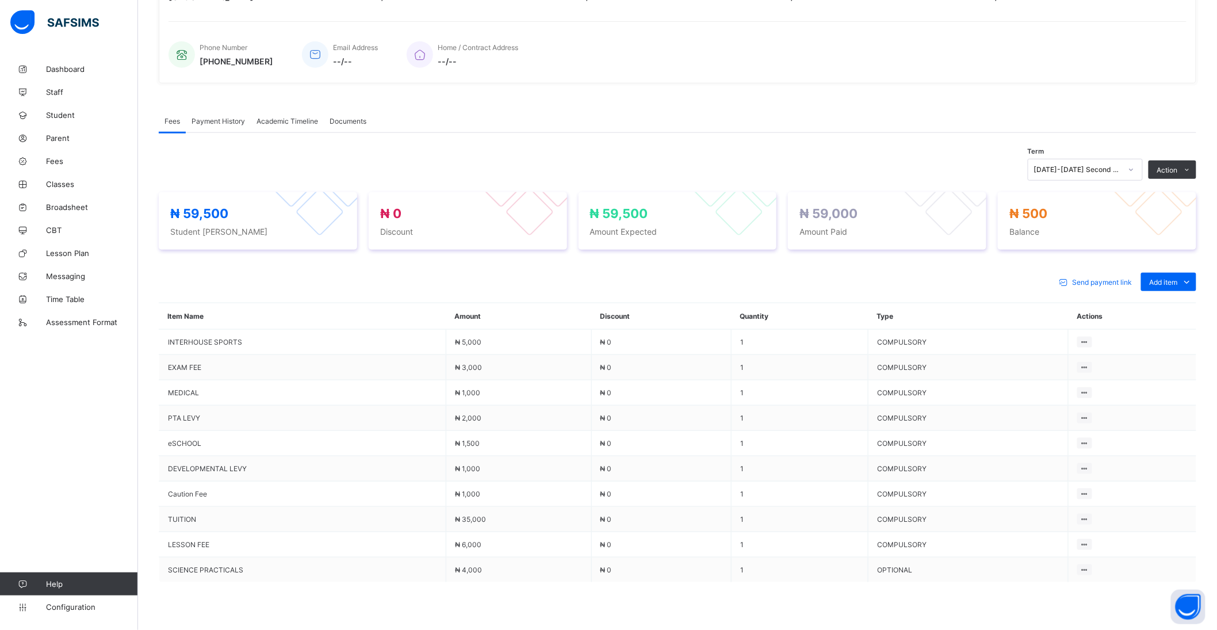
click at [224, 114] on div "Payment History" at bounding box center [218, 120] width 65 height 23
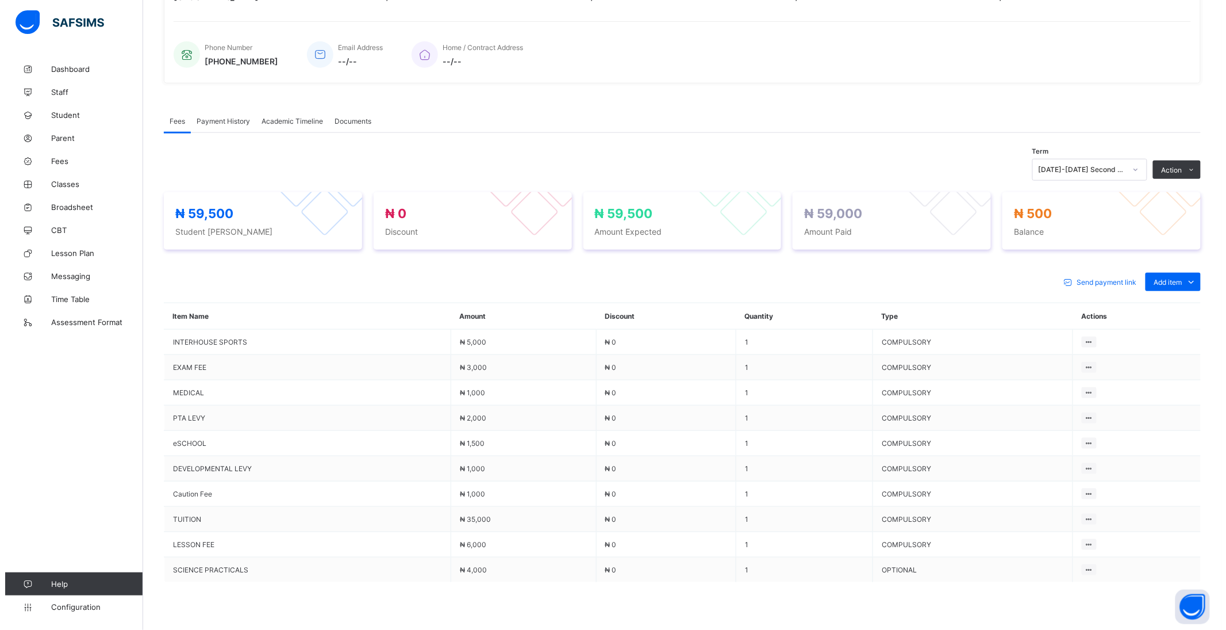
scroll to position [0, 0]
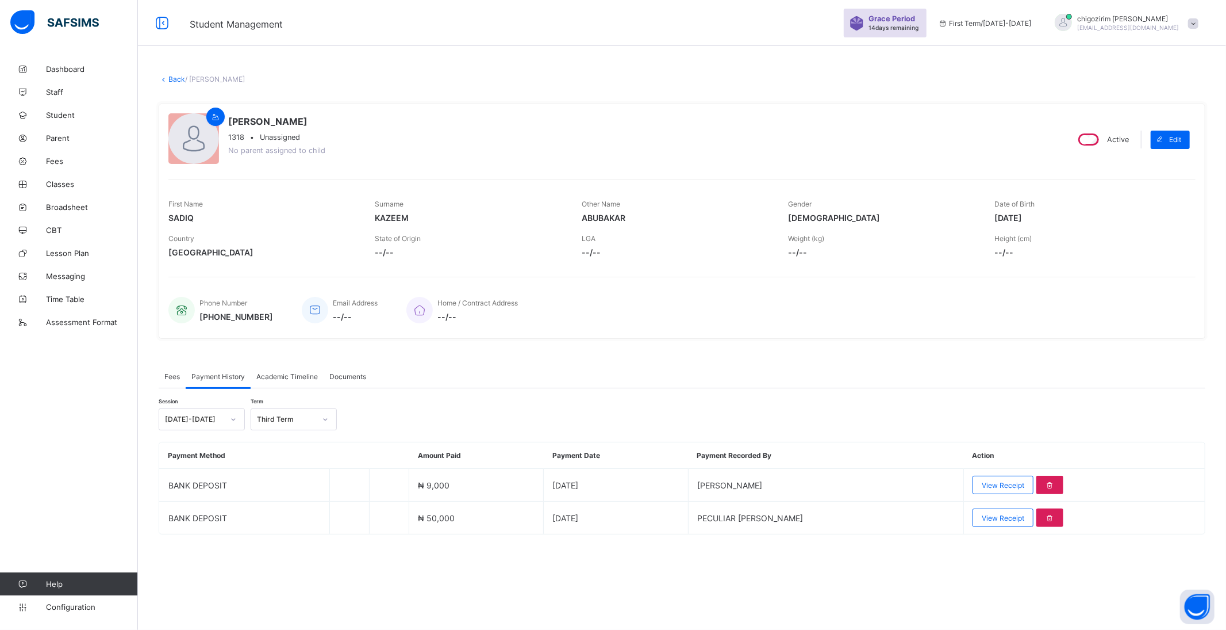
click at [285, 419] on div "Third Term" at bounding box center [286, 419] width 59 height 9
click at [286, 462] on div "Second Term" at bounding box center [293, 462] width 85 height 18
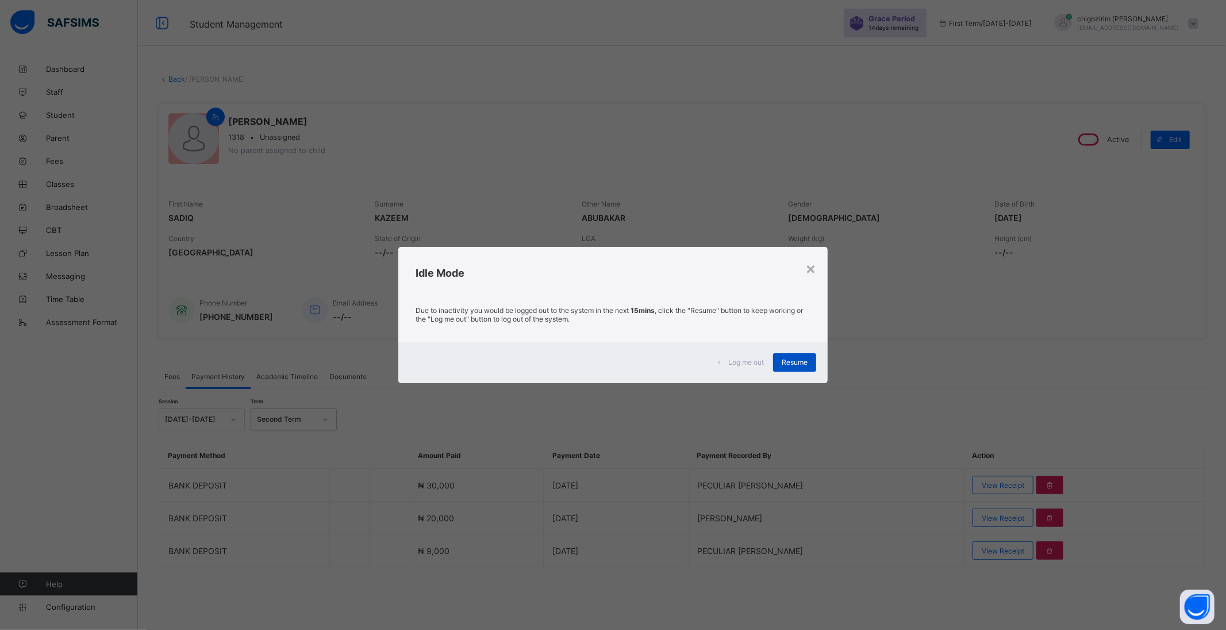
click at [793, 358] on span "Resume" at bounding box center [795, 362] width 26 height 9
